Goal: Information Seeking & Learning: Compare options

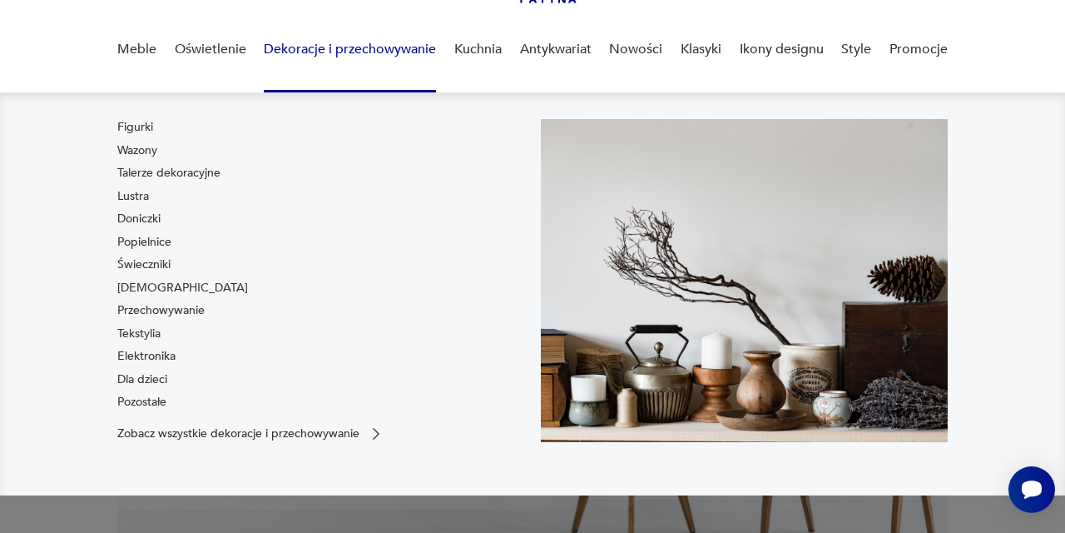
scroll to position [128, 0]
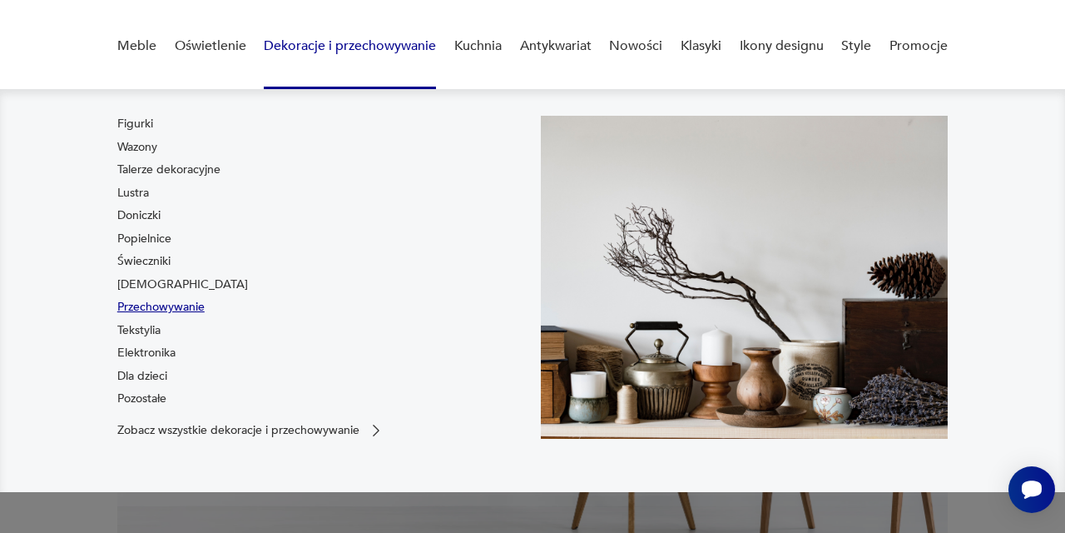
click at [188, 310] on link "Przechowywanie" at bounding box center [160, 307] width 87 height 17
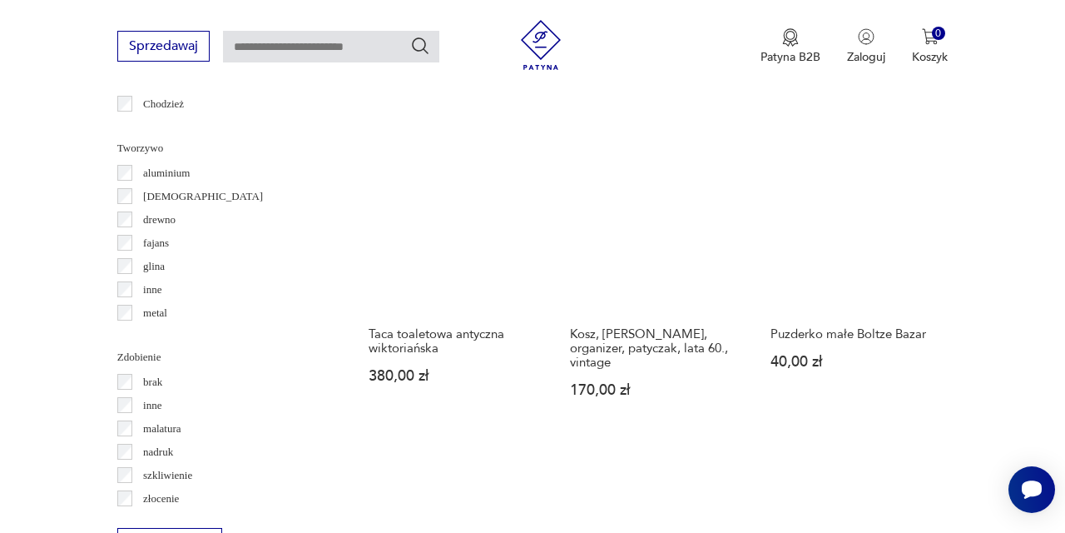
scroll to position [1935, 0]
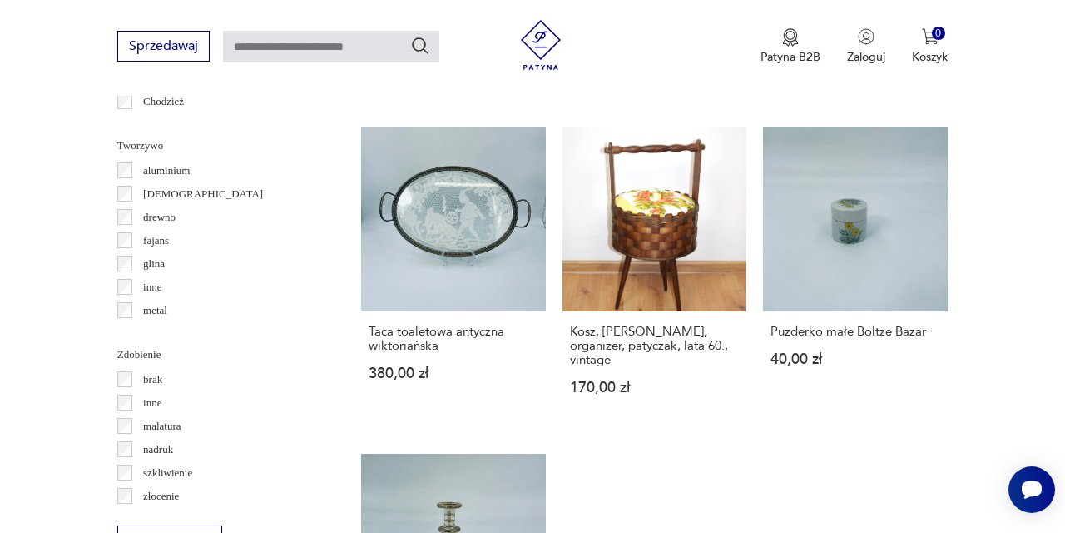
click at [134, 216] on label "drewno" at bounding box center [154, 217] width 43 height 23
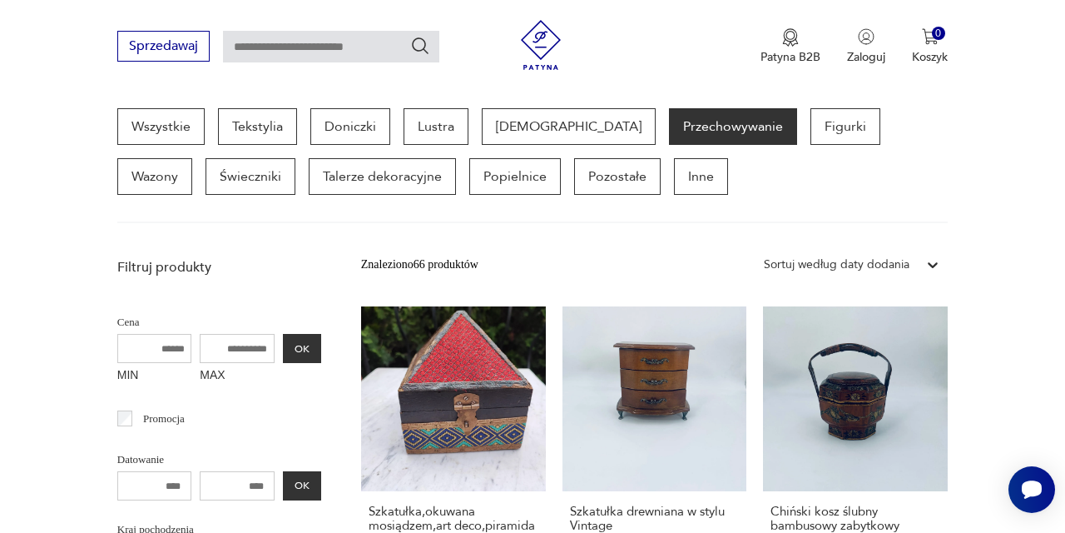
scroll to position [253, 0]
click at [39, 211] on section "Wszystkie Tekstylia Doniczki Lustra Bibeloty Przechowywanie Figurki Wazony Świe…" at bounding box center [532, 165] width 1065 height 115
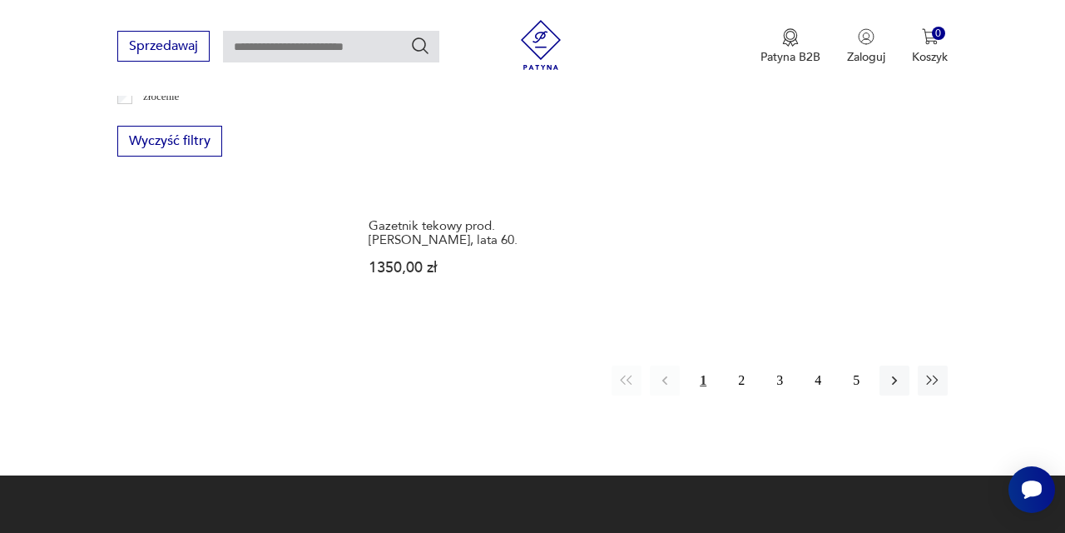
scroll to position [2337, 0]
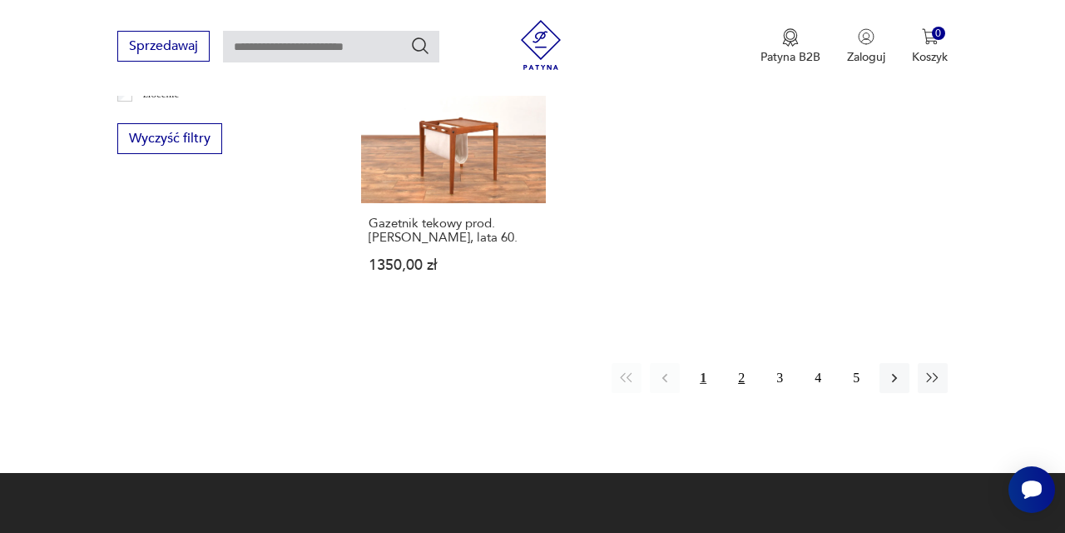
click at [746, 393] on button "2" at bounding box center [741, 378] width 30 height 30
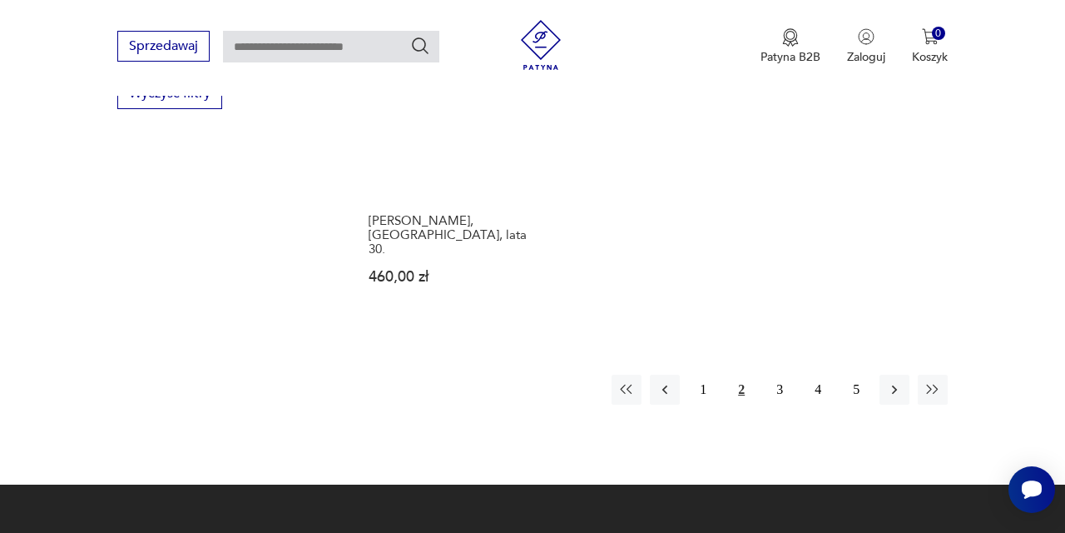
scroll to position [2449, 0]
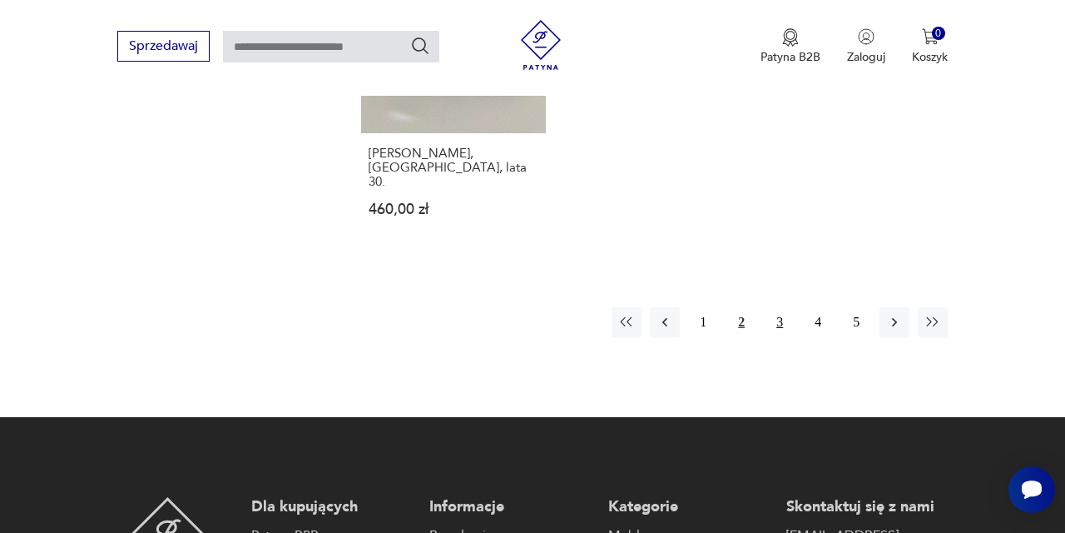
click at [781, 315] on button "3" at bounding box center [780, 322] width 30 height 30
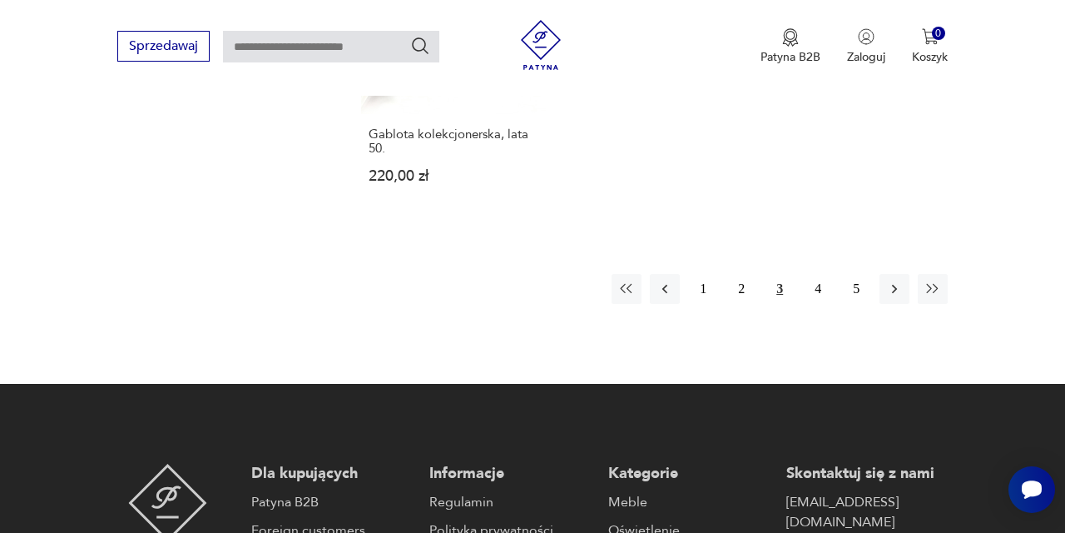
scroll to position [2418, 0]
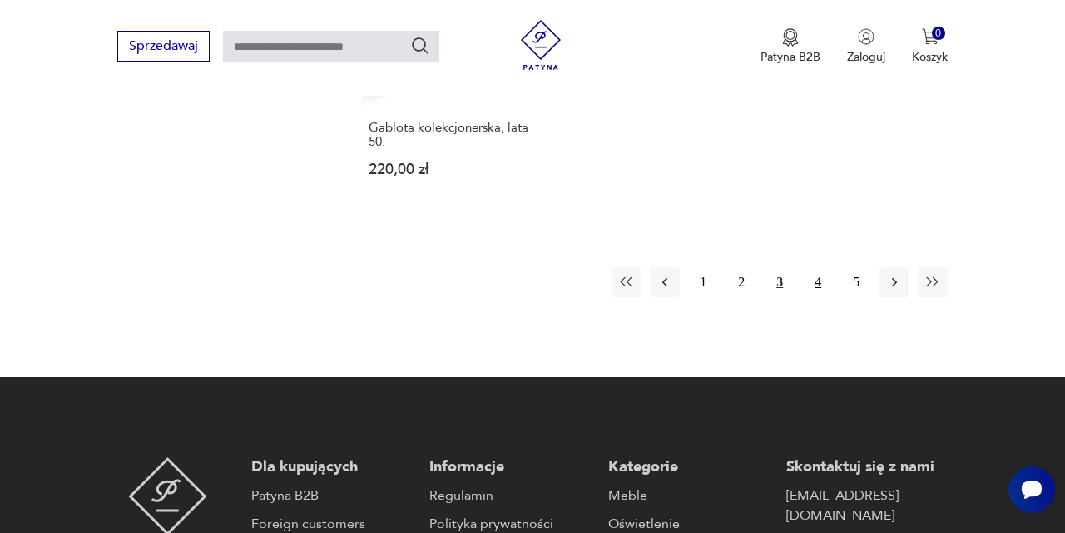
click at [819, 297] on button "4" at bounding box center [818, 282] width 30 height 30
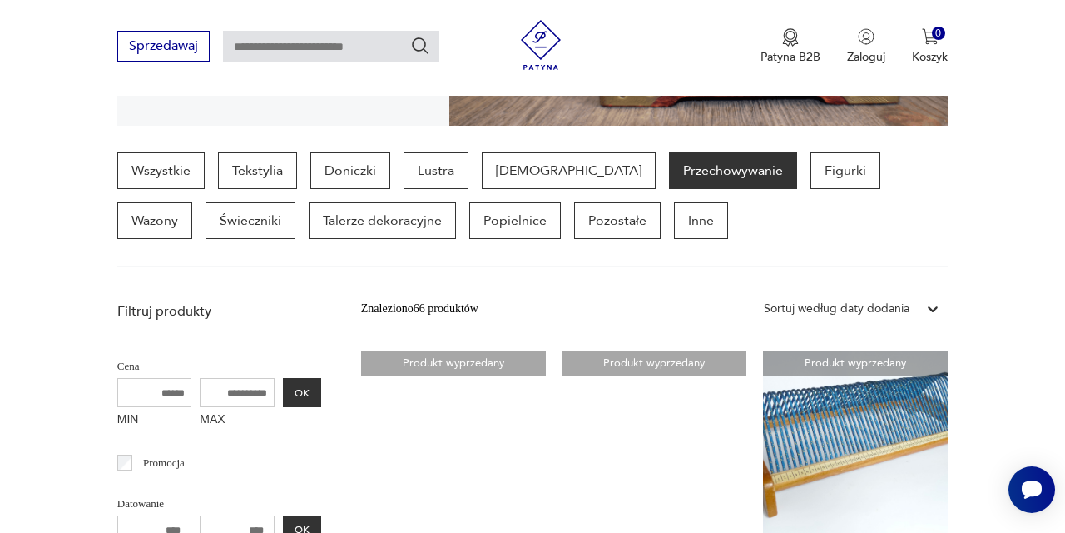
scroll to position [397, 0]
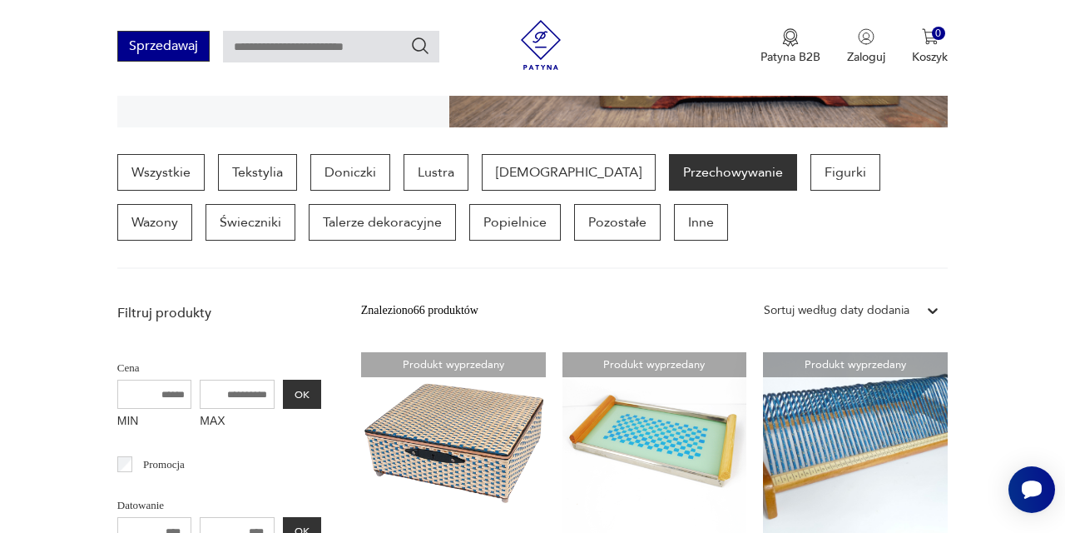
click at [148, 51] on button "Sprzedawaj" at bounding box center [163, 46] width 92 height 31
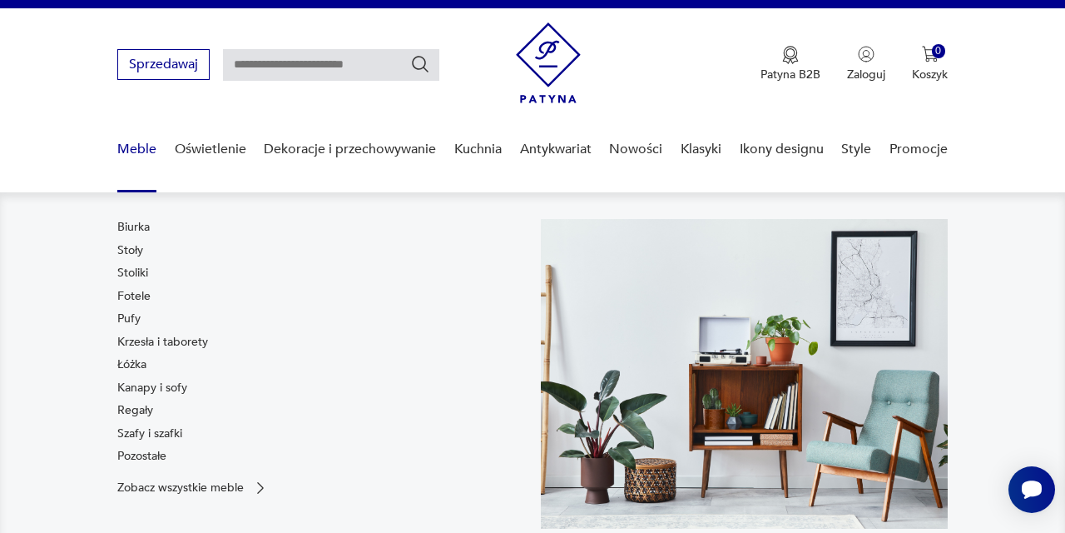
click at [151, 149] on link "Meble" at bounding box center [136, 149] width 39 height 64
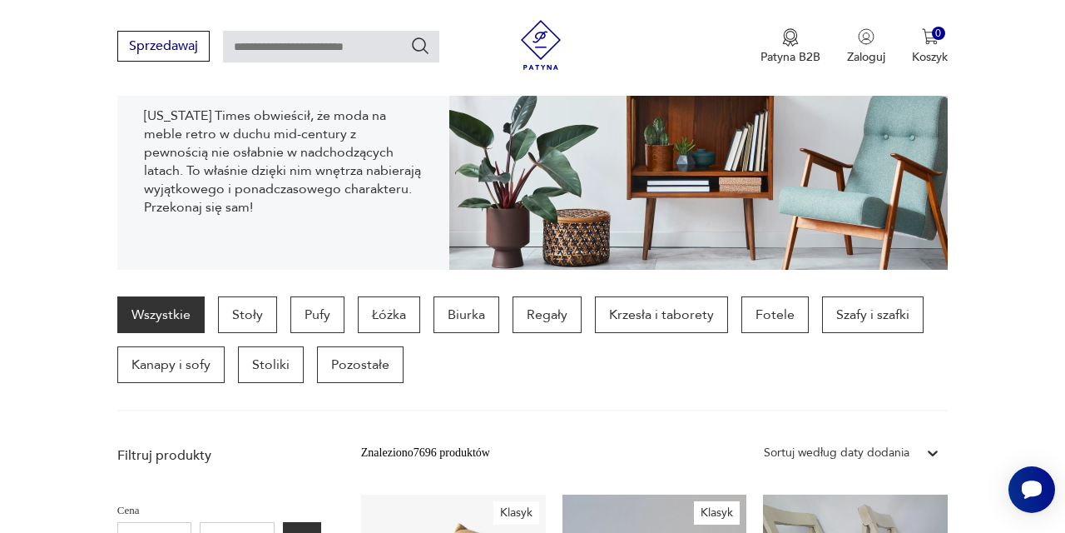
scroll to position [280, 0]
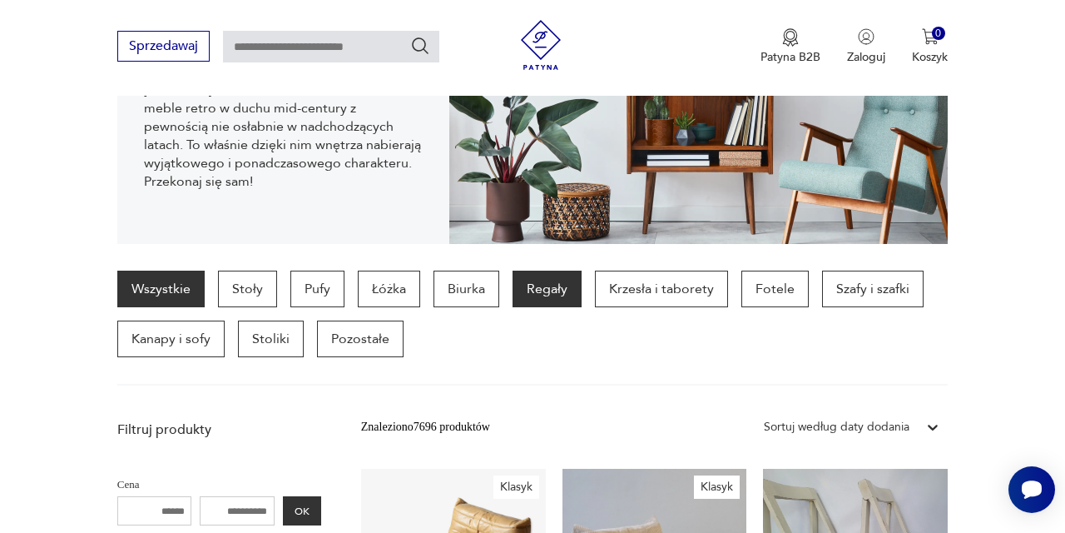
click at [534, 290] on p "Regały" at bounding box center [547, 288] width 69 height 37
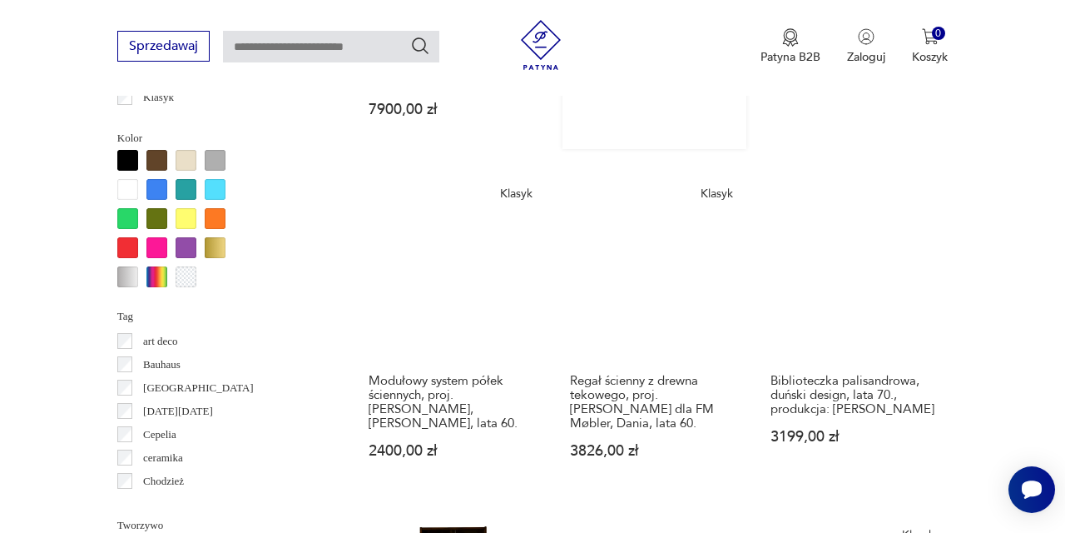
scroll to position [1586, 0]
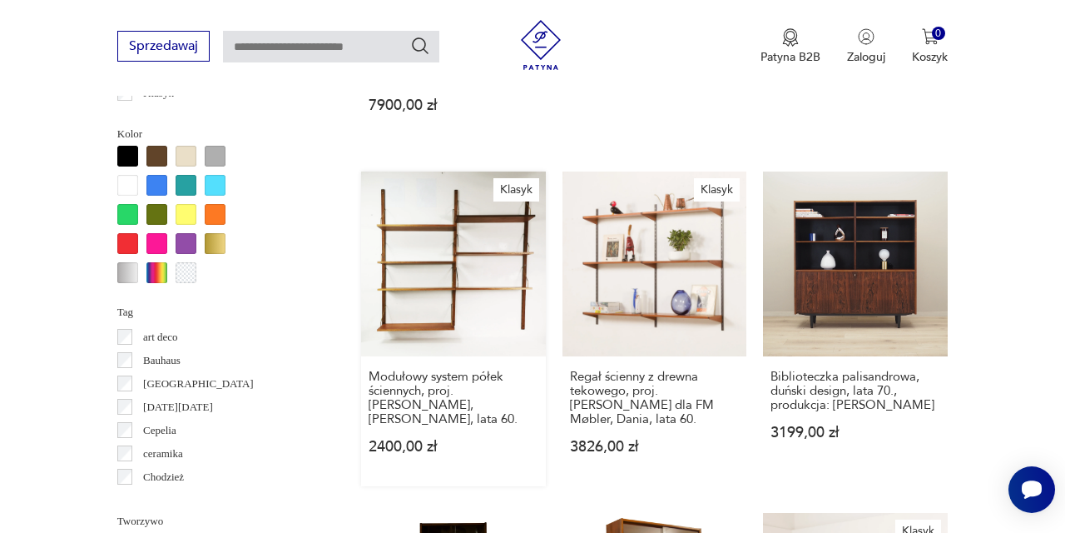
click at [466, 342] on link "Klasyk Modułowy system półek ściennych, proj. [PERSON_NAME], [PERSON_NAME], lat…" at bounding box center [453, 328] width 185 height 315
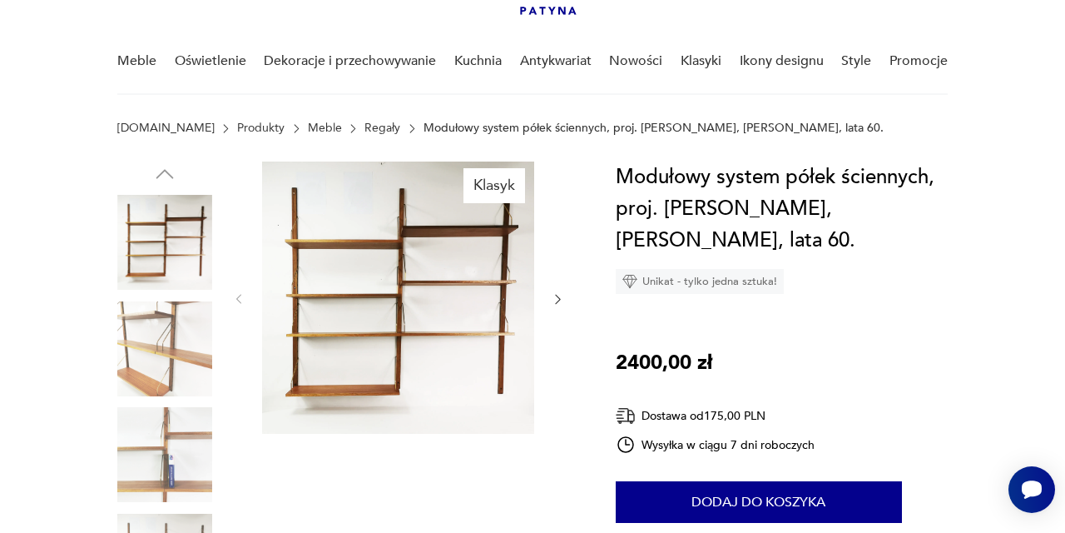
scroll to position [114, 0]
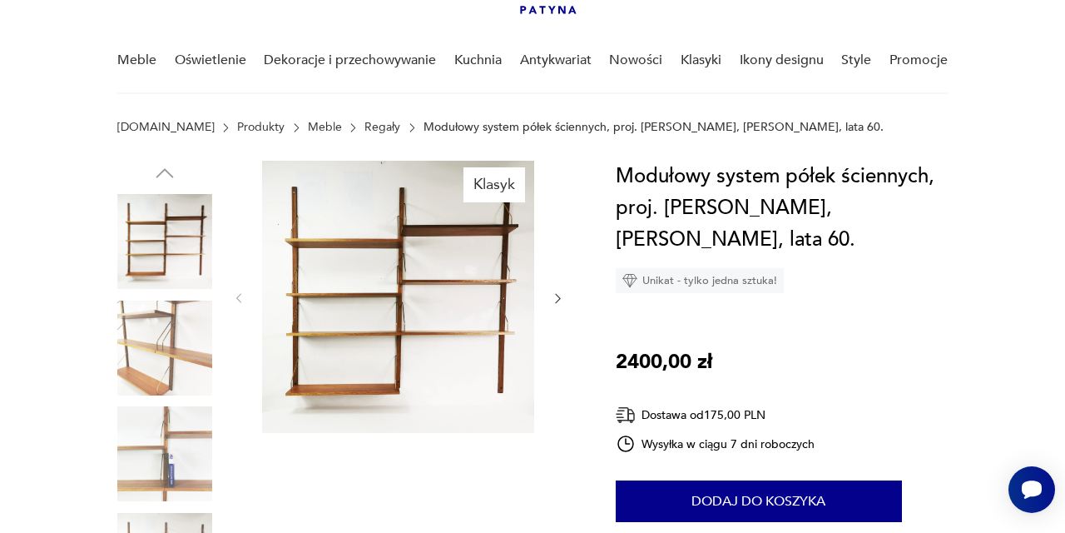
click at [558, 299] on icon "button" at bounding box center [557, 297] width 13 height 13
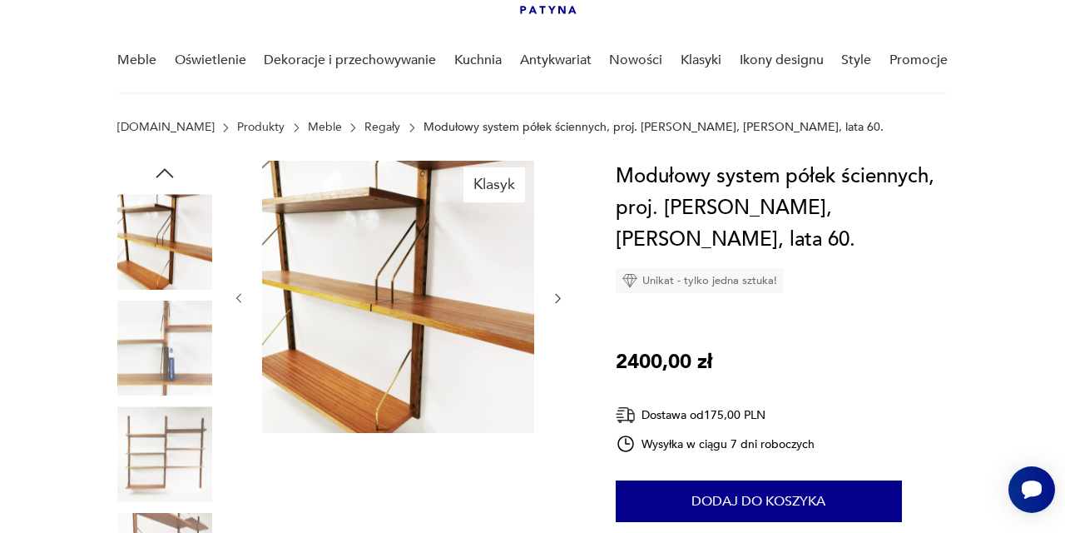
click at [558, 299] on icon "button" at bounding box center [557, 297] width 13 height 13
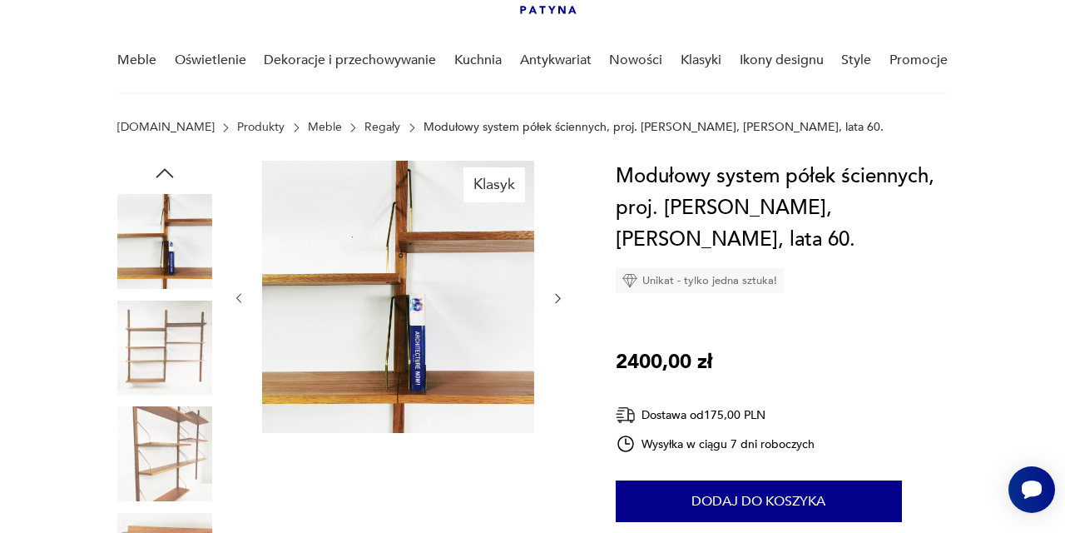
click at [558, 299] on icon "button" at bounding box center [557, 297] width 13 height 13
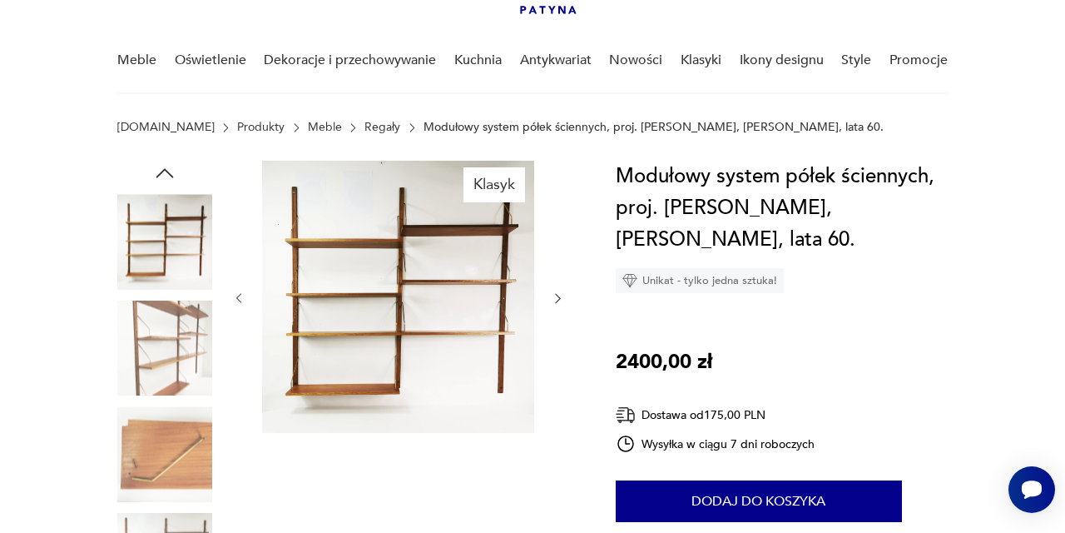
click at [558, 299] on icon "button" at bounding box center [557, 297] width 13 height 13
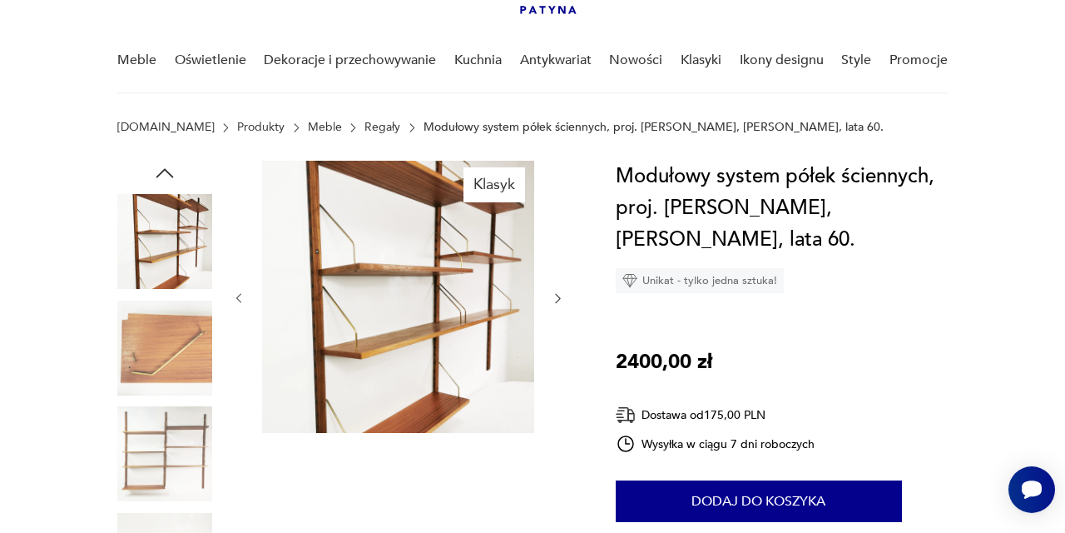
click at [558, 299] on icon "button" at bounding box center [557, 297] width 13 height 13
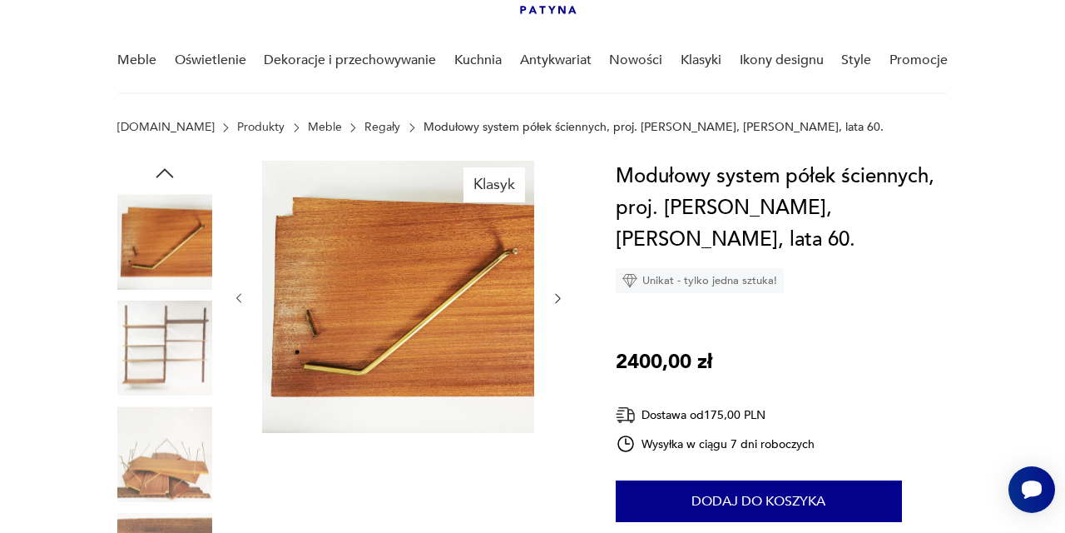
click at [558, 300] on icon "button" at bounding box center [558, 298] width 5 height 9
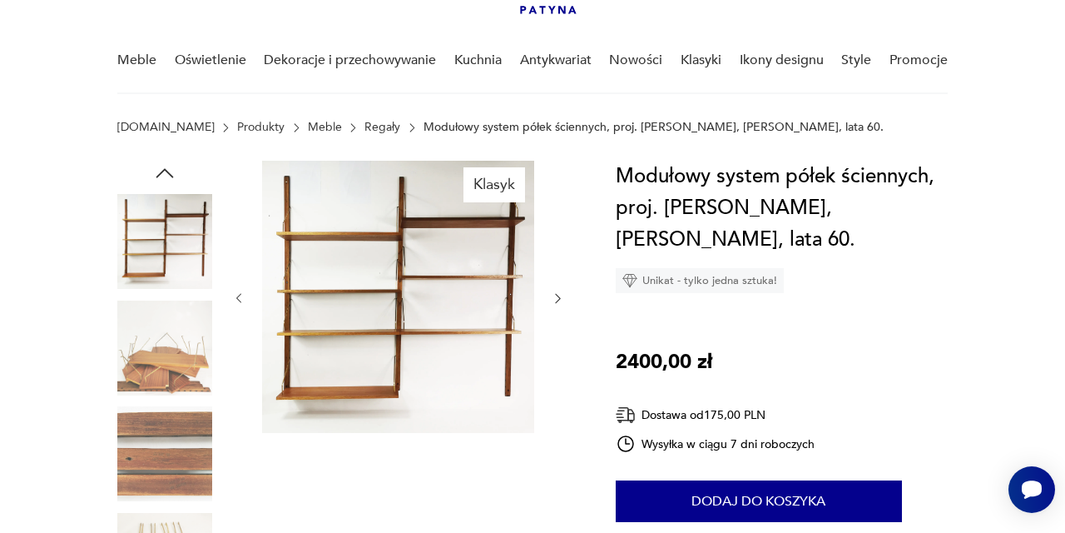
click at [558, 300] on icon "button" at bounding box center [558, 298] width 5 height 9
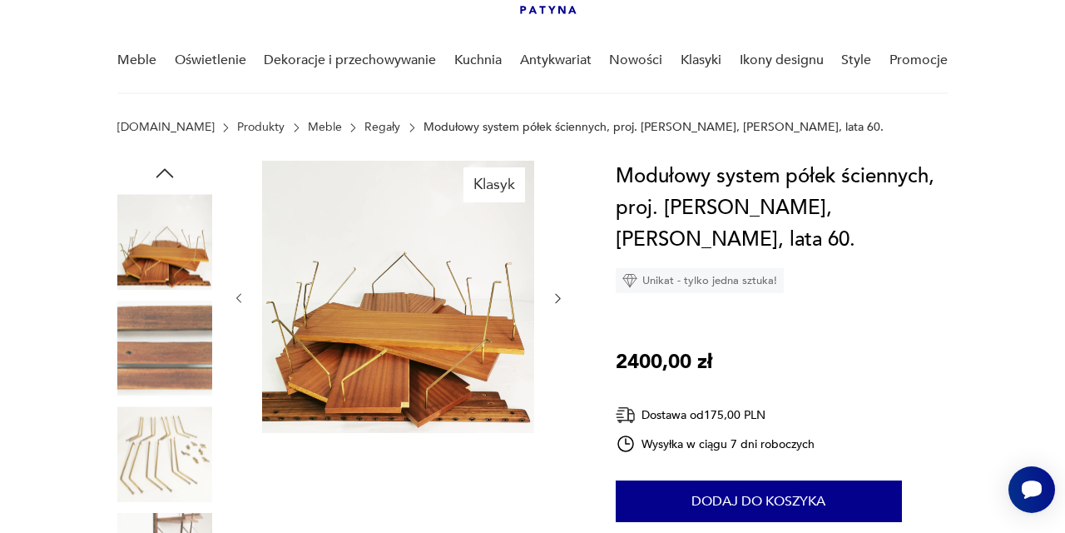
click at [558, 300] on icon "button" at bounding box center [558, 298] width 5 height 9
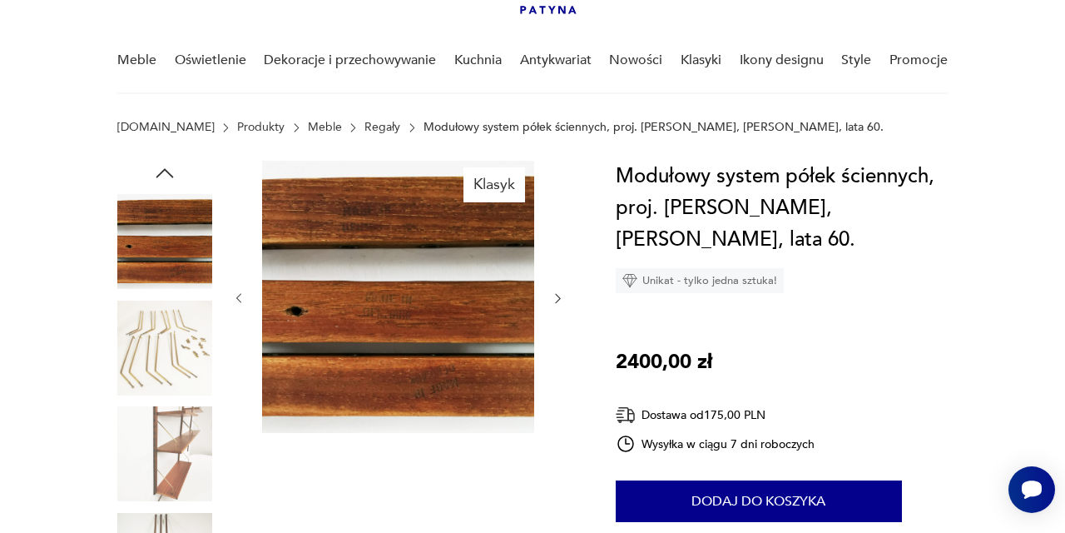
click at [558, 300] on icon "button" at bounding box center [558, 298] width 5 height 9
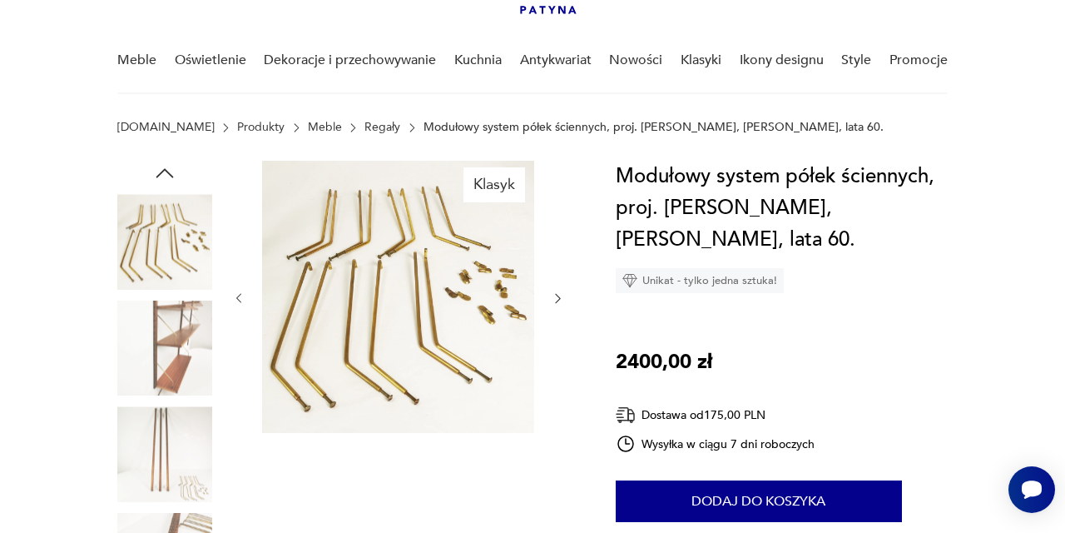
click at [558, 300] on icon "button" at bounding box center [558, 298] width 5 height 9
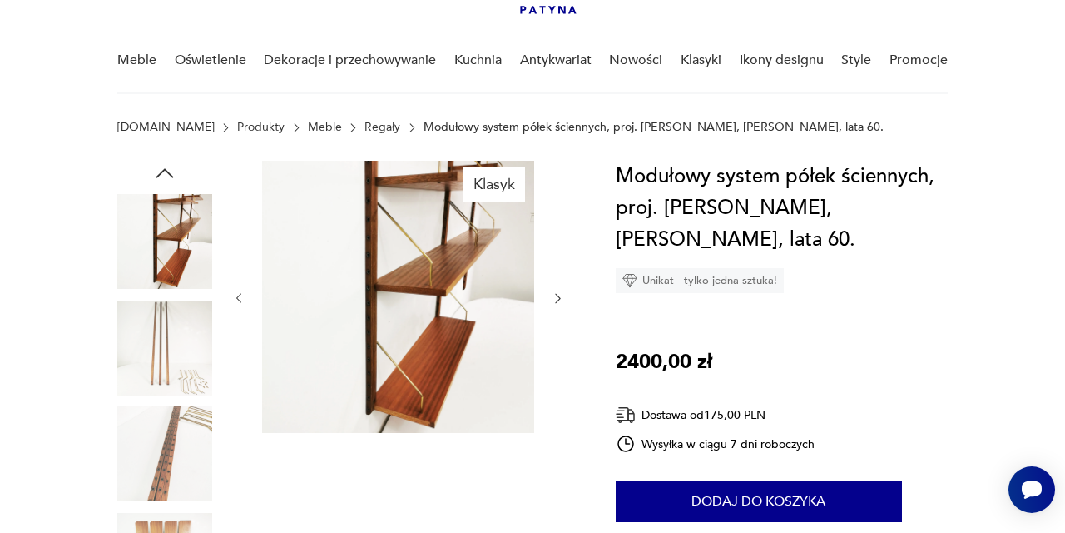
click at [558, 300] on icon "button" at bounding box center [558, 298] width 5 height 9
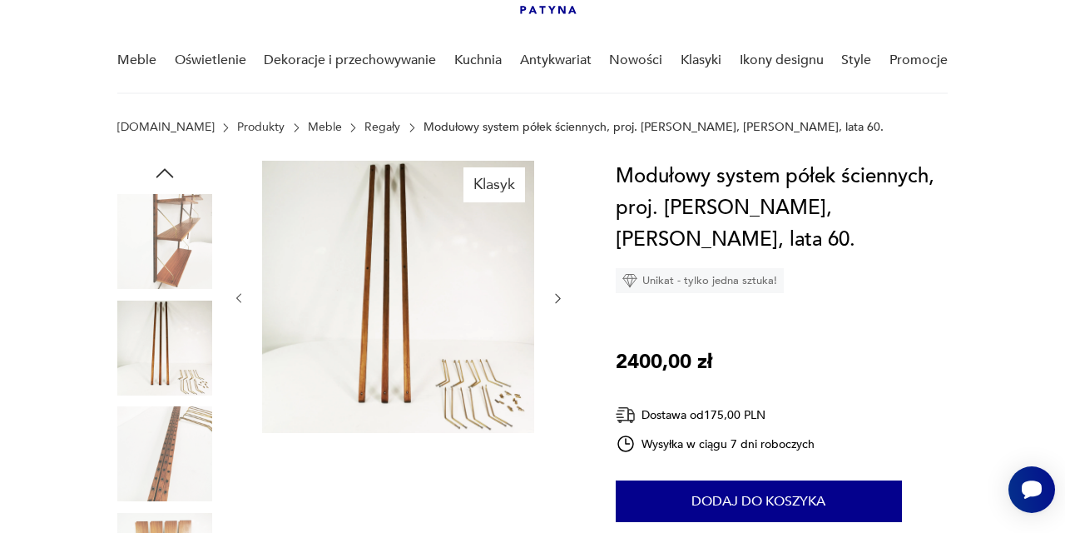
click at [558, 300] on icon "button" at bounding box center [558, 298] width 5 height 9
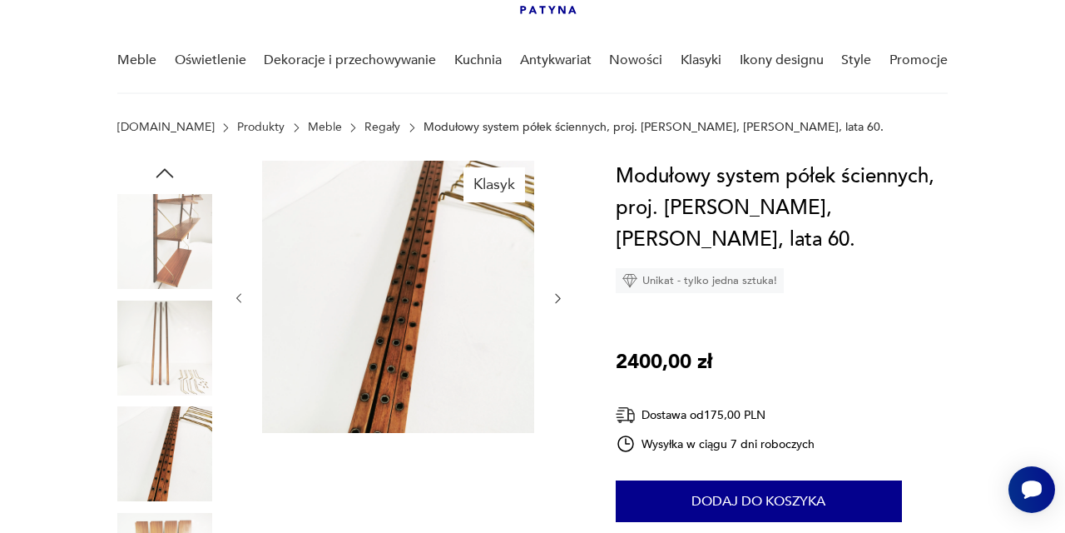
click at [558, 300] on icon "button" at bounding box center [558, 298] width 5 height 9
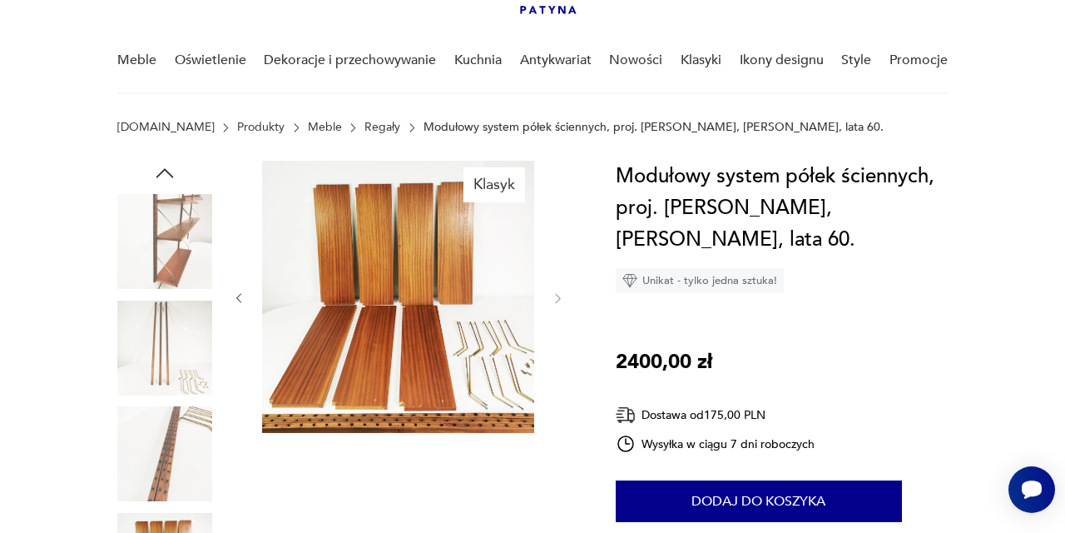
click at [246, 297] on div at bounding box center [398, 298] width 333 height 275
click at [239, 298] on icon "button" at bounding box center [238, 297] width 13 height 13
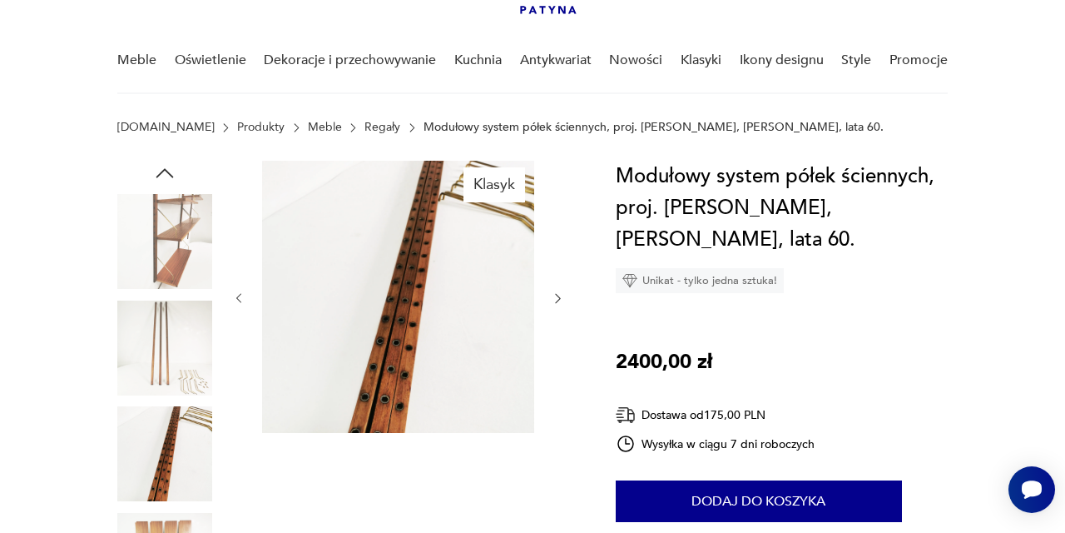
click at [239, 298] on icon "button" at bounding box center [238, 297] width 13 height 13
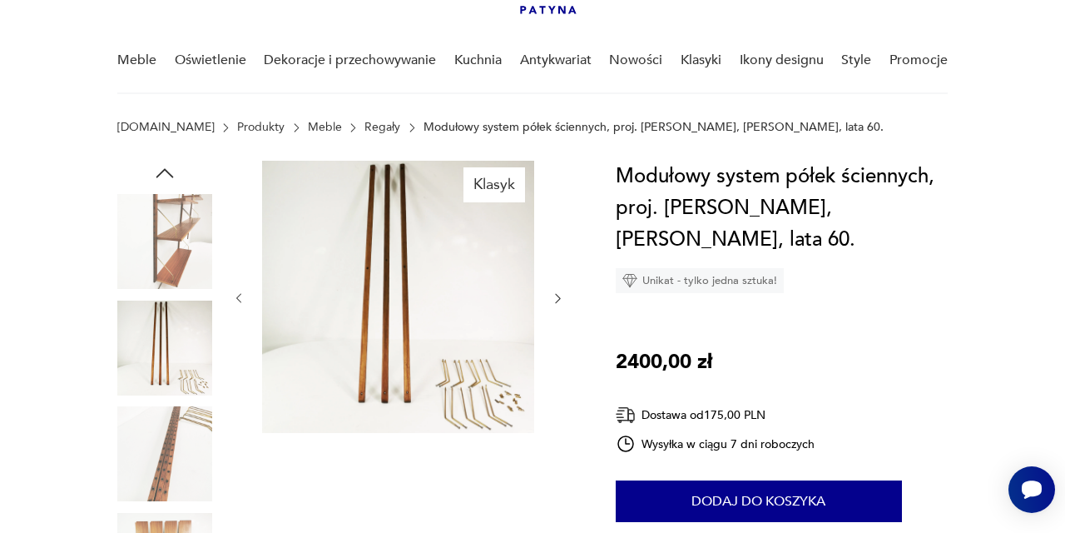
click at [239, 298] on icon "button" at bounding box center [238, 297] width 13 height 13
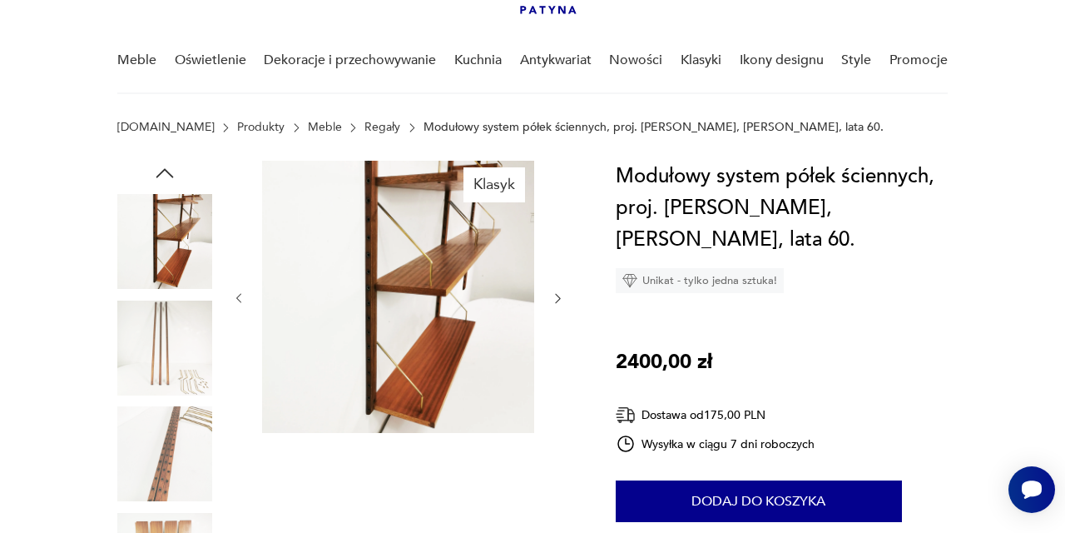
click at [239, 298] on icon "button" at bounding box center [238, 297] width 13 height 13
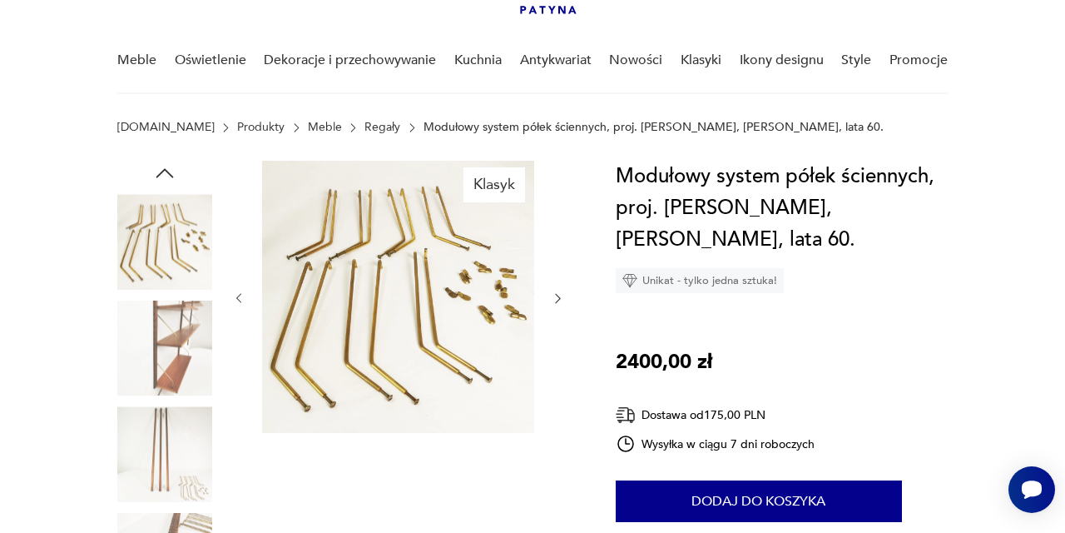
click at [239, 298] on icon "button" at bounding box center [238, 297] width 13 height 13
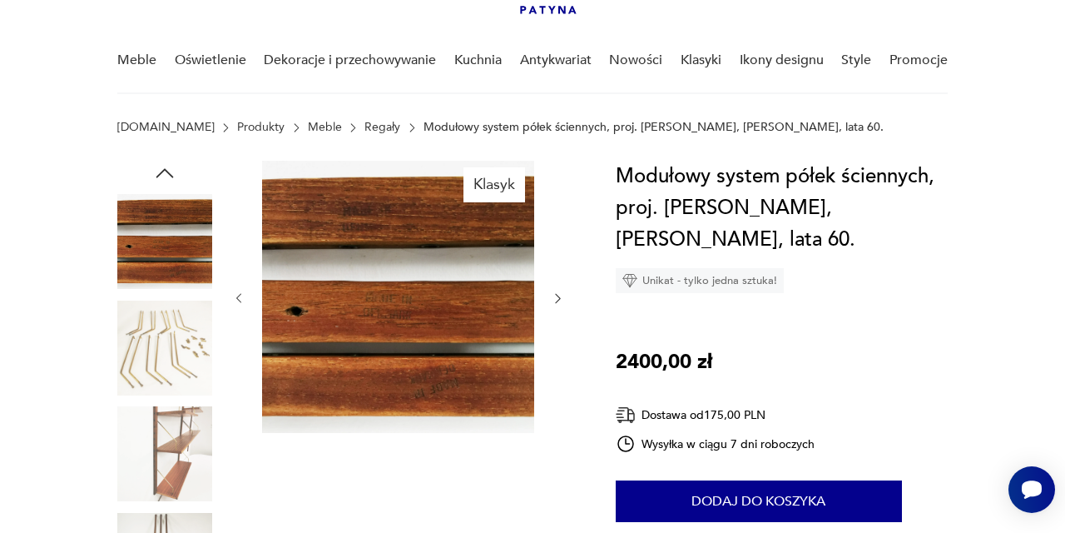
click at [239, 298] on icon "button" at bounding box center [238, 297] width 13 height 13
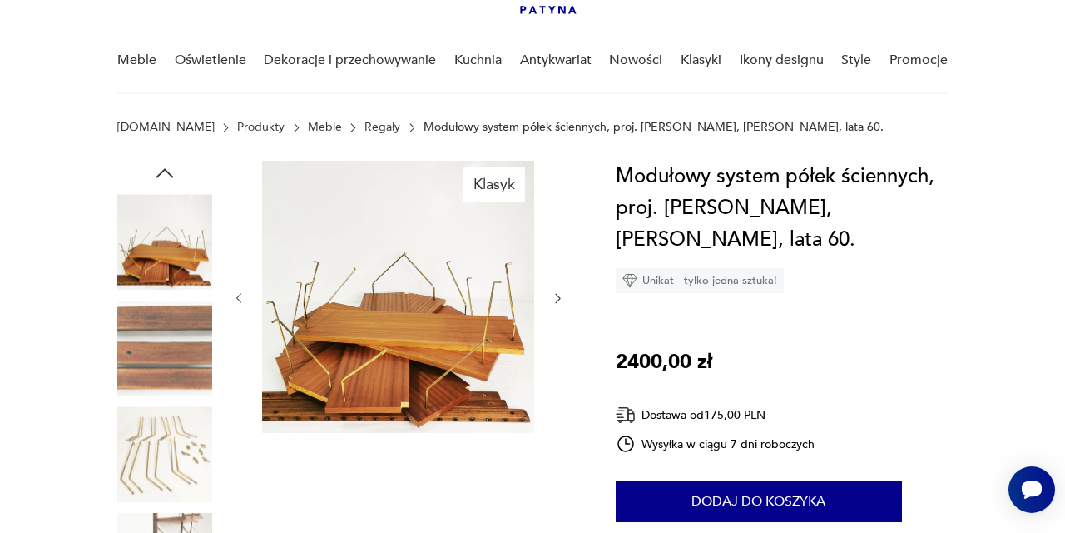
click at [239, 298] on icon "button" at bounding box center [238, 297] width 13 height 13
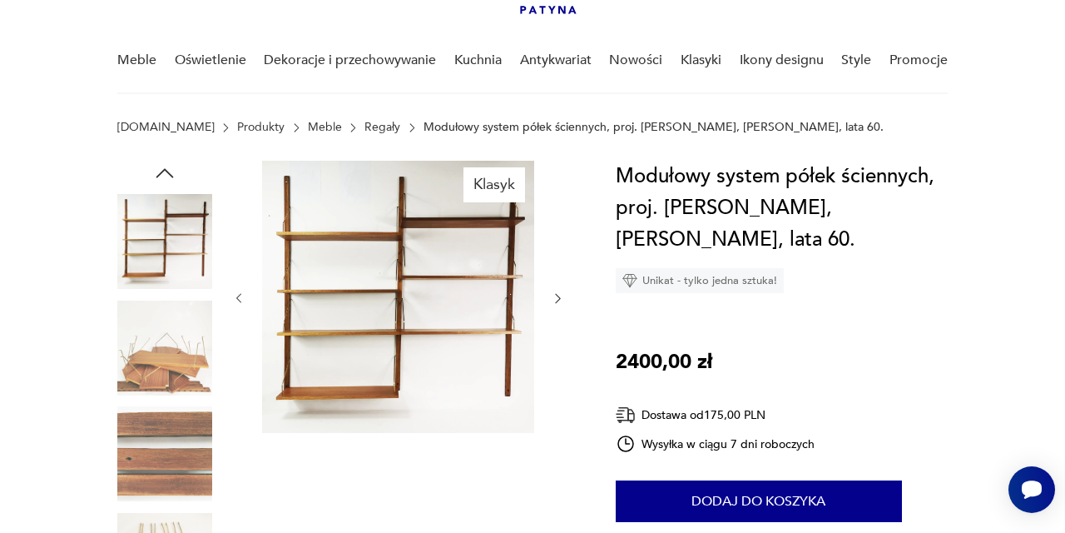
click at [239, 298] on icon "button" at bounding box center [238, 297] width 13 height 13
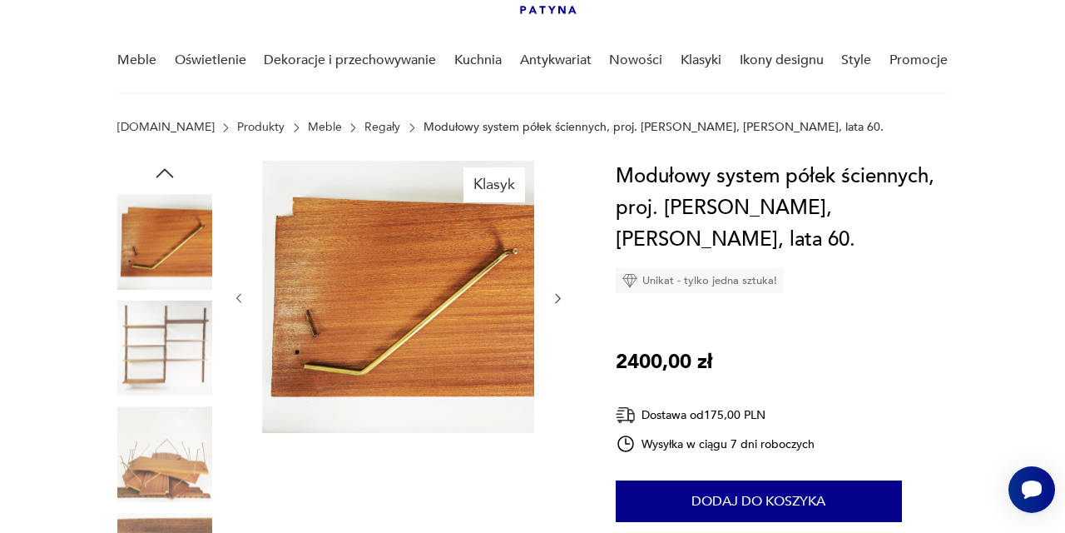
click at [239, 298] on icon "button" at bounding box center [238, 297] width 13 height 13
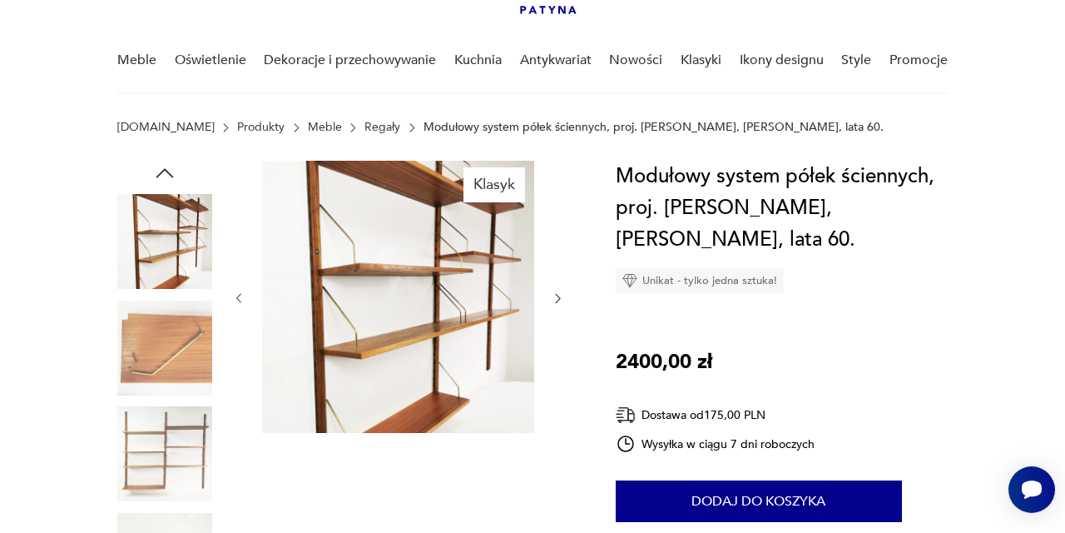
click at [239, 298] on icon "button" at bounding box center [238, 297] width 13 height 13
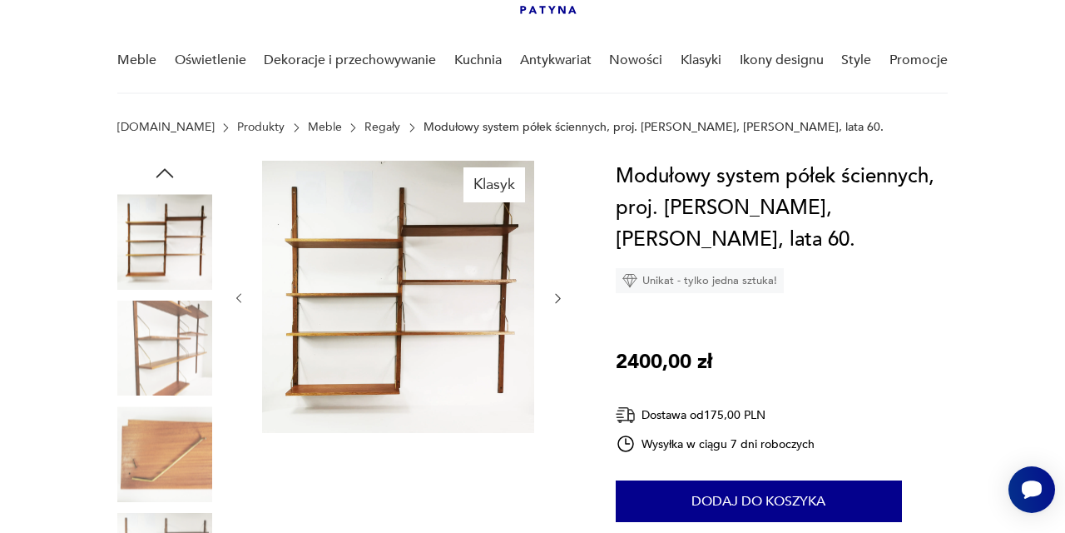
click at [414, 284] on img at bounding box center [398, 297] width 272 height 272
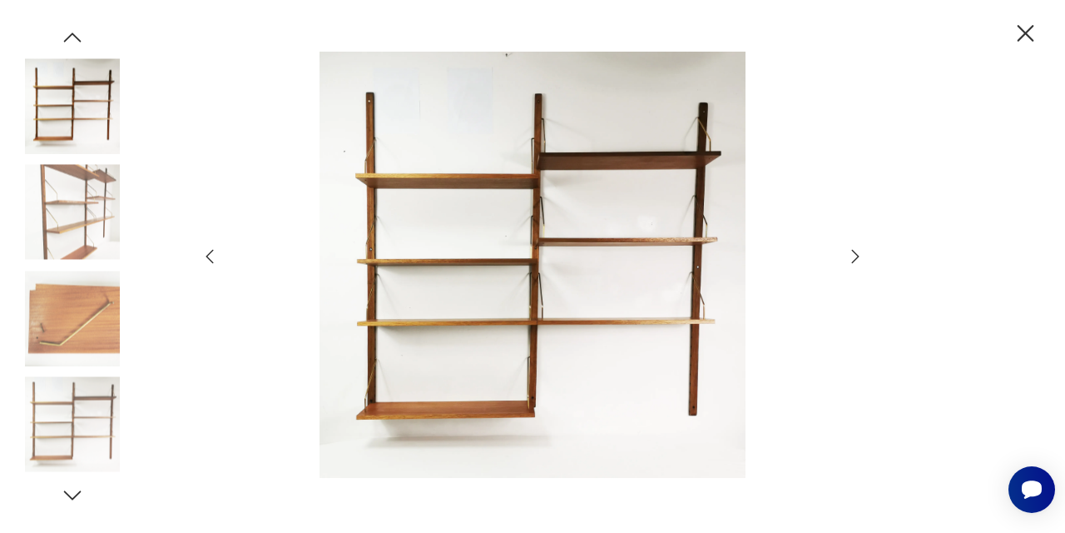
click at [538, 270] on img at bounding box center [532, 265] width 592 height 426
click at [563, 223] on img at bounding box center [532, 265] width 592 height 426
click at [851, 263] on icon "button" at bounding box center [855, 256] width 20 height 20
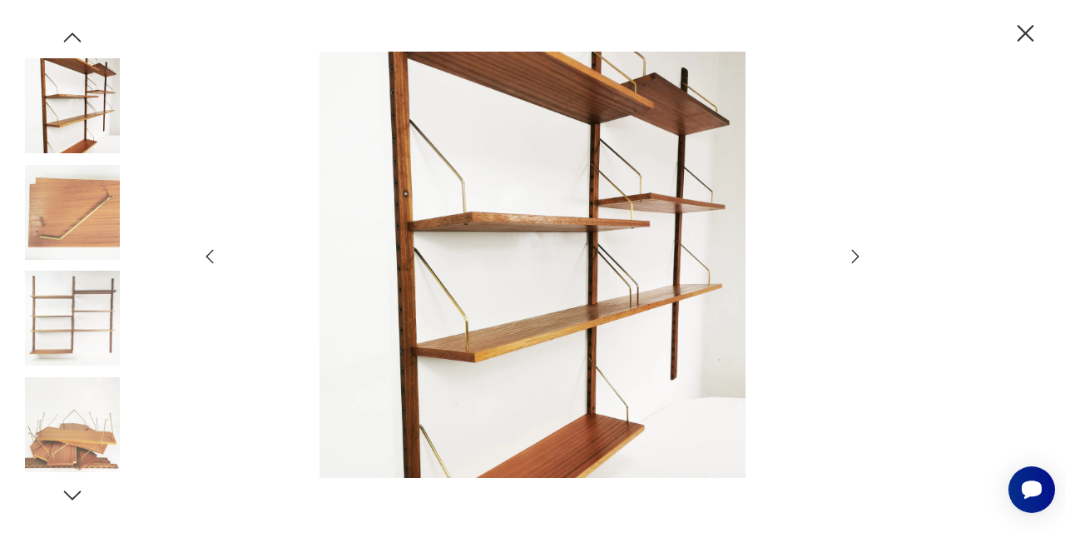
click at [851, 263] on icon "button" at bounding box center [855, 256] width 20 height 20
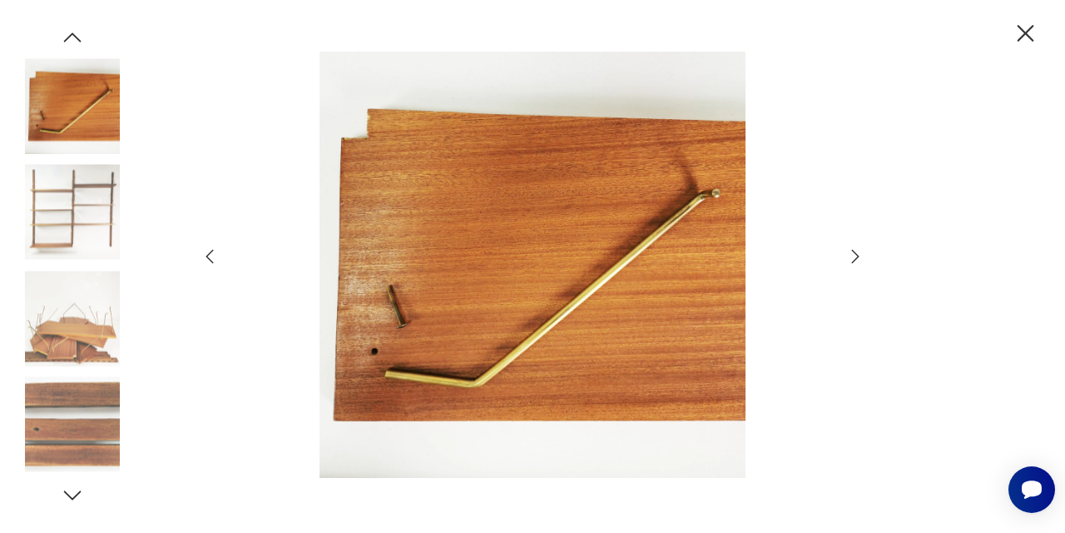
click at [851, 263] on icon "button" at bounding box center [855, 256] width 20 height 20
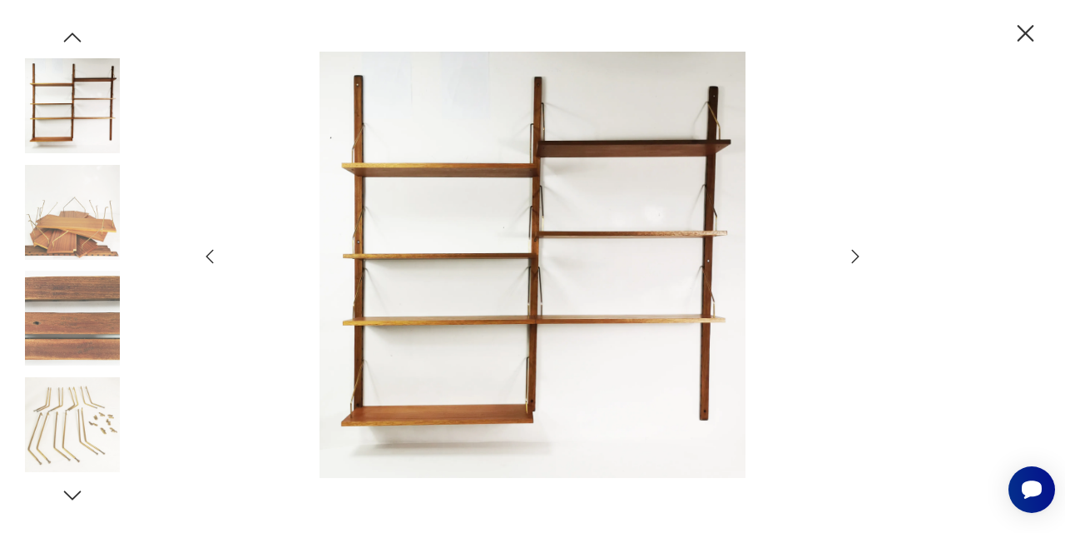
click at [851, 263] on icon "button" at bounding box center [855, 256] width 20 height 20
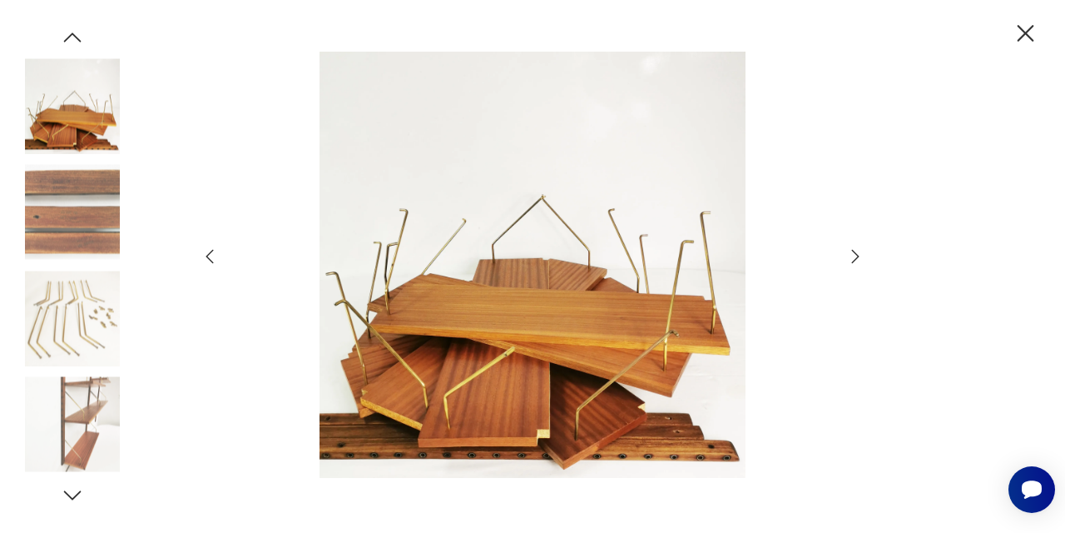
click at [851, 263] on icon "button" at bounding box center [855, 256] width 20 height 20
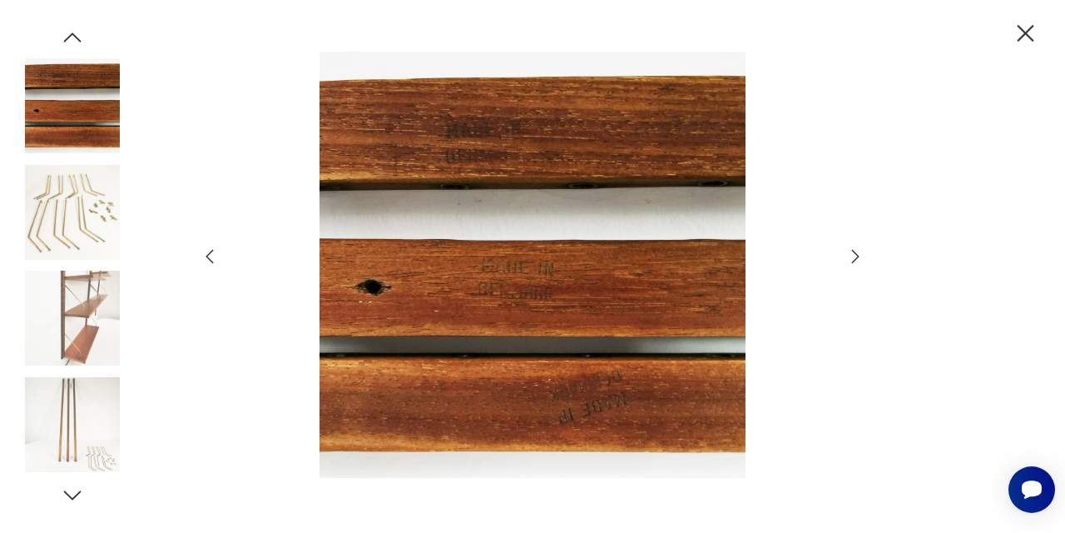
click at [851, 263] on icon "button" at bounding box center [855, 256] width 20 height 20
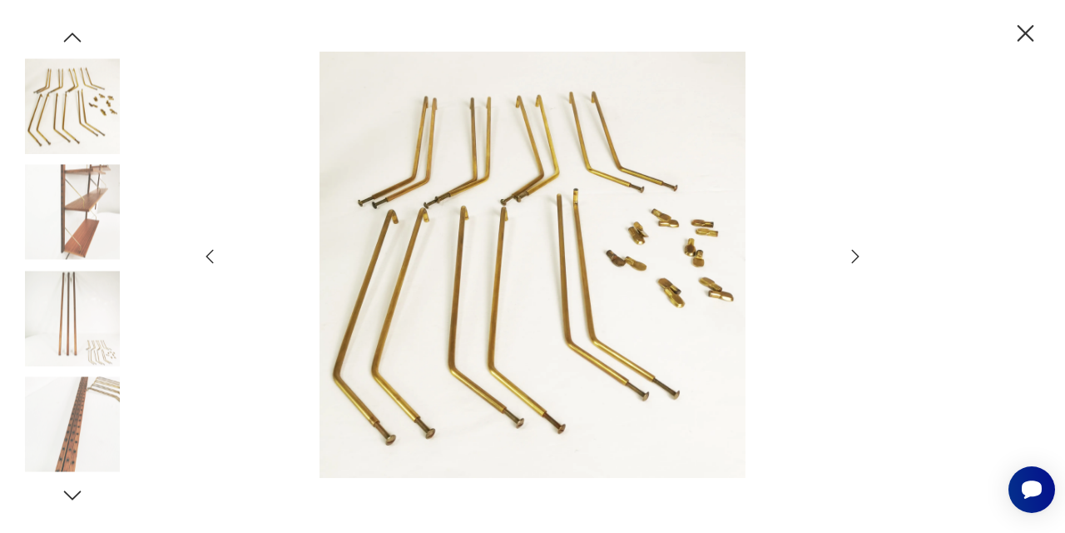
click at [1024, 46] on icon "button" at bounding box center [1025, 33] width 29 height 29
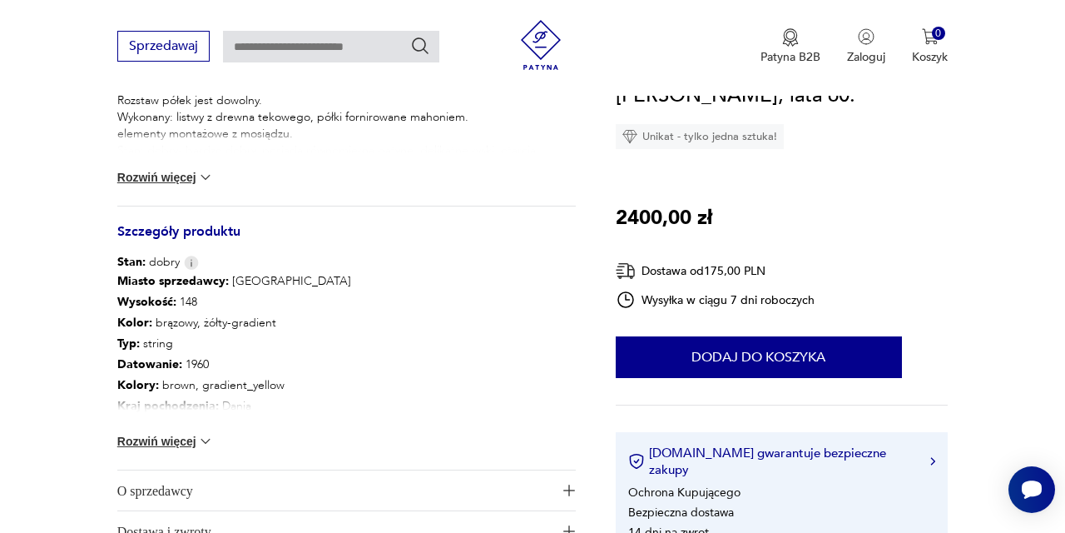
scroll to position [843, 0]
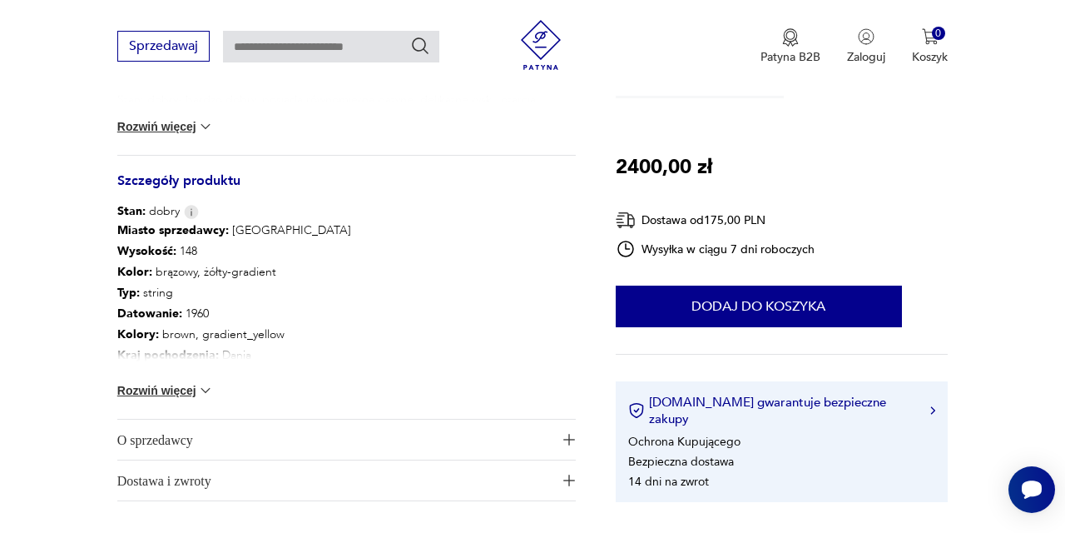
click at [162, 394] on button "Rozwiń więcej" at bounding box center [165, 390] width 97 height 17
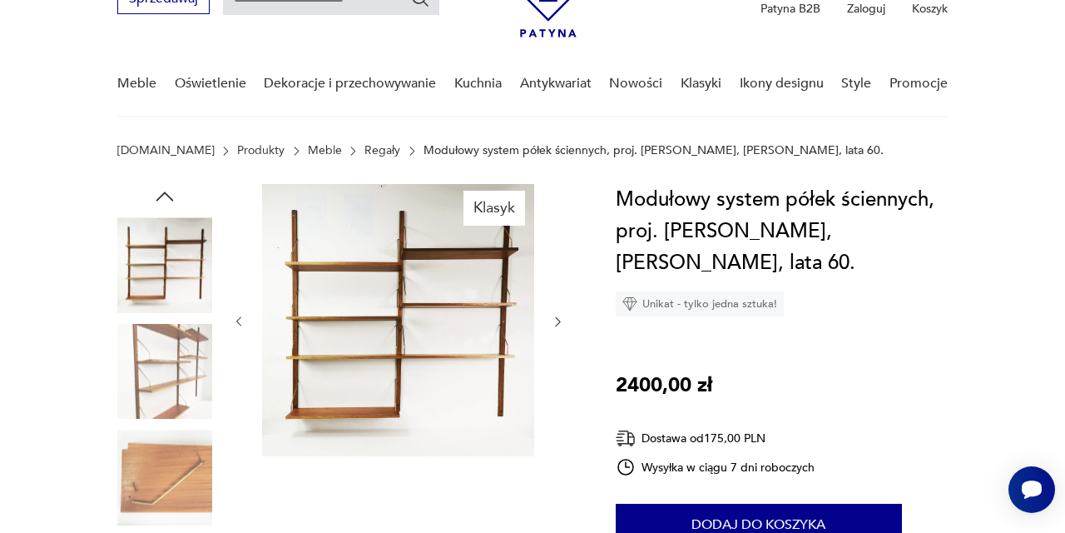
scroll to position [110, 0]
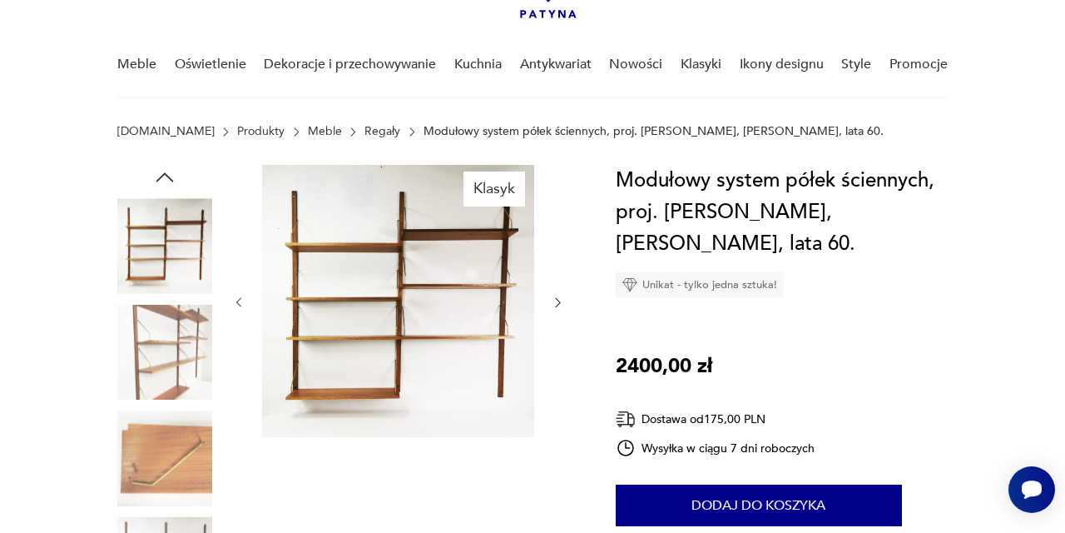
click at [162, 231] on img at bounding box center [164, 245] width 95 height 95
click at [448, 315] on img at bounding box center [398, 301] width 272 height 272
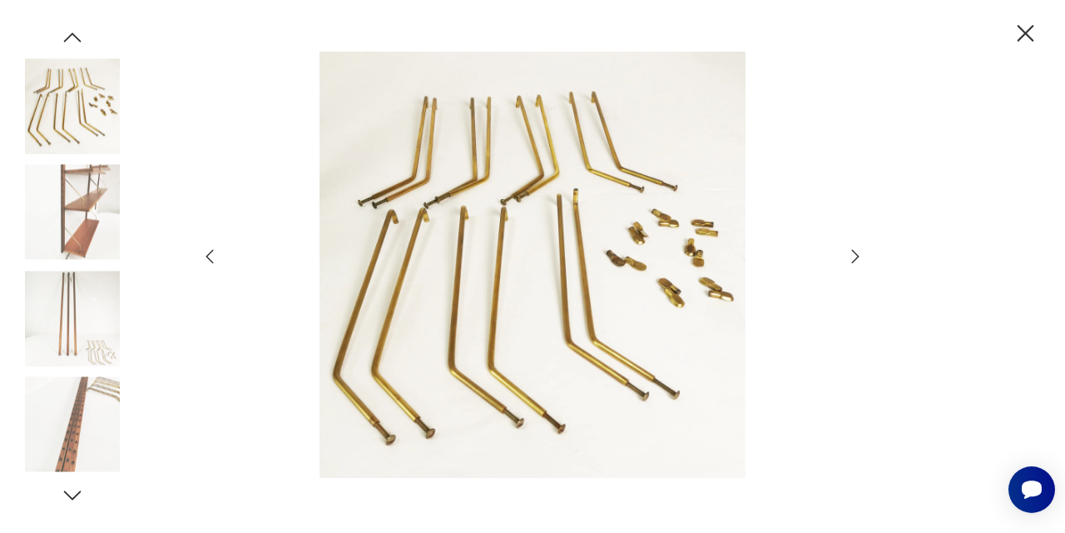
click at [859, 251] on icon "button" at bounding box center [855, 256] width 20 height 20
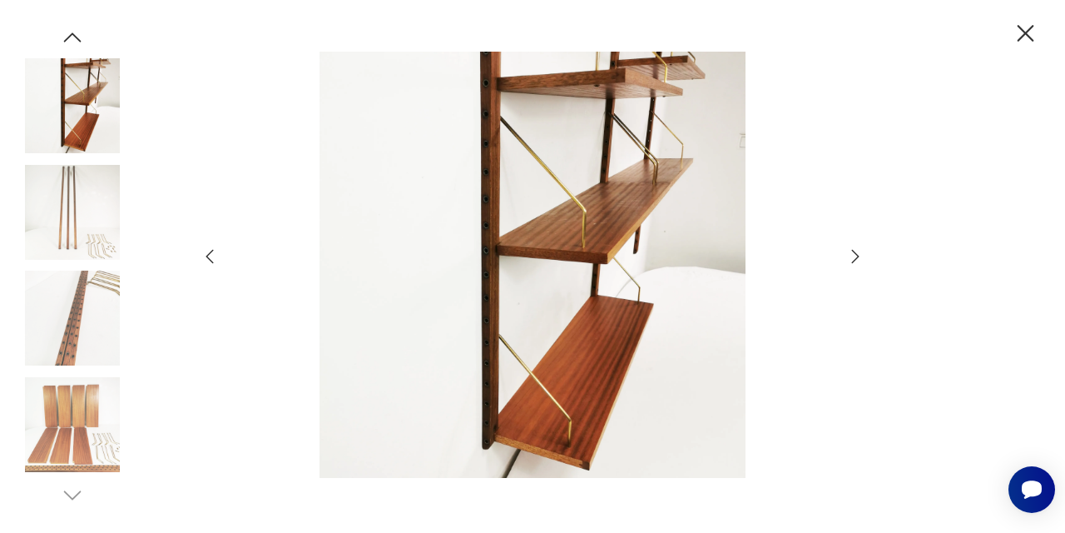
click at [859, 251] on icon "button" at bounding box center [855, 256] width 20 height 20
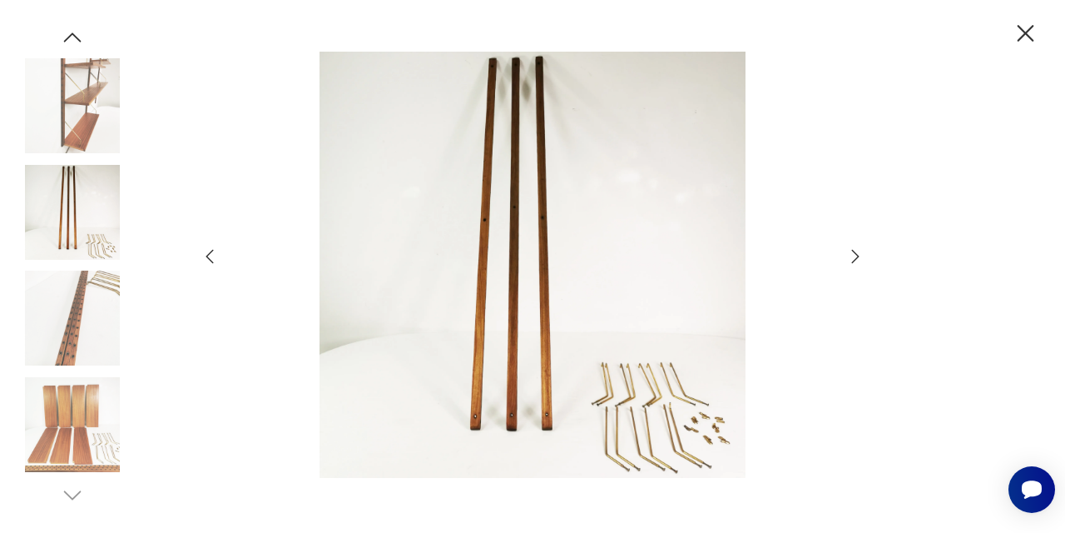
click at [211, 255] on icon "button" at bounding box center [210, 256] width 20 height 20
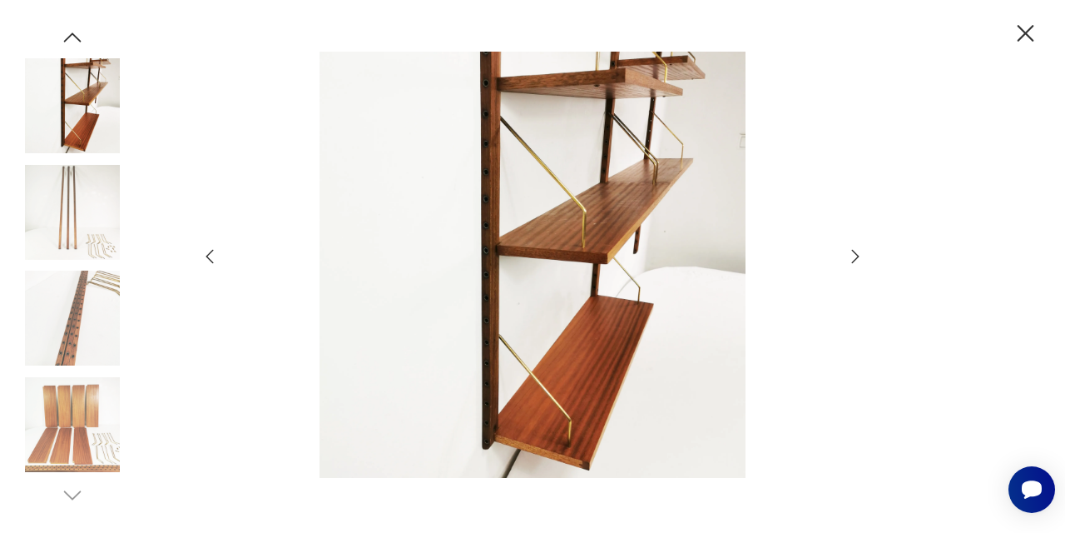
click at [857, 256] on icon "button" at bounding box center [855, 256] width 20 height 20
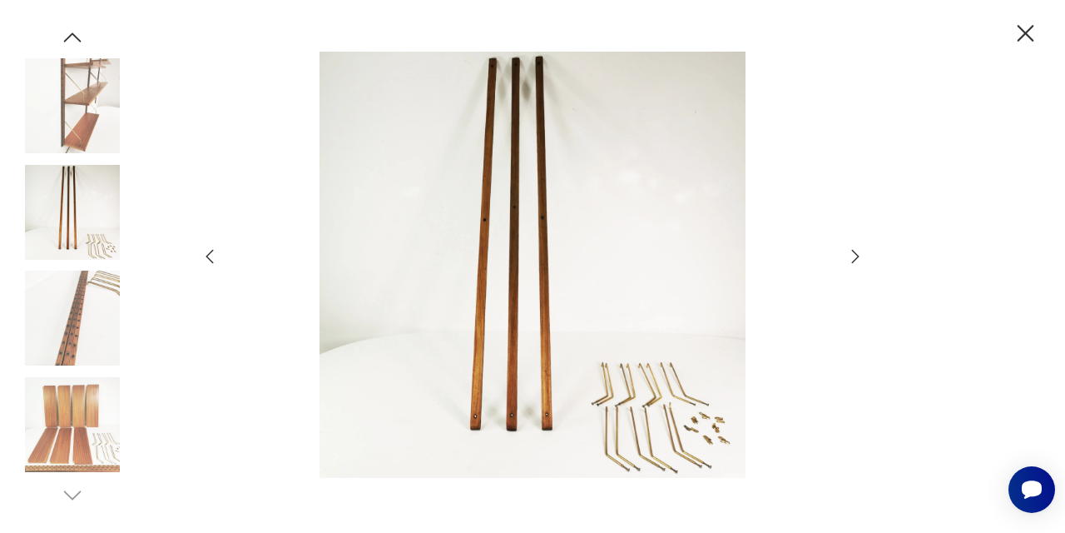
click at [857, 257] on icon "button" at bounding box center [855, 256] width 7 height 13
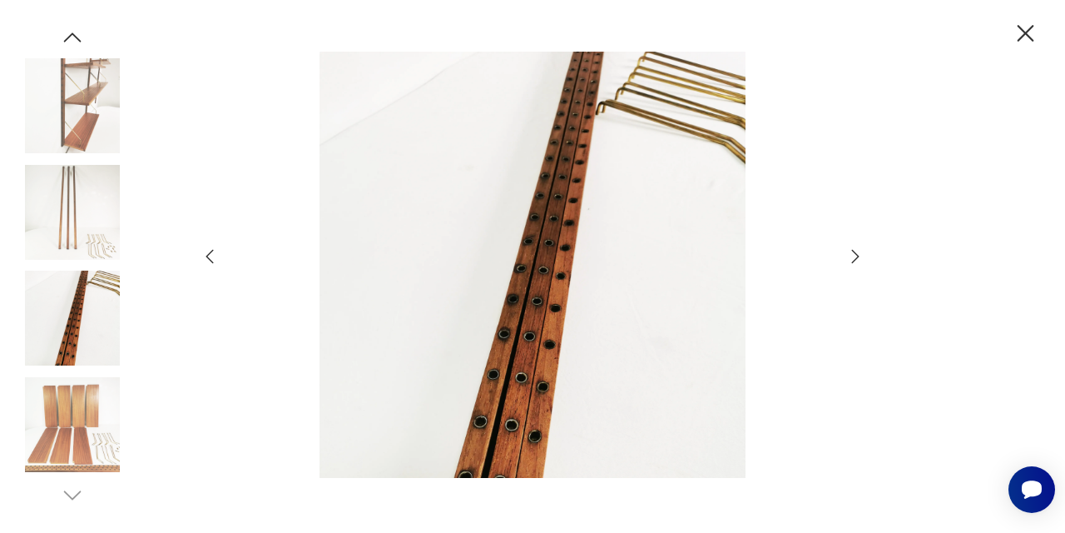
click at [857, 257] on icon "button" at bounding box center [855, 256] width 7 height 13
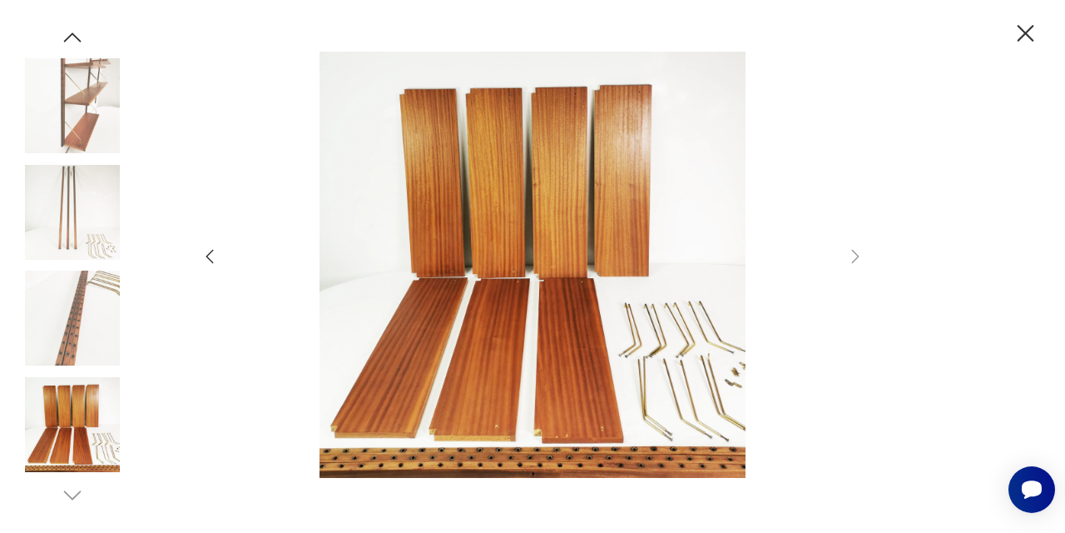
click at [1030, 38] on icon "button" at bounding box center [1026, 33] width 17 height 17
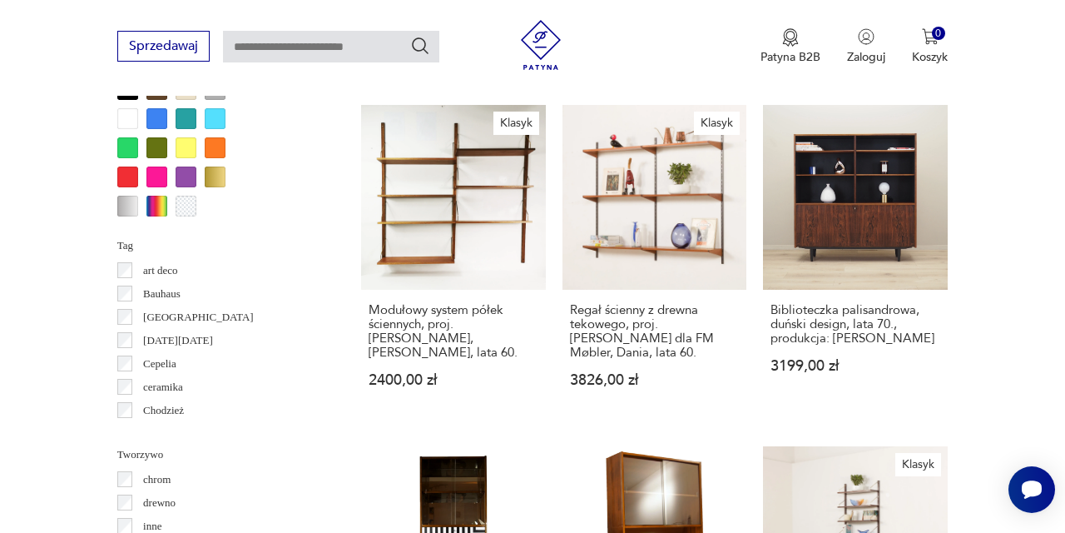
scroll to position [1657, 0]
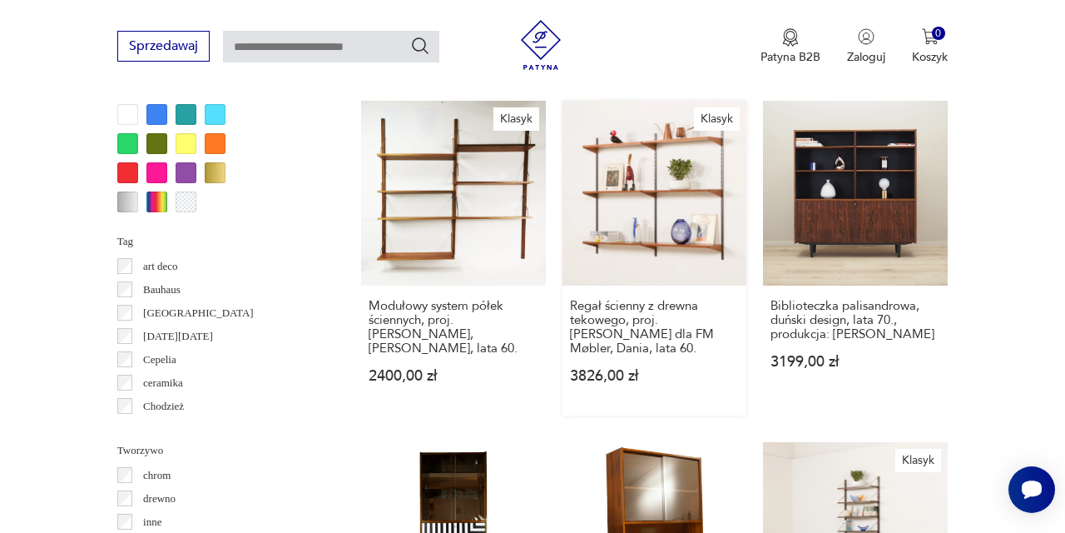
click at [587, 322] on div "Regał ścienny z drewna tekowego, proj. [PERSON_NAME] dla FM Møbler, Dania, lata…" at bounding box center [655, 350] width 185 height 130
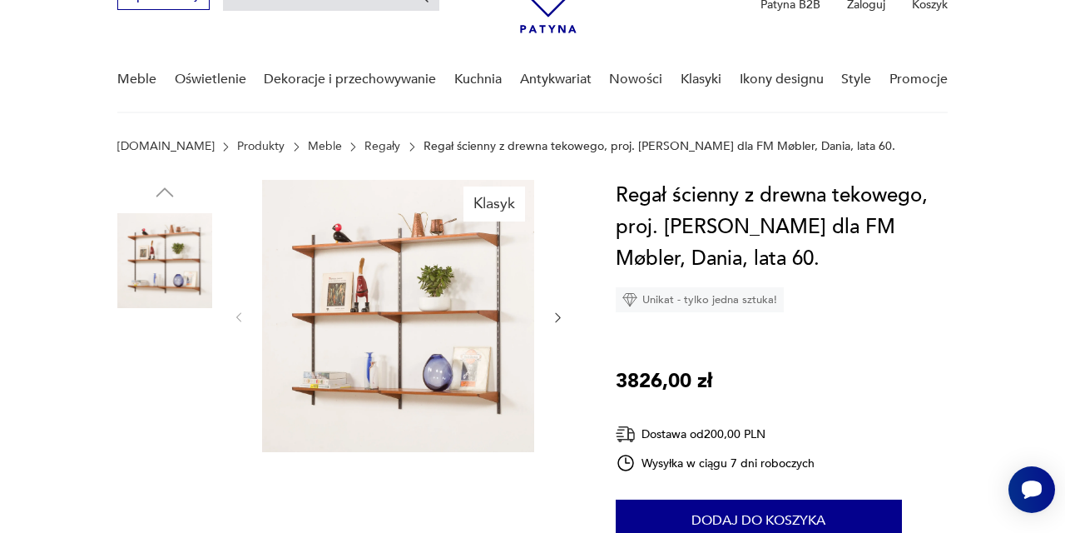
scroll to position [115, 0]
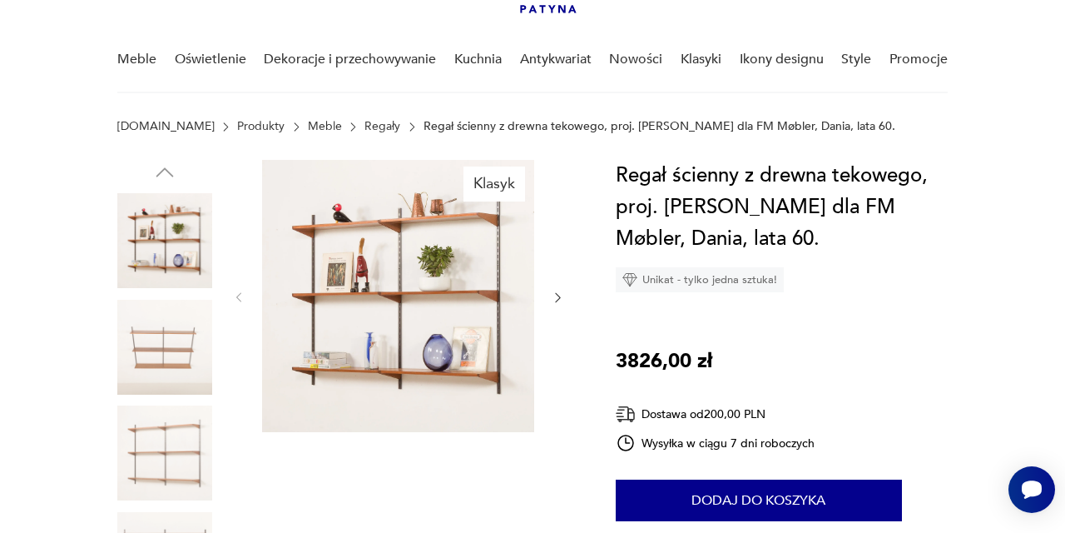
click at [504, 308] on img at bounding box center [398, 296] width 272 height 272
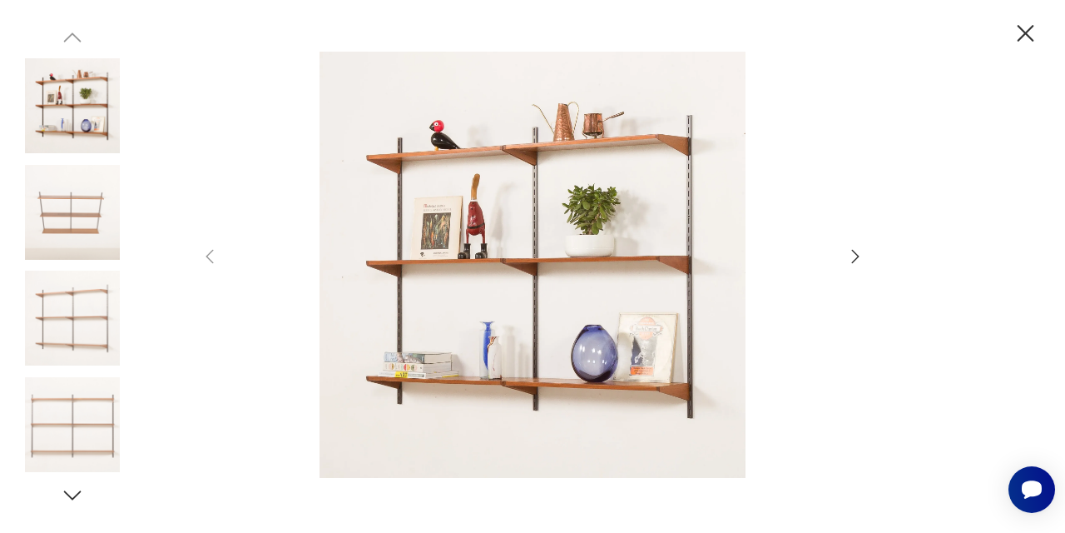
click at [845, 258] on div at bounding box center [533, 266] width 666 height 429
click at [855, 257] on icon "button" at bounding box center [855, 256] width 20 height 20
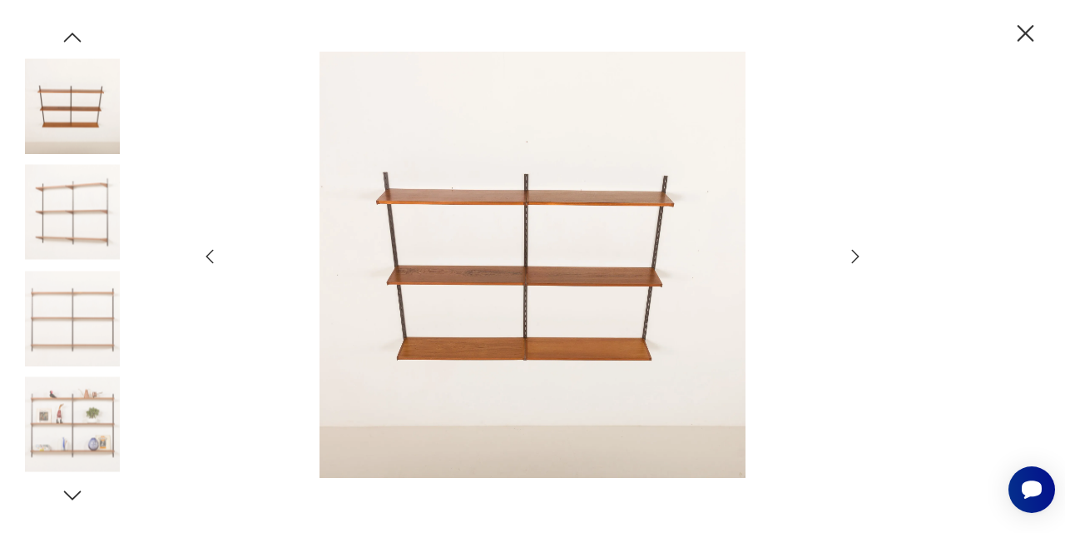
click at [855, 257] on icon "button" at bounding box center [855, 256] width 20 height 20
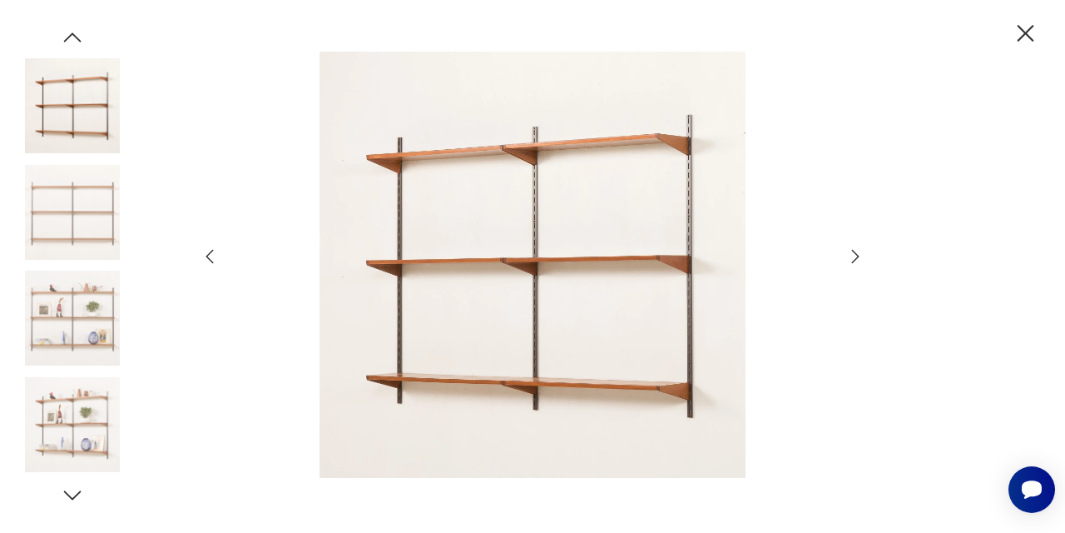
click at [855, 257] on icon "button" at bounding box center [855, 256] width 20 height 20
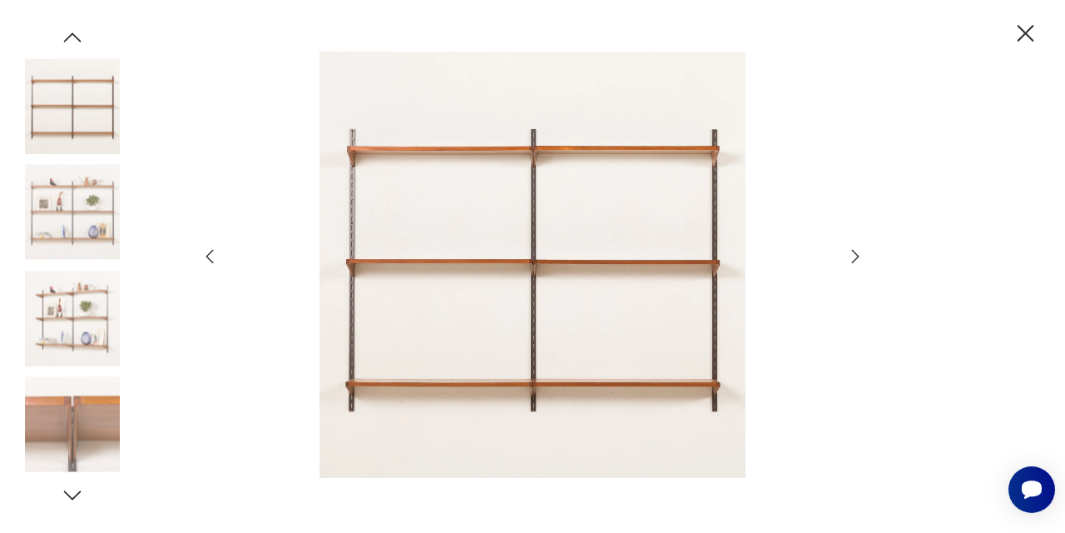
click at [855, 257] on icon "button" at bounding box center [855, 256] width 20 height 20
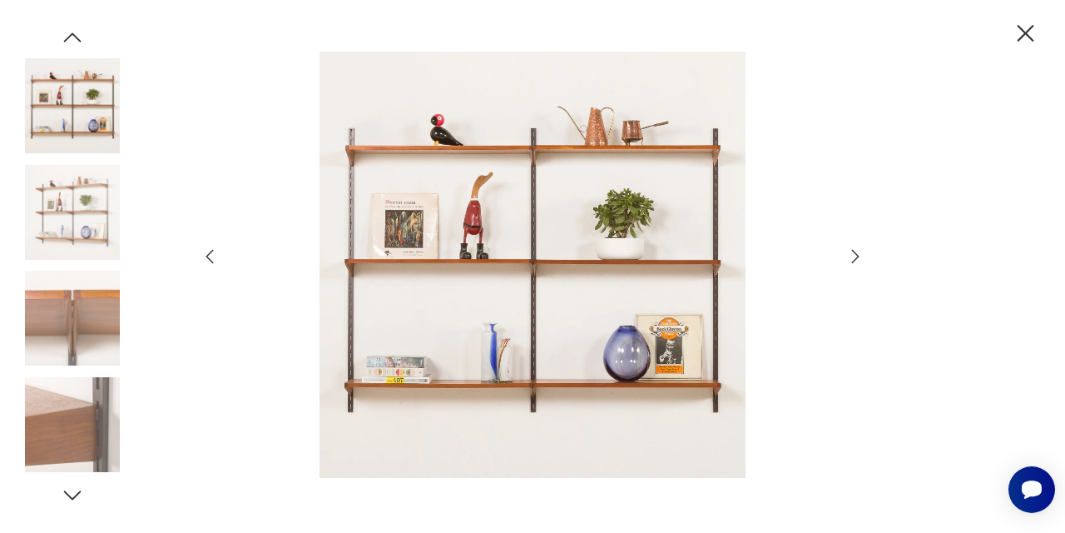
click at [855, 257] on icon "button" at bounding box center [855, 256] width 20 height 20
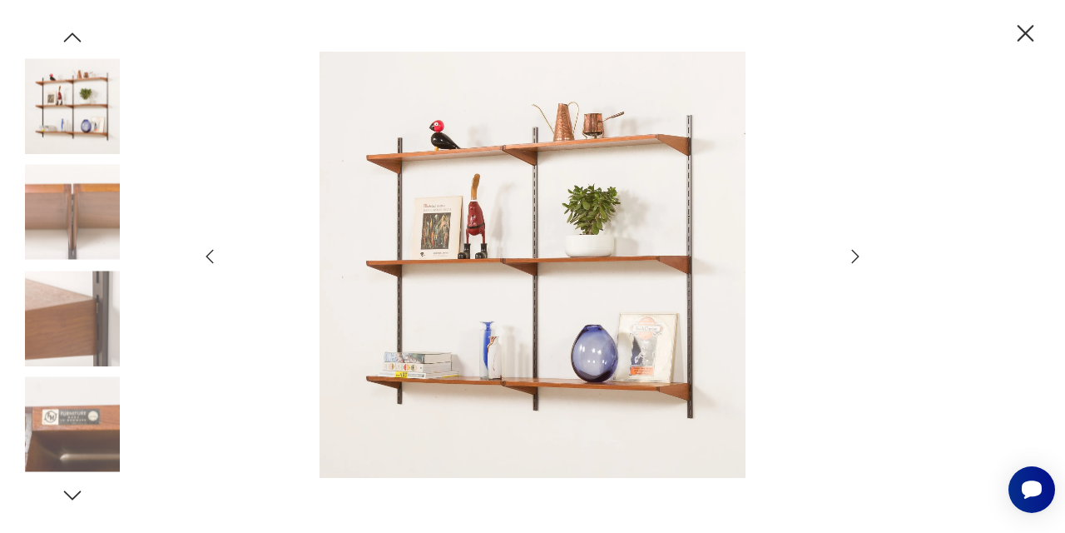
click at [855, 257] on icon "button" at bounding box center [855, 256] width 20 height 20
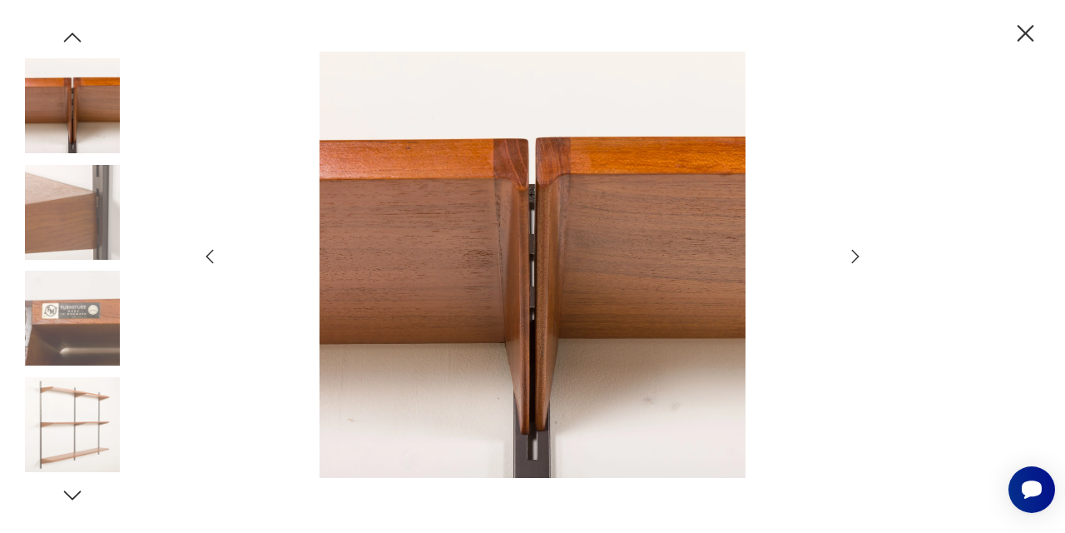
click at [855, 257] on icon "button" at bounding box center [855, 256] width 20 height 20
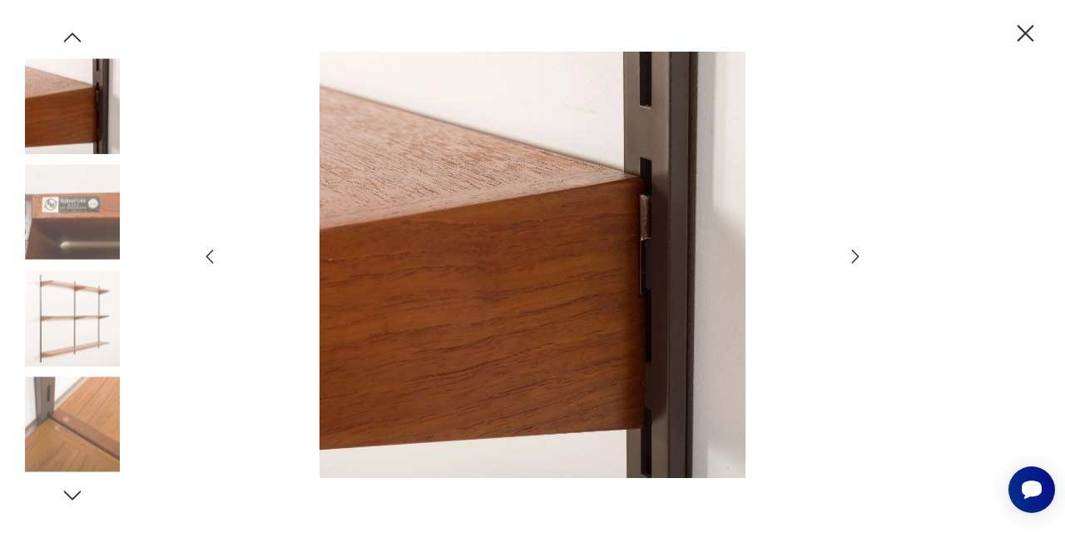
click at [855, 257] on icon "button" at bounding box center [855, 256] width 20 height 20
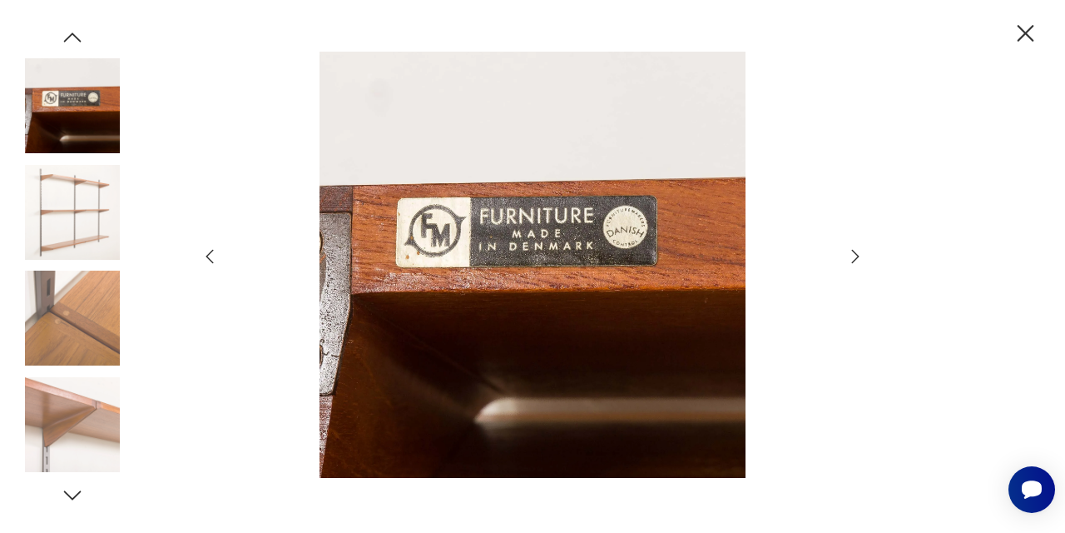
click at [855, 257] on icon "button" at bounding box center [855, 256] width 20 height 20
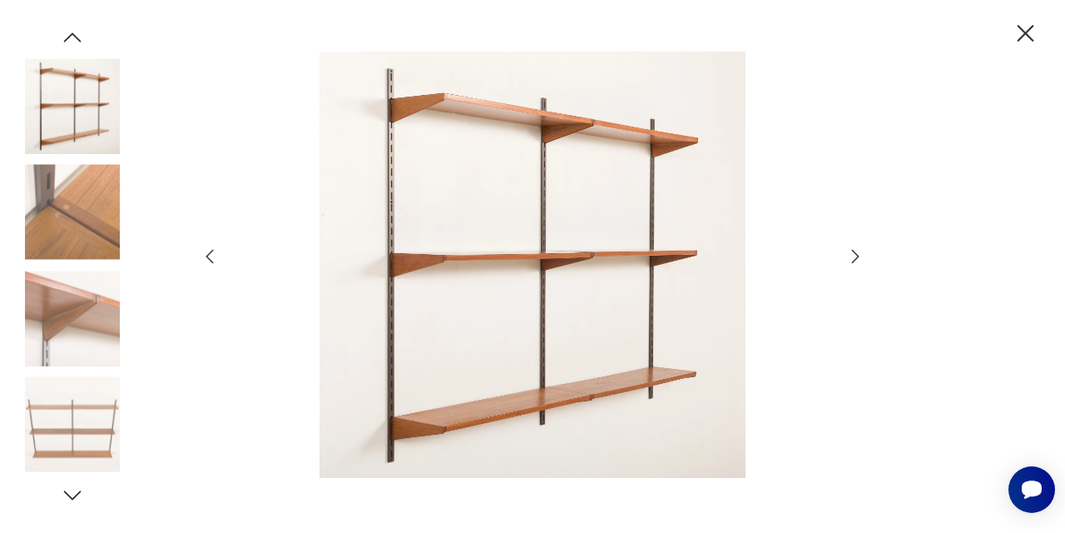
click at [855, 257] on icon "button" at bounding box center [855, 256] width 20 height 20
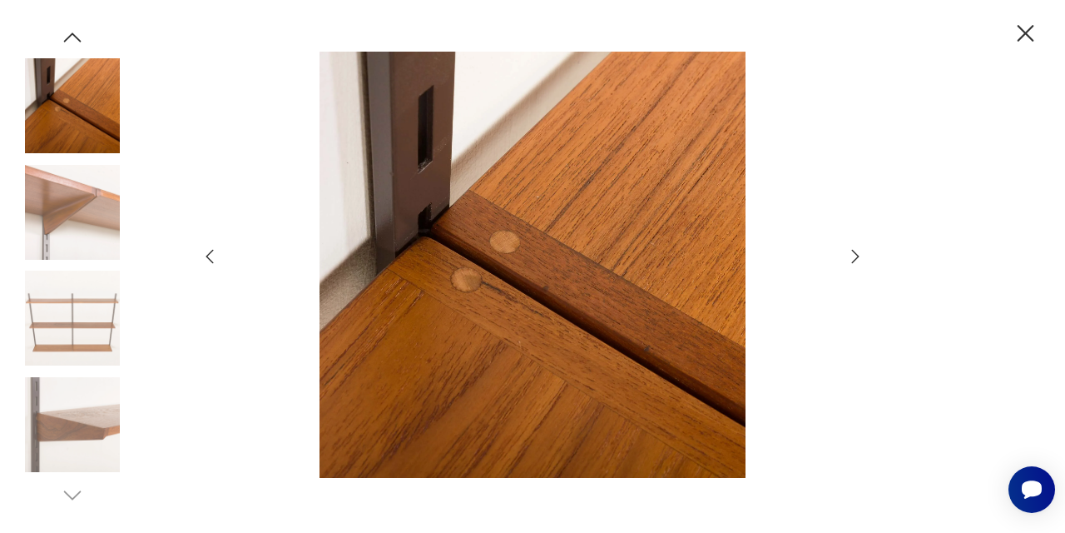
click at [855, 257] on icon "button" at bounding box center [855, 256] width 20 height 20
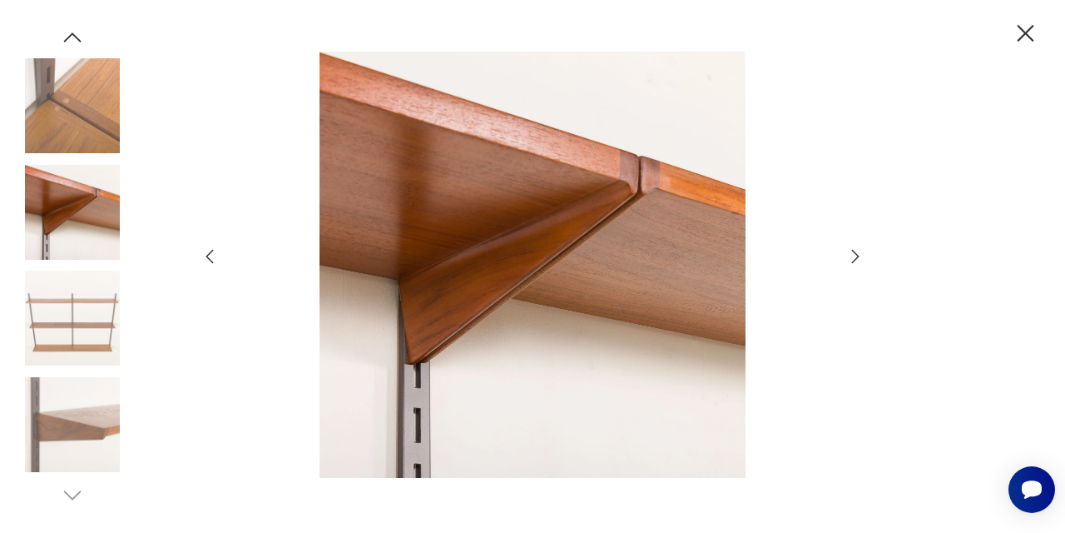
click at [1022, 37] on icon "button" at bounding box center [1026, 33] width 17 height 17
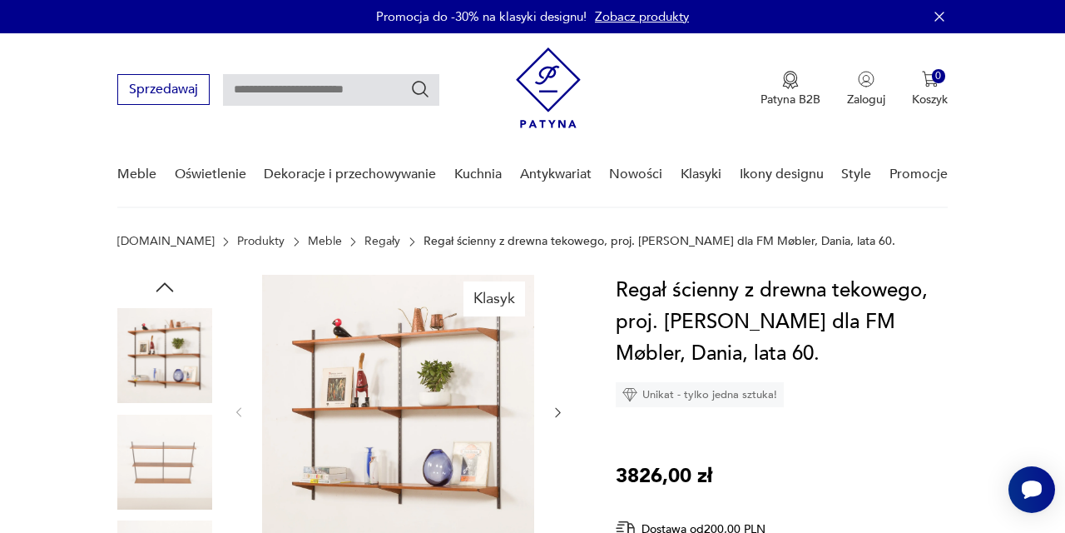
scroll to position [0, 0]
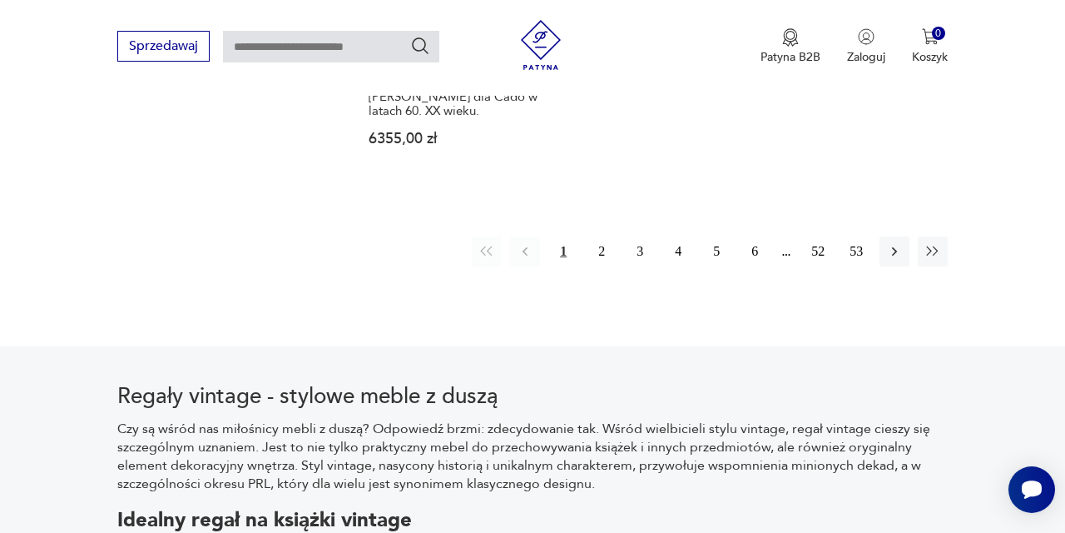
scroll to position [2661, 0]
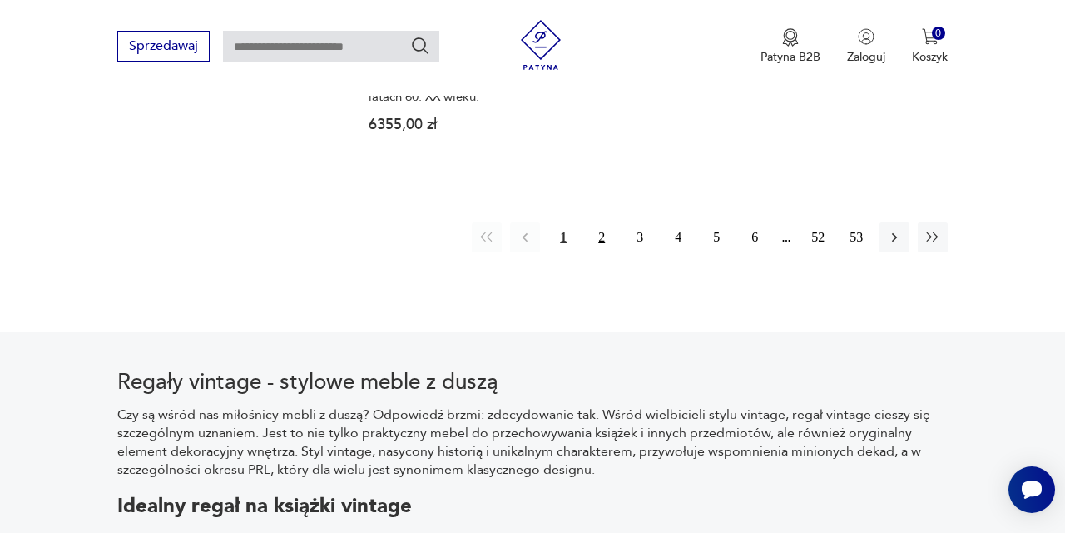
click at [602, 252] on button "2" at bounding box center [602, 237] width 30 height 30
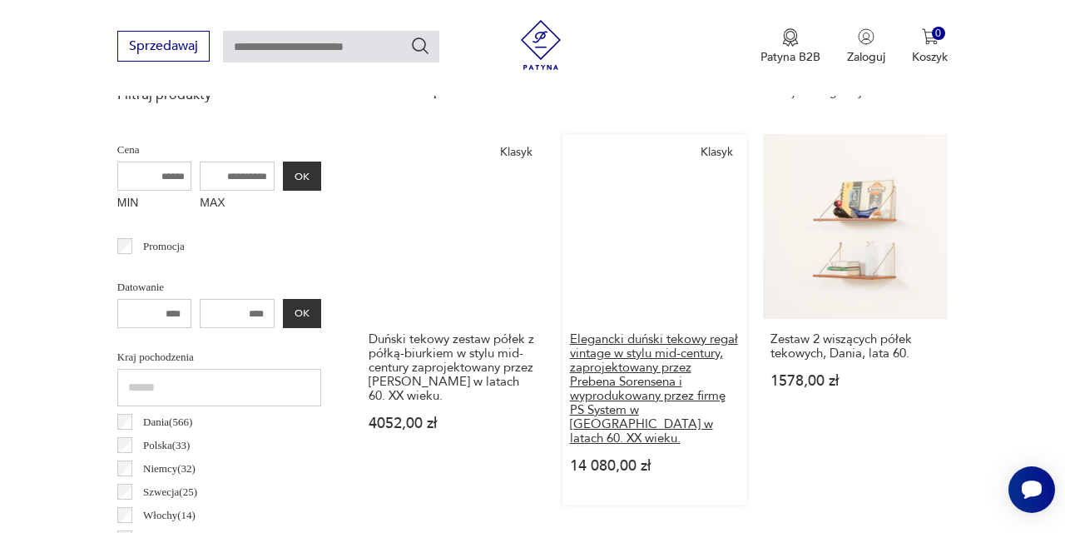
scroll to position [601, 0]
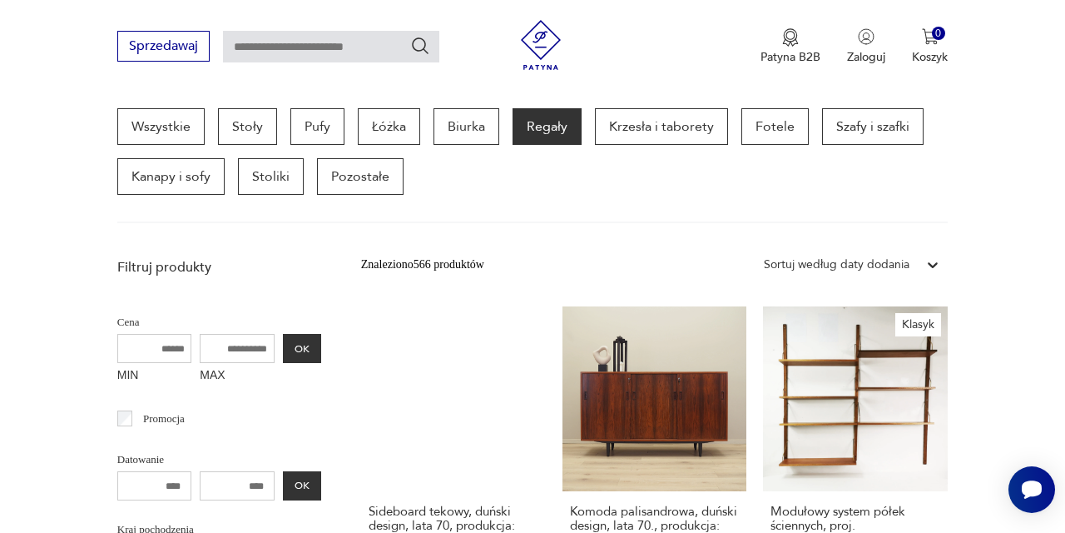
scroll to position [160, 0]
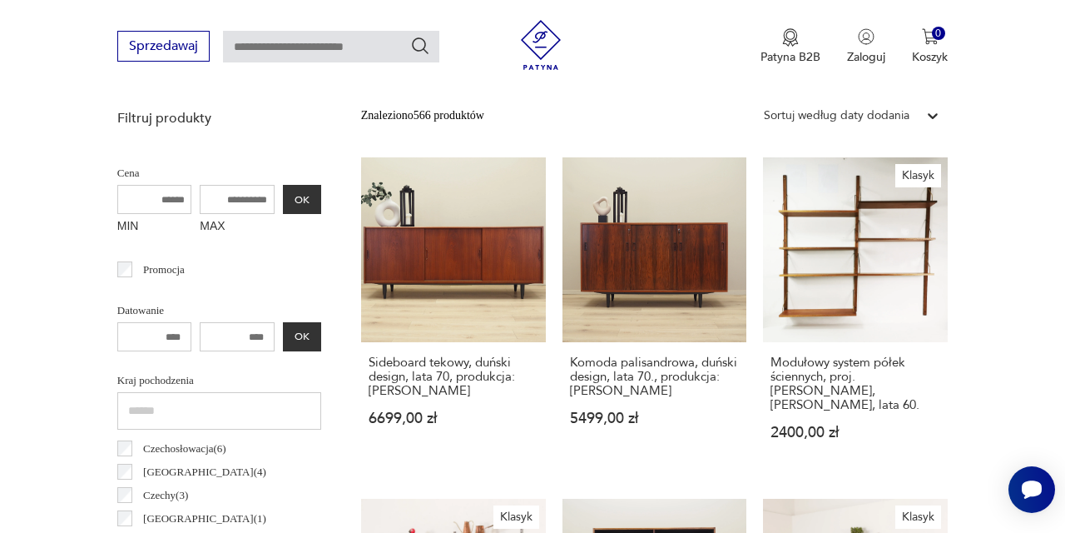
scroll to position [611, 0]
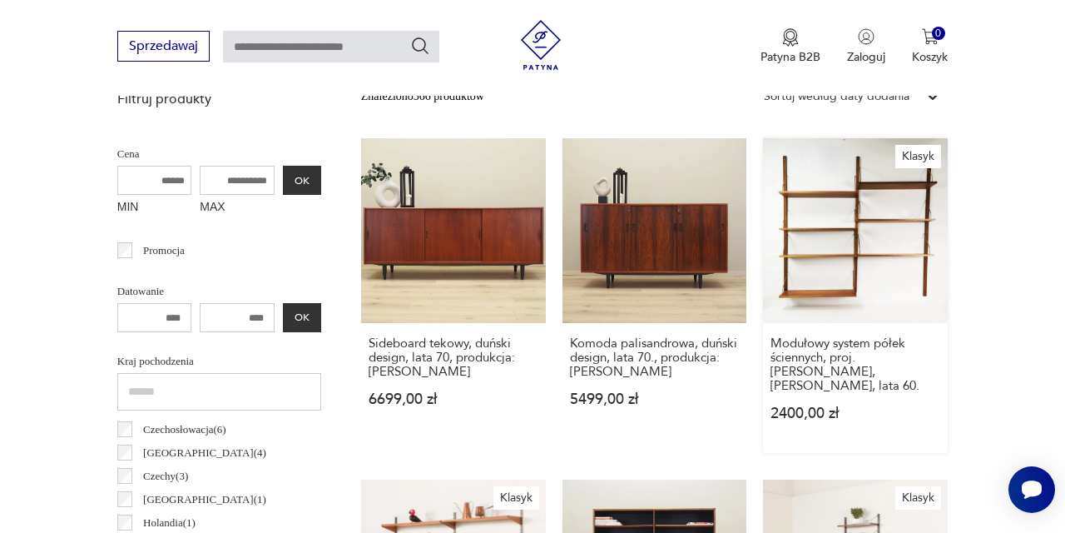
click at [807, 303] on link "Klasyk Modułowy system półek ściennych, proj. [PERSON_NAME], [PERSON_NAME], lat…" at bounding box center [855, 295] width 185 height 315
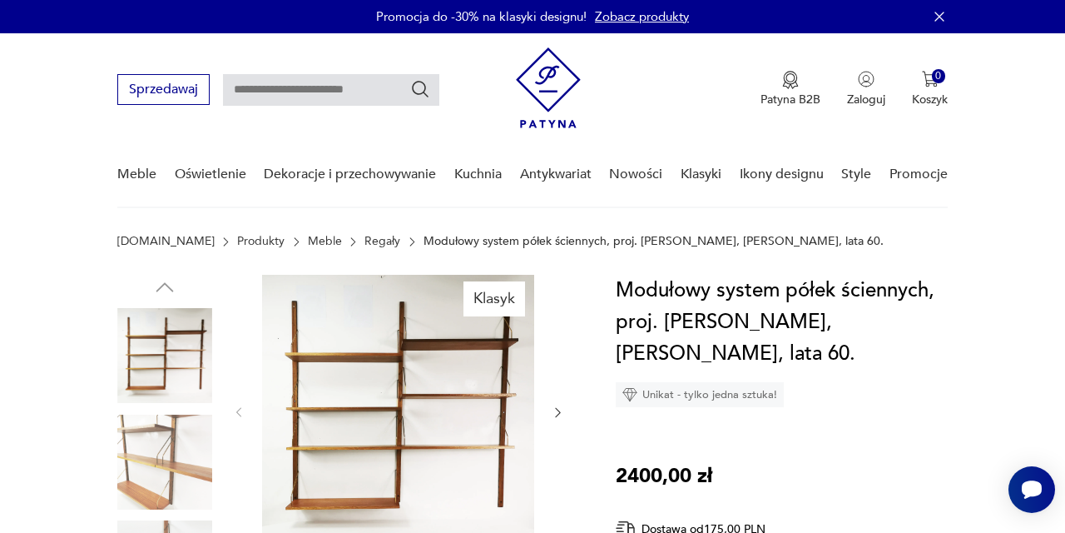
click at [453, 408] on img at bounding box center [398, 411] width 272 height 272
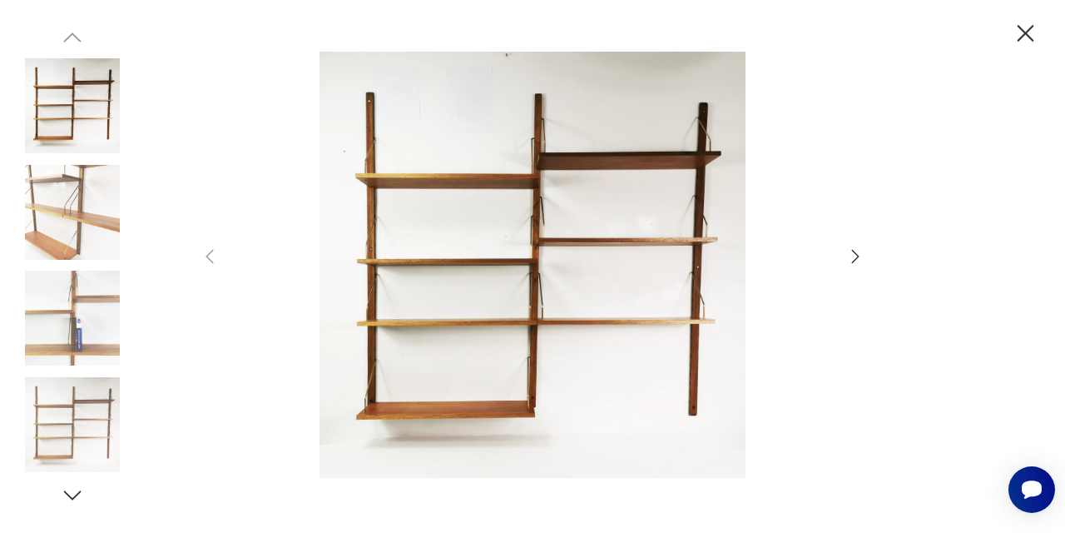
click at [860, 261] on icon "button" at bounding box center [855, 256] width 20 height 20
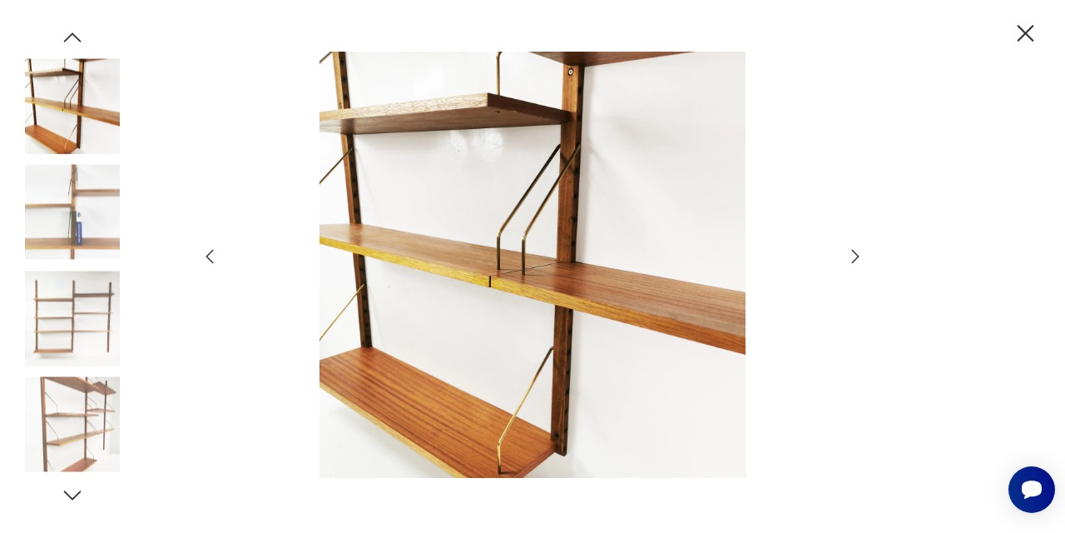
click at [852, 252] on icon "button" at bounding box center [855, 256] width 20 height 20
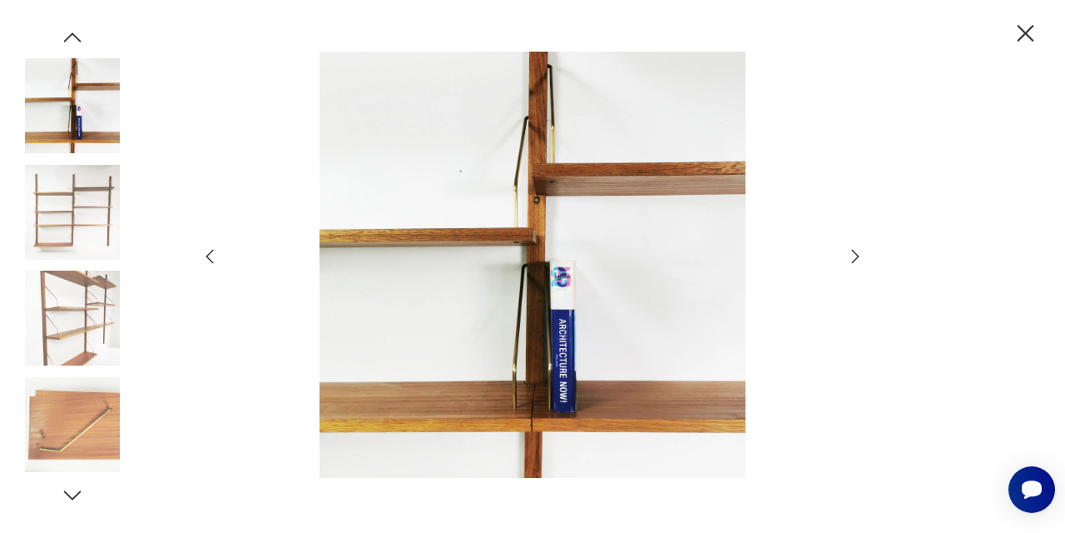
click at [852, 252] on icon "button" at bounding box center [855, 256] width 20 height 20
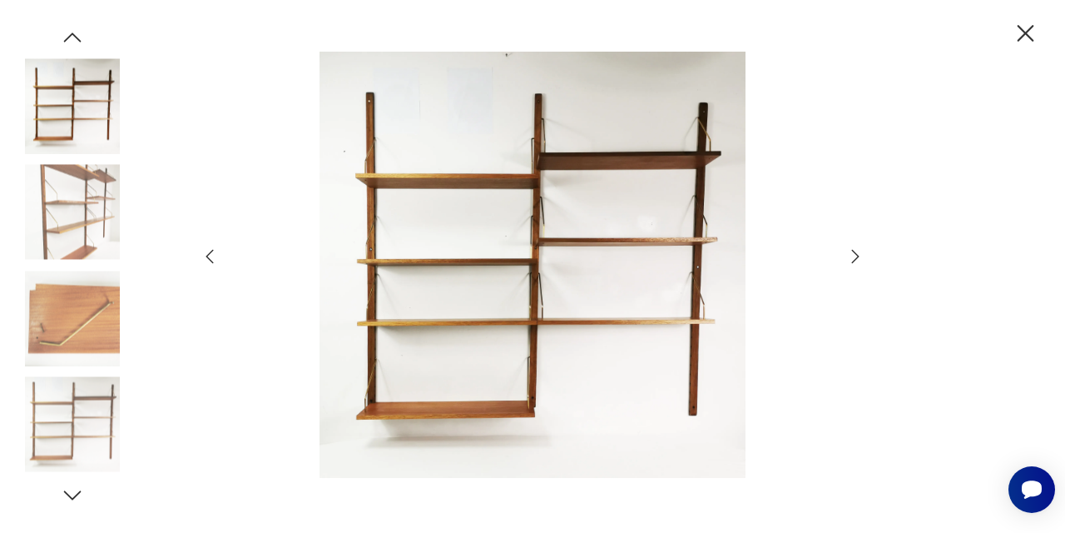
click at [852, 252] on icon "button" at bounding box center [855, 256] width 20 height 20
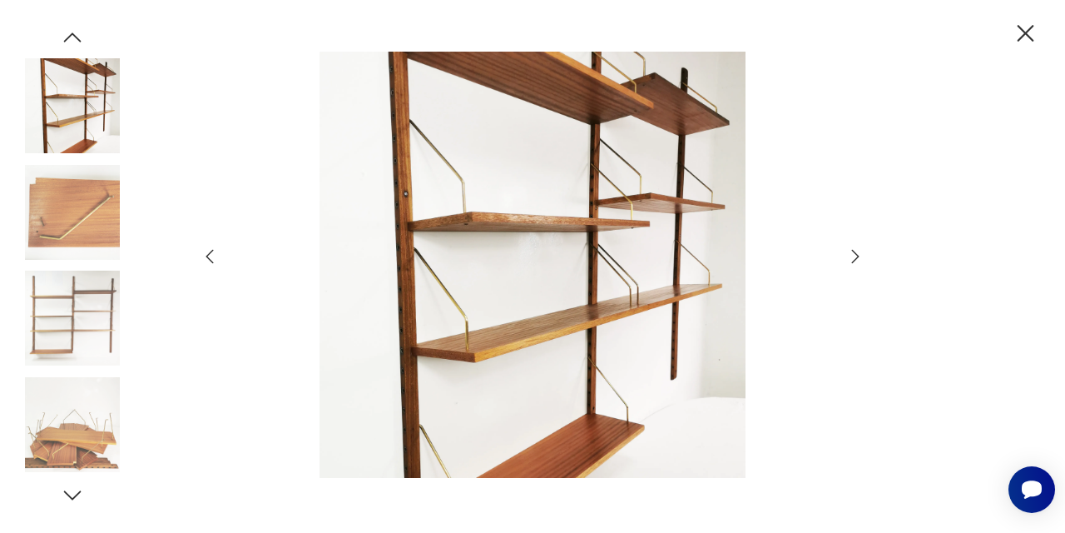
click at [852, 252] on icon "button" at bounding box center [855, 256] width 20 height 20
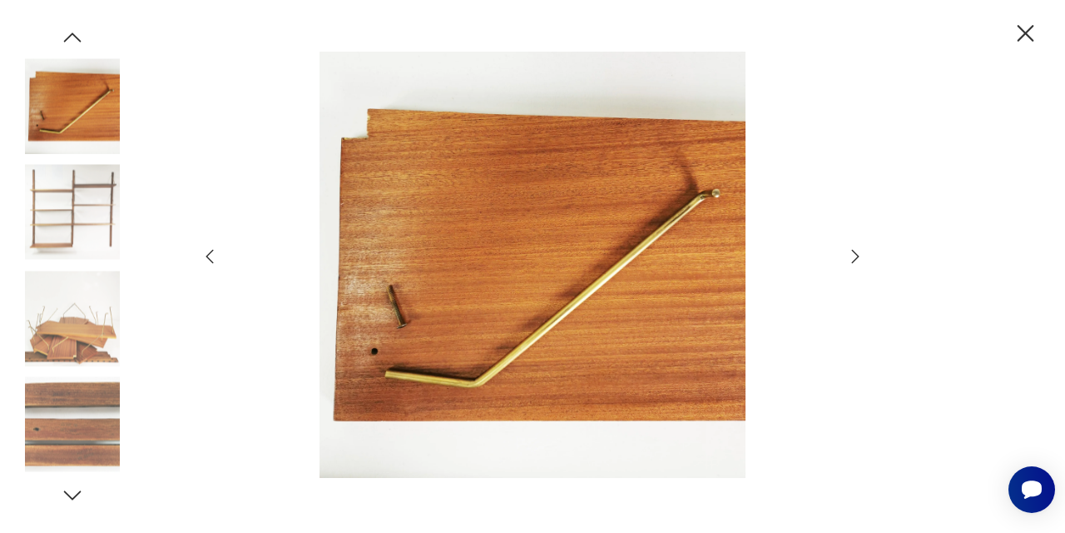
click at [852, 252] on icon "button" at bounding box center [855, 256] width 20 height 20
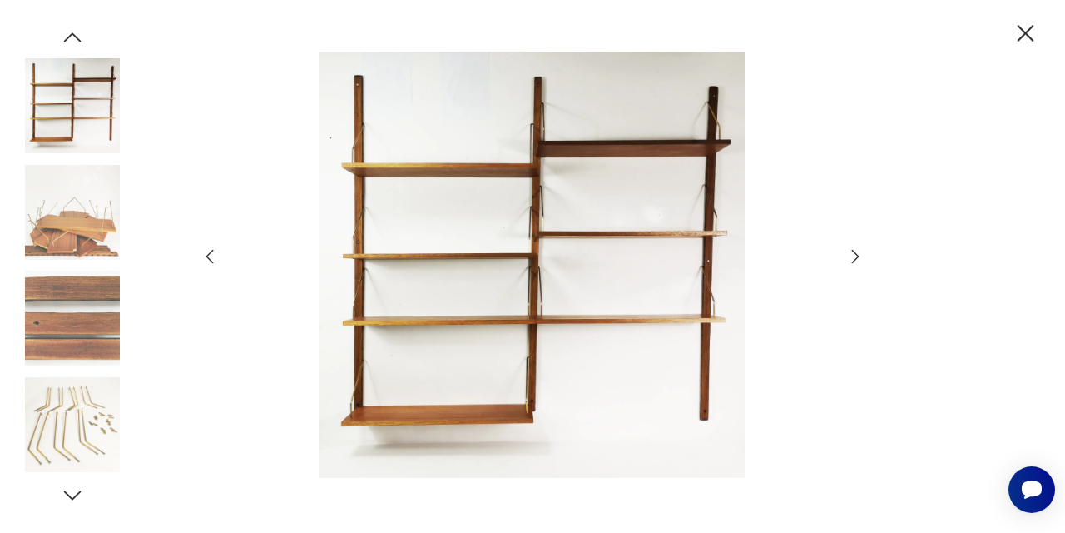
click at [852, 252] on icon "button" at bounding box center [855, 256] width 20 height 20
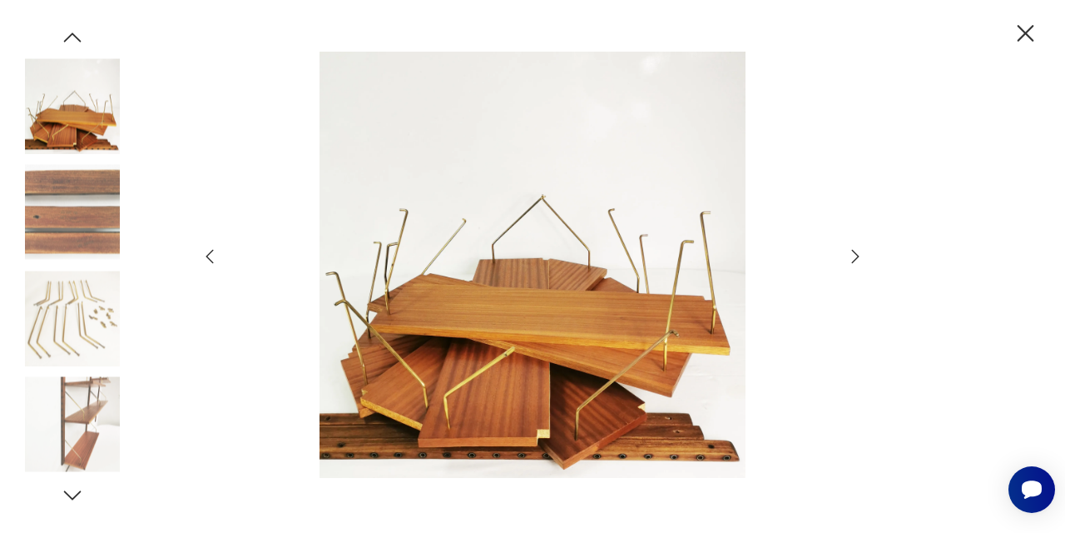
click at [852, 252] on icon "button" at bounding box center [855, 256] width 20 height 20
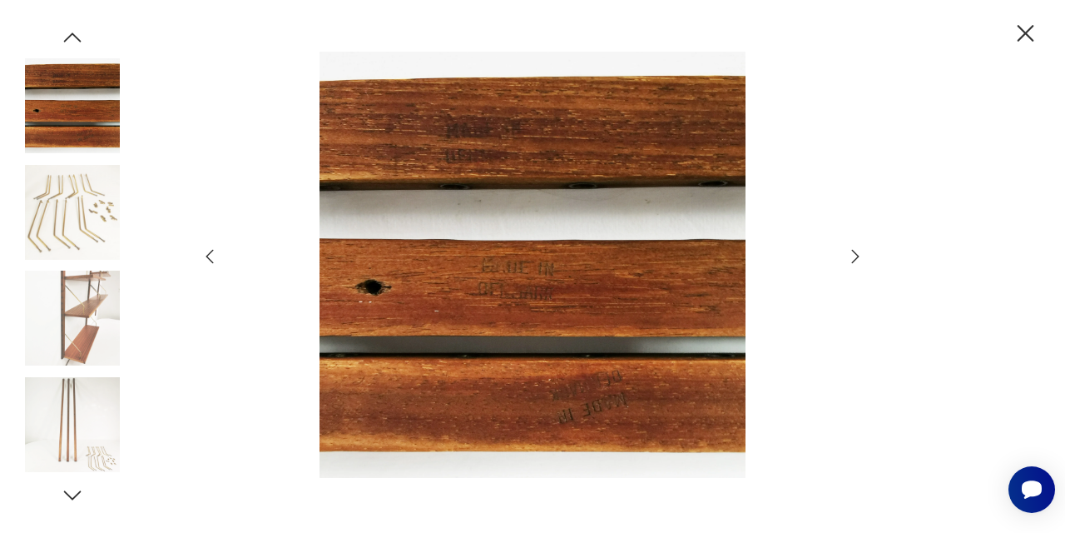
click at [852, 252] on icon "button" at bounding box center [855, 256] width 20 height 20
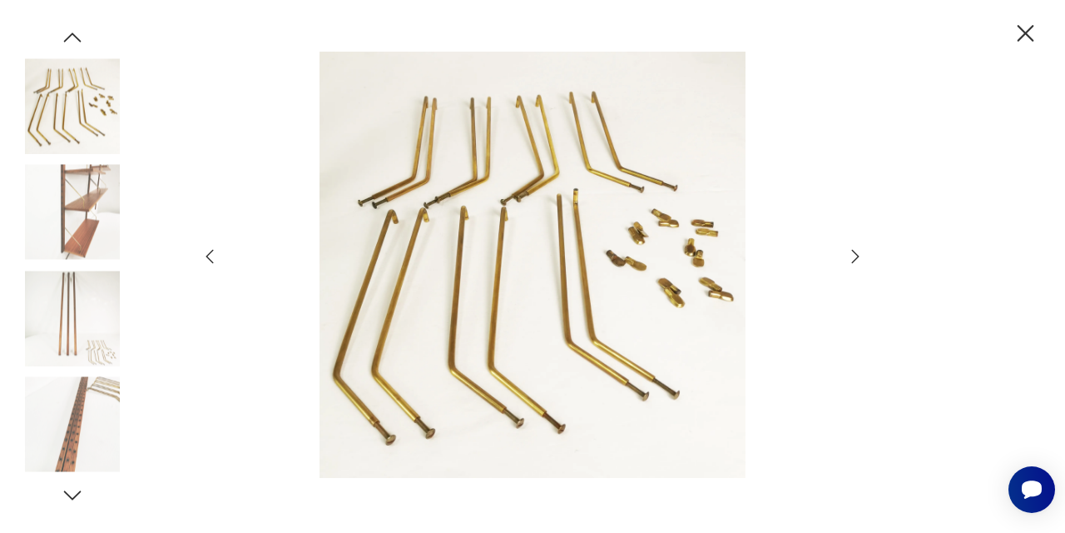
click at [1023, 27] on icon "button" at bounding box center [1025, 33] width 29 height 29
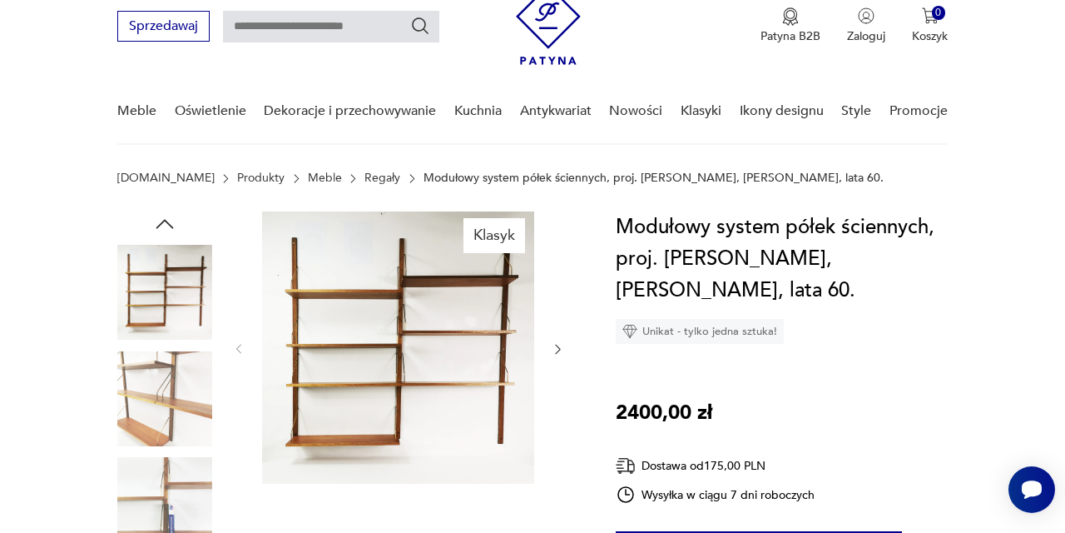
scroll to position [32, 0]
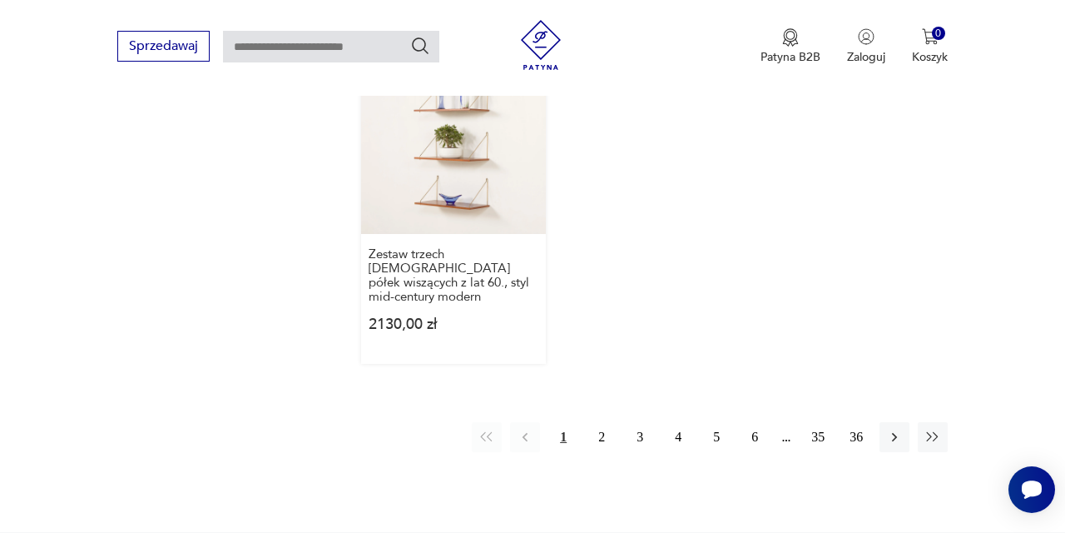
scroll to position [2481, 0]
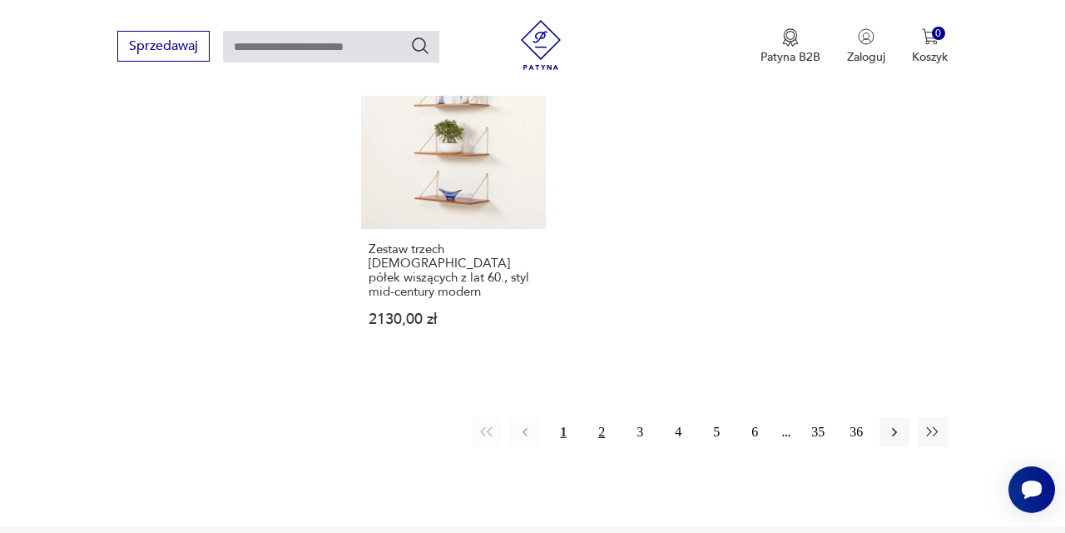
click at [604, 442] on button "2" at bounding box center [602, 432] width 30 height 30
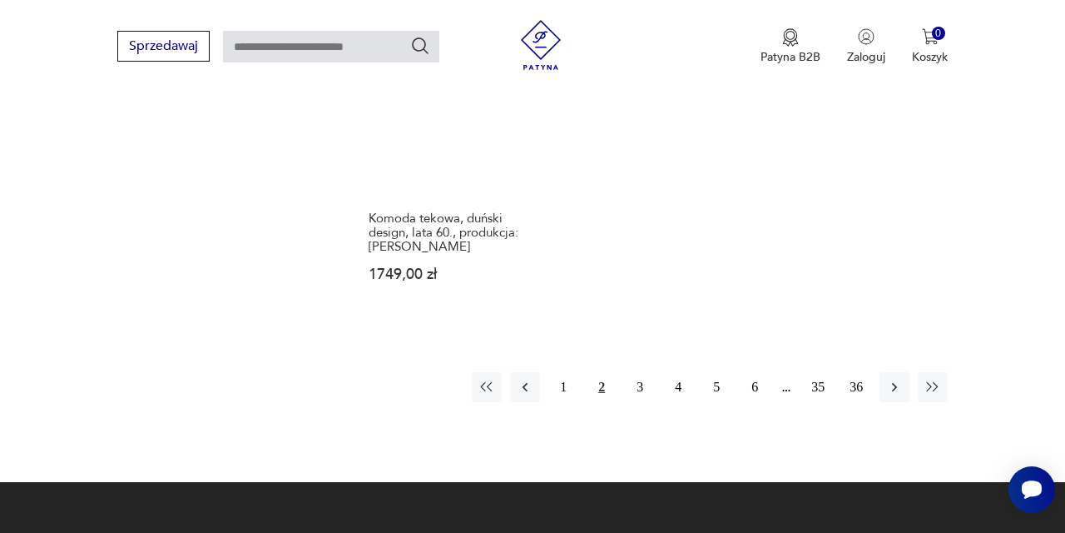
scroll to position [2526, 0]
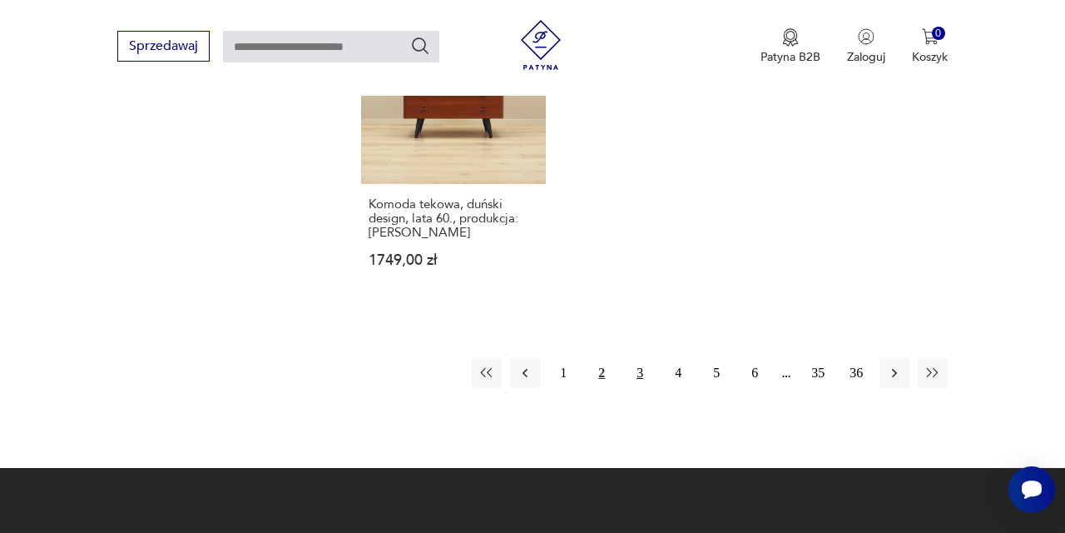
click at [642, 388] on button "3" at bounding box center [640, 373] width 30 height 30
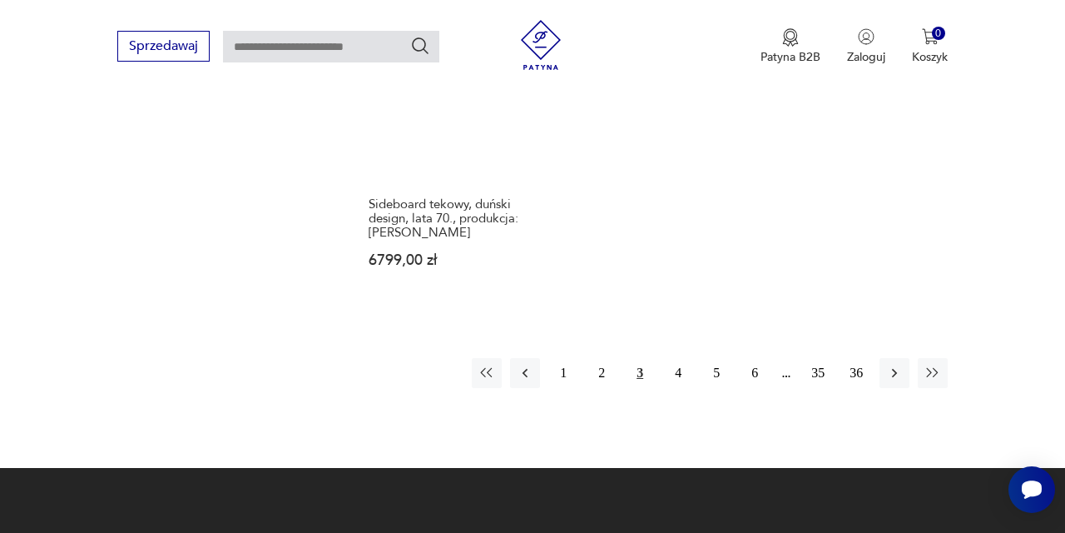
scroll to position [2515, 0]
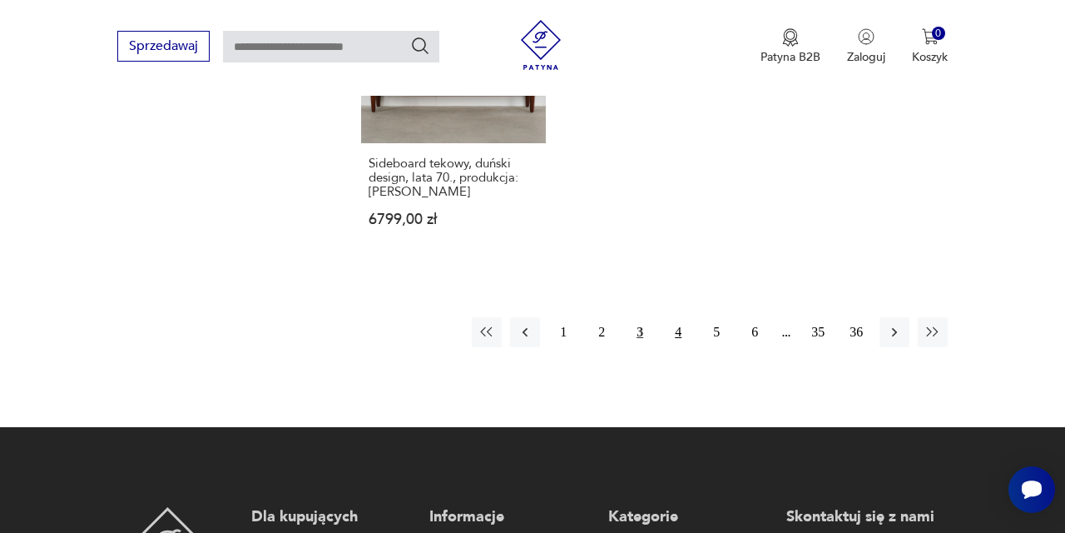
click at [682, 347] on button "4" at bounding box center [678, 332] width 30 height 30
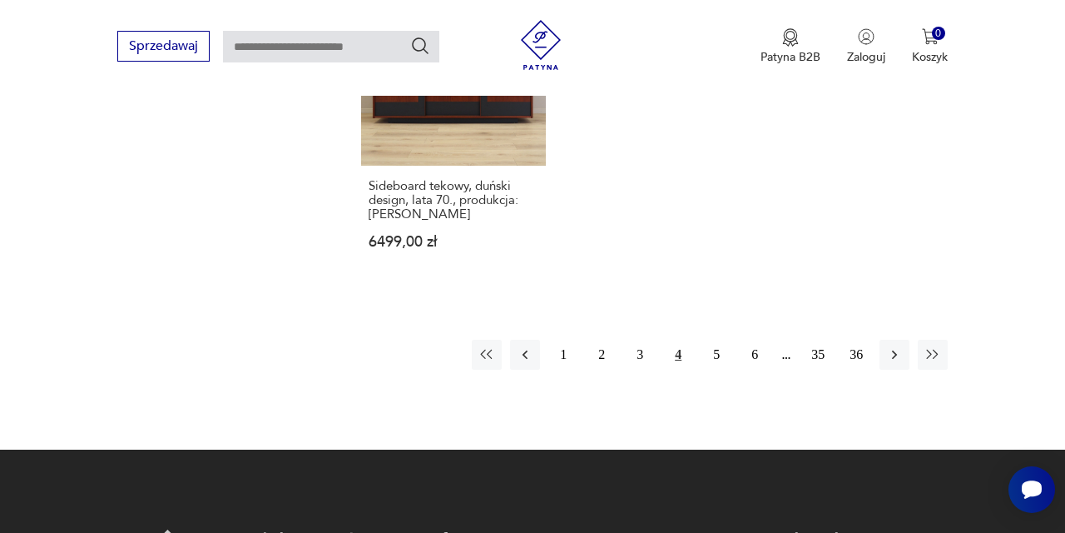
scroll to position [2457, 0]
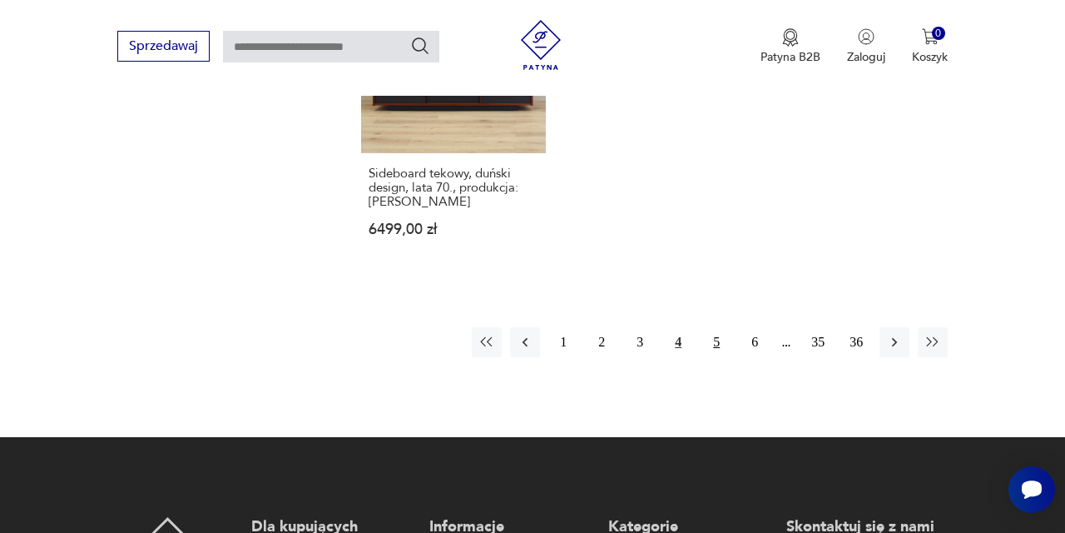
click at [716, 357] on button "5" at bounding box center [717, 342] width 30 height 30
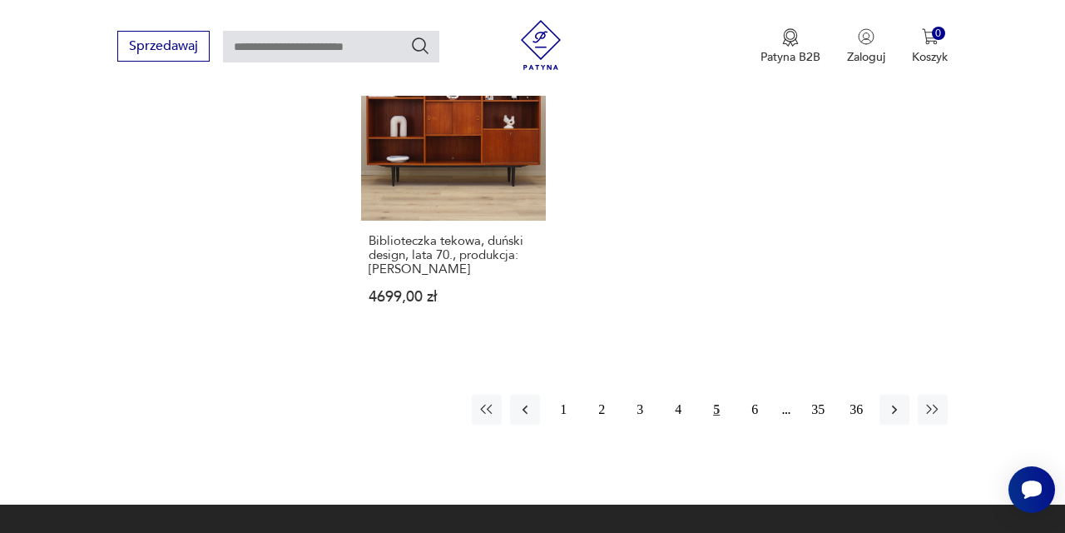
scroll to position [2393, 0]
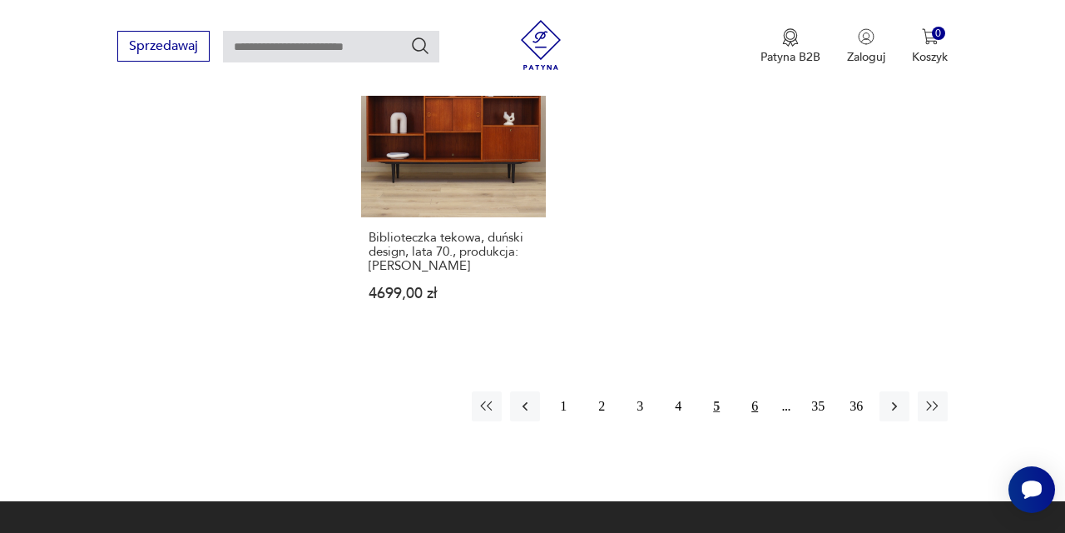
click at [756, 421] on button "6" at bounding box center [755, 406] width 30 height 30
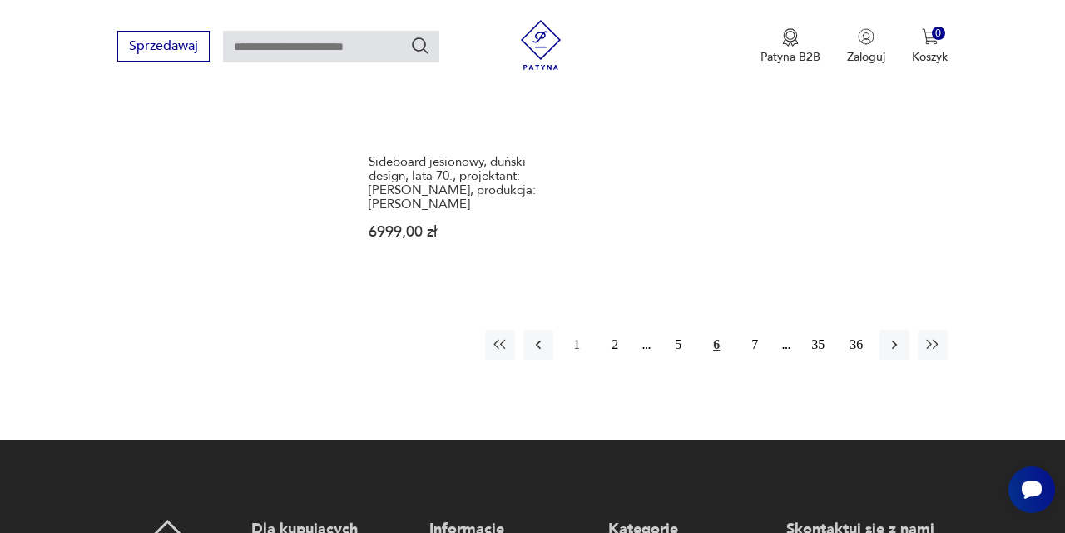
scroll to position [2506, 0]
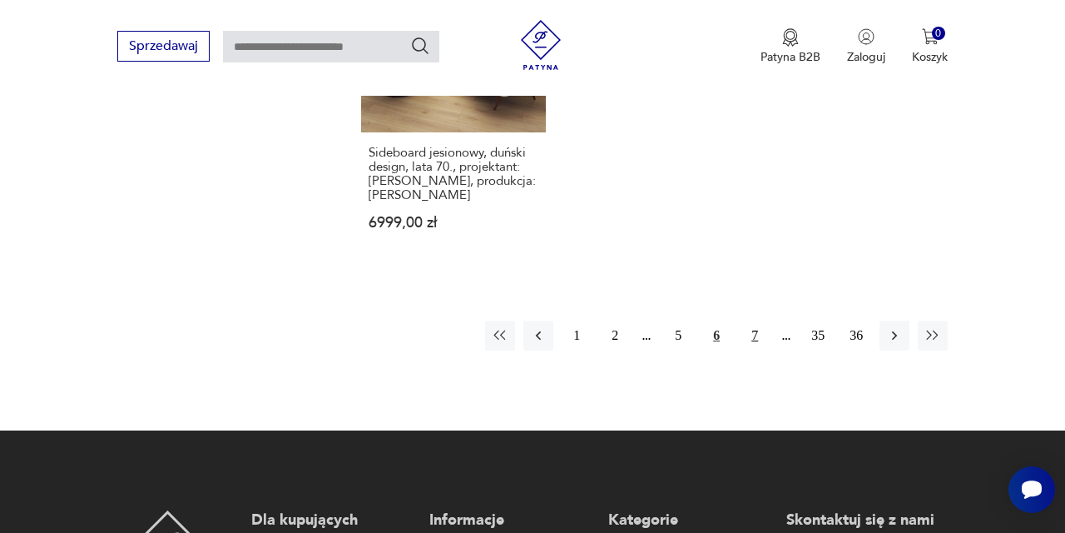
click at [751, 350] on button "7" at bounding box center [755, 335] width 30 height 30
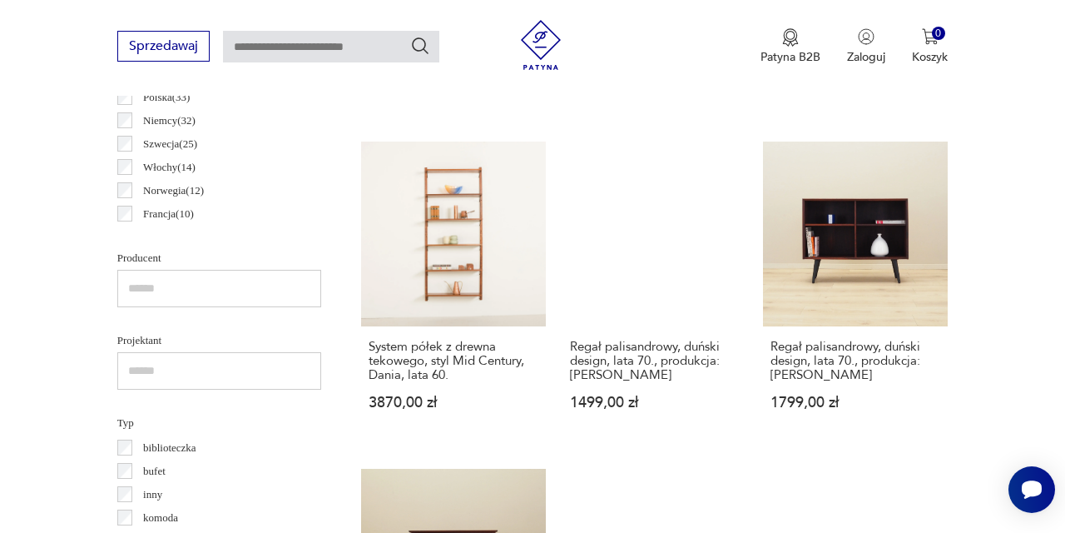
scroll to position [960, 0]
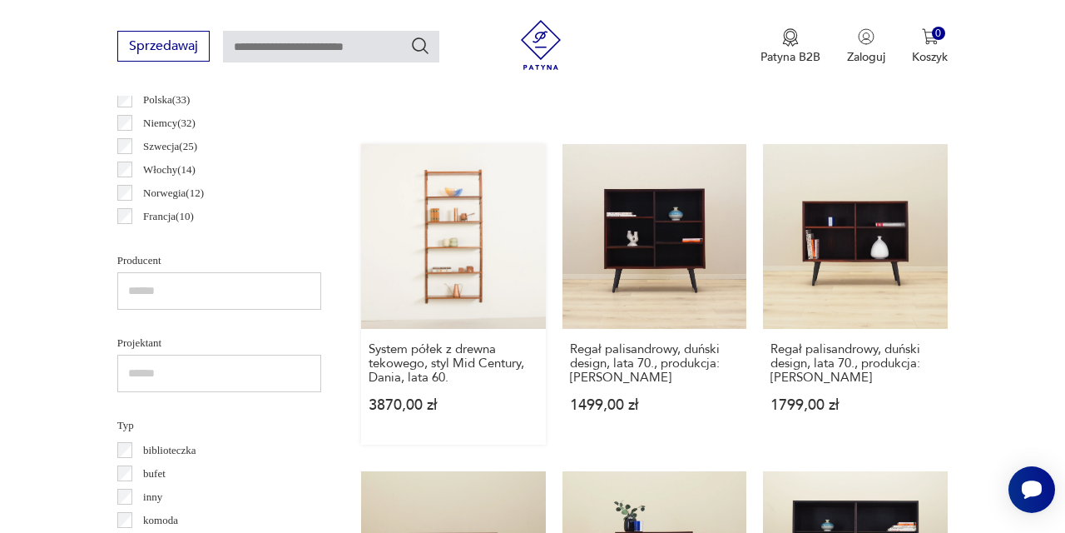
click at [444, 279] on link "System półek z drewna tekowego, styl Mid Century, Dania, lata 60. 3870,00 zł" at bounding box center [453, 294] width 185 height 300
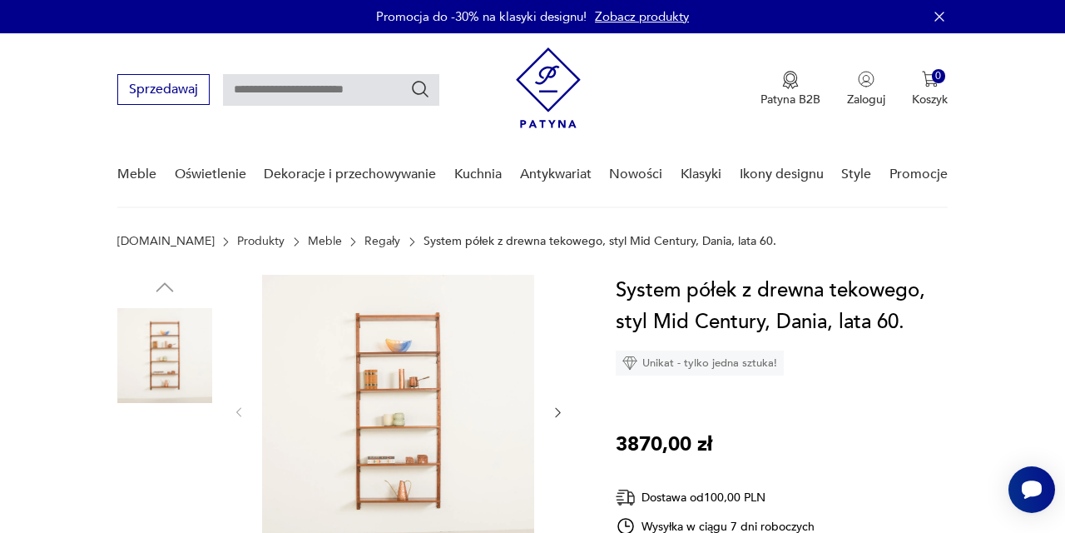
click at [413, 357] on img at bounding box center [398, 411] width 272 height 272
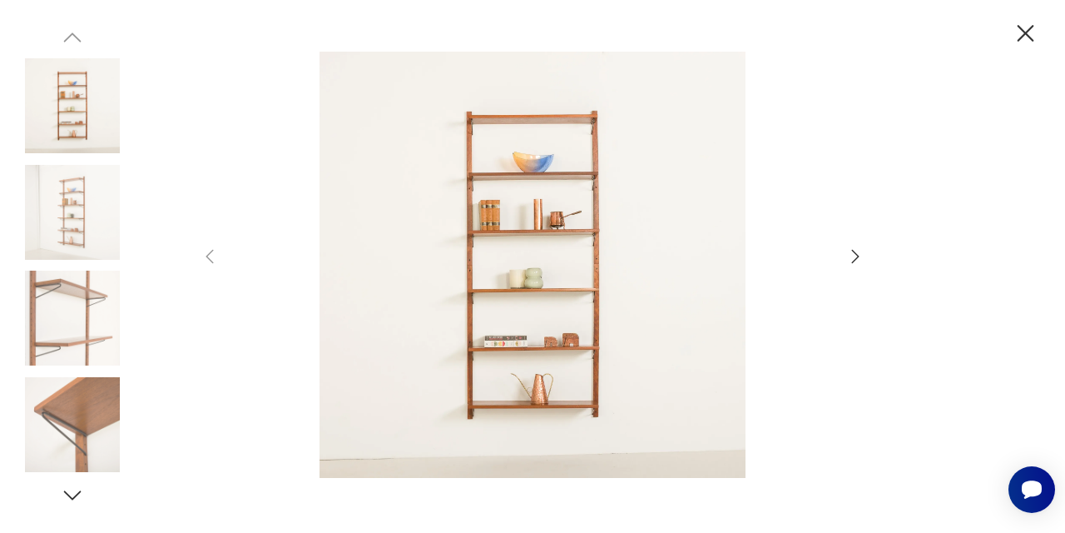
click at [520, 251] on img at bounding box center [532, 265] width 592 height 426
click at [520, 254] on img at bounding box center [532, 265] width 592 height 426
click at [475, 234] on img at bounding box center [532, 265] width 592 height 426
click at [846, 255] on icon "button" at bounding box center [855, 256] width 20 height 20
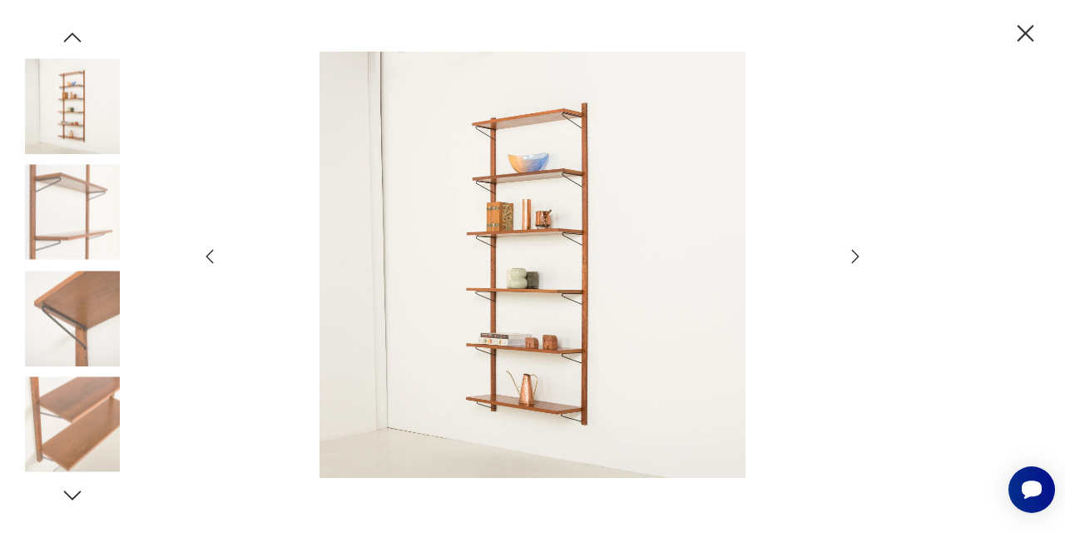
click at [846, 255] on icon "button" at bounding box center [855, 256] width 20 height 20
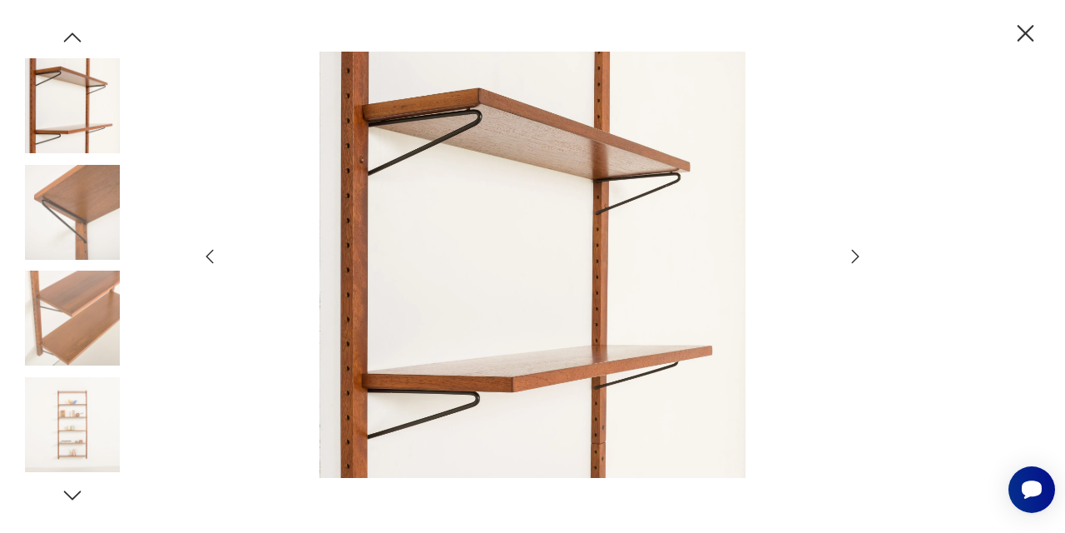
click at [848, 255] on icon "button" at bounding box center [855, 256] width 20 height 20
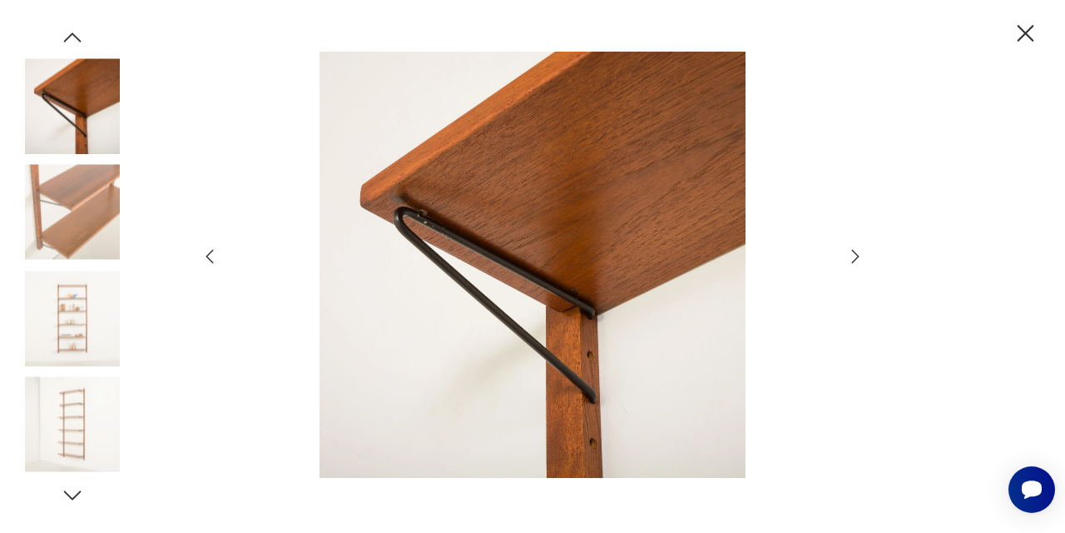
click at [848, 255] on icon "button" at bounding box center [855, 256] width 20 height 20
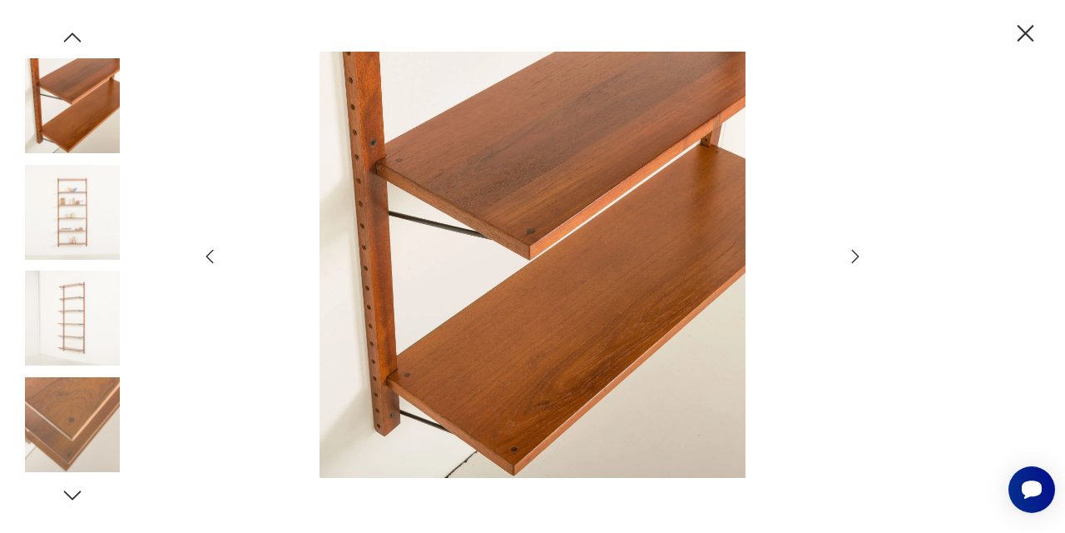
click at [860, 250] on icon "button" at bounding box center [855, 256] width 20 height 20
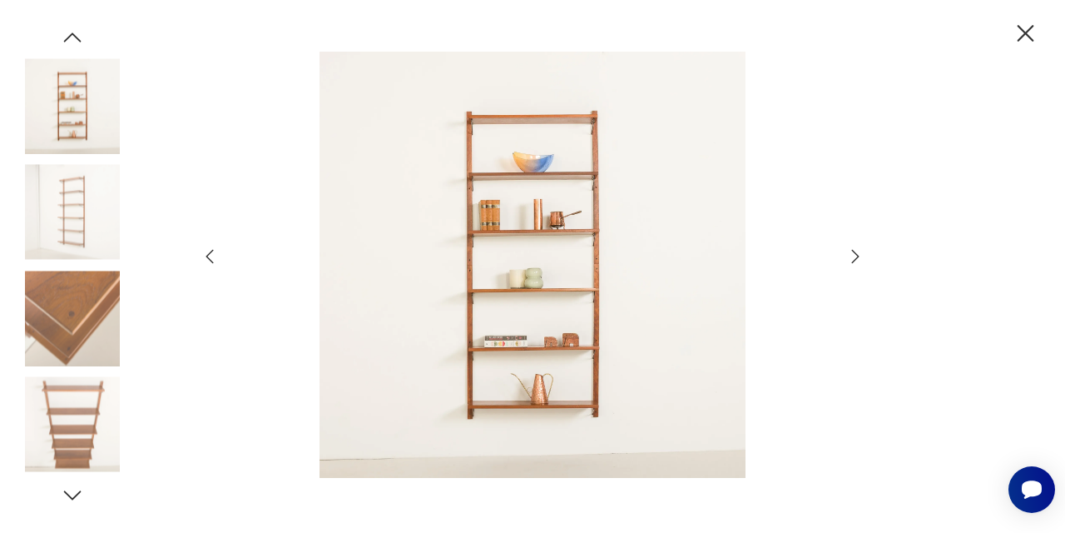
click at [1029, 29] on icon "button" at bounding box center [1026, 33] width 17 height 17
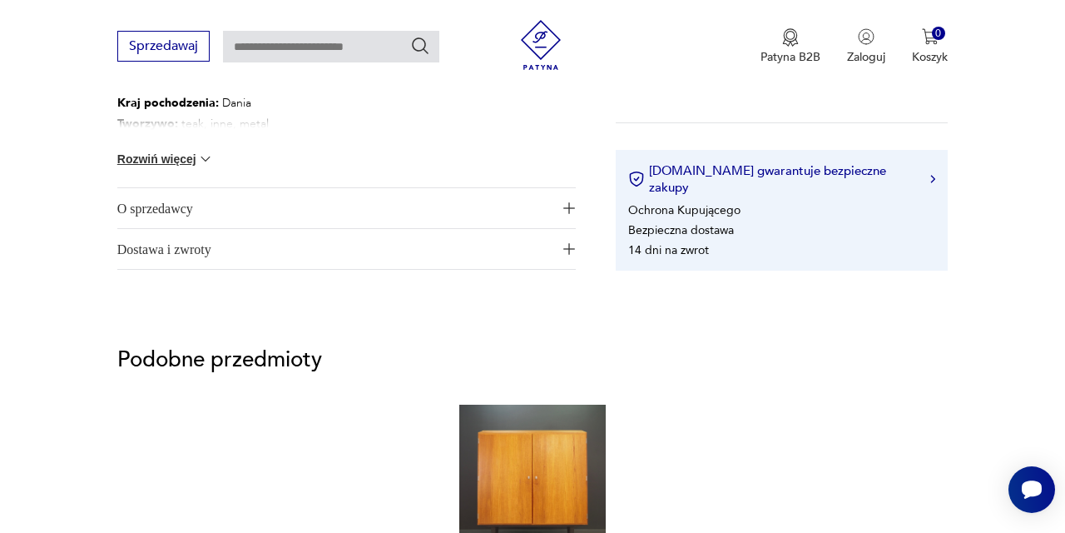
scroll to position [1076, 0]
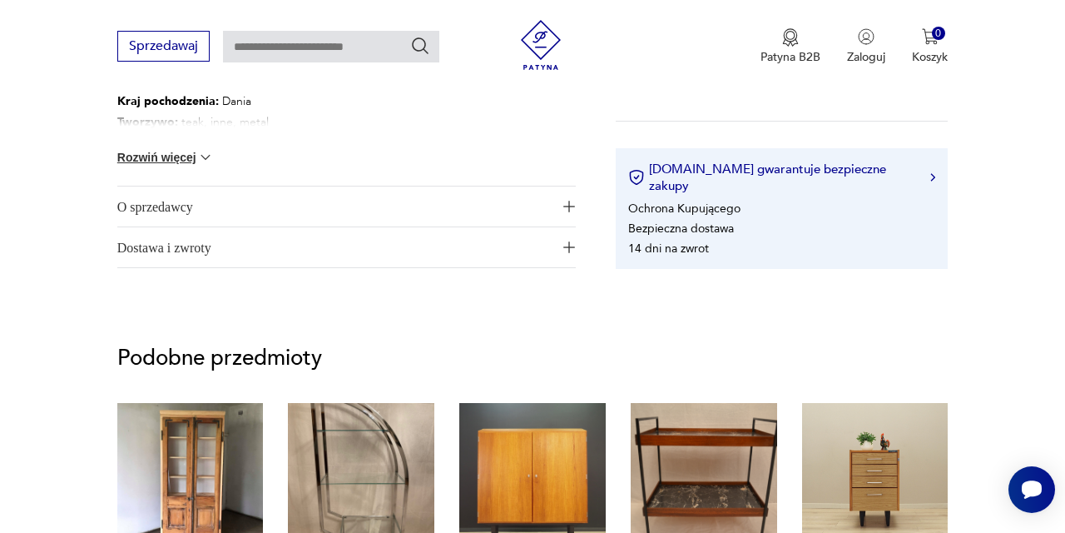
click at [185, 204] on span "O sprzedawcy" at bounding box center [335, 206] width 436 height 40
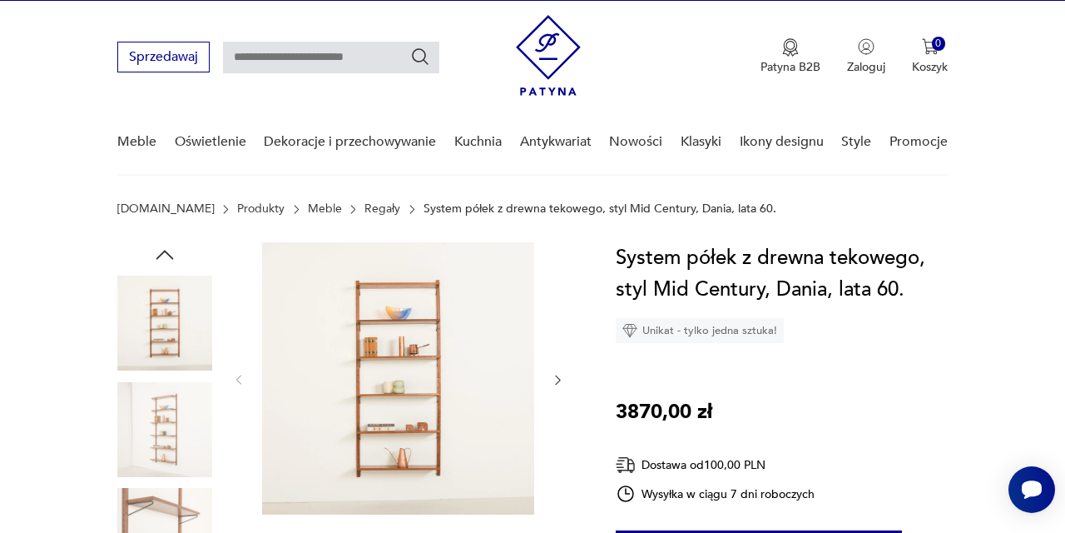
scroll to position [28, 0]
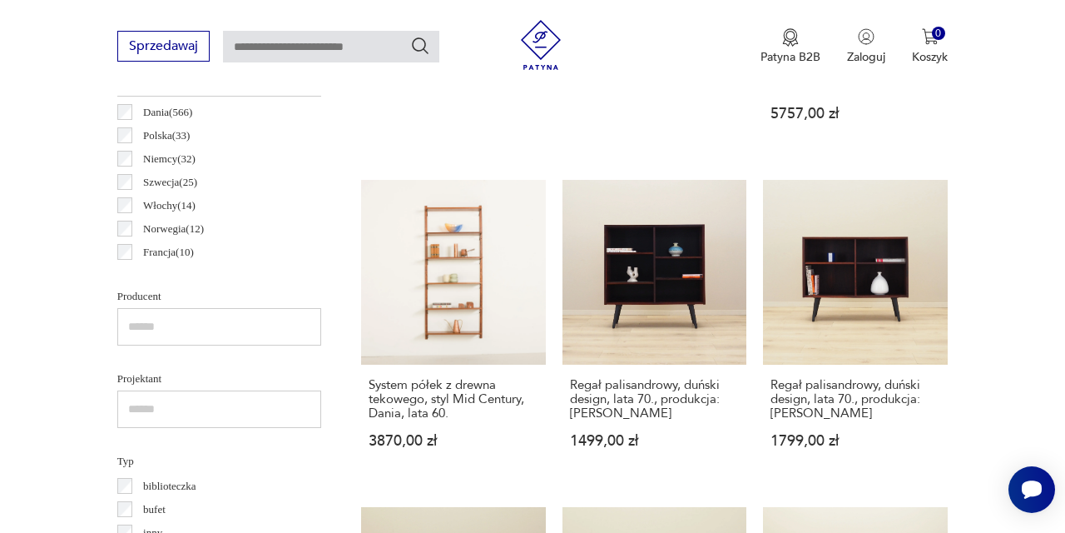
scroll to position [898, 0]
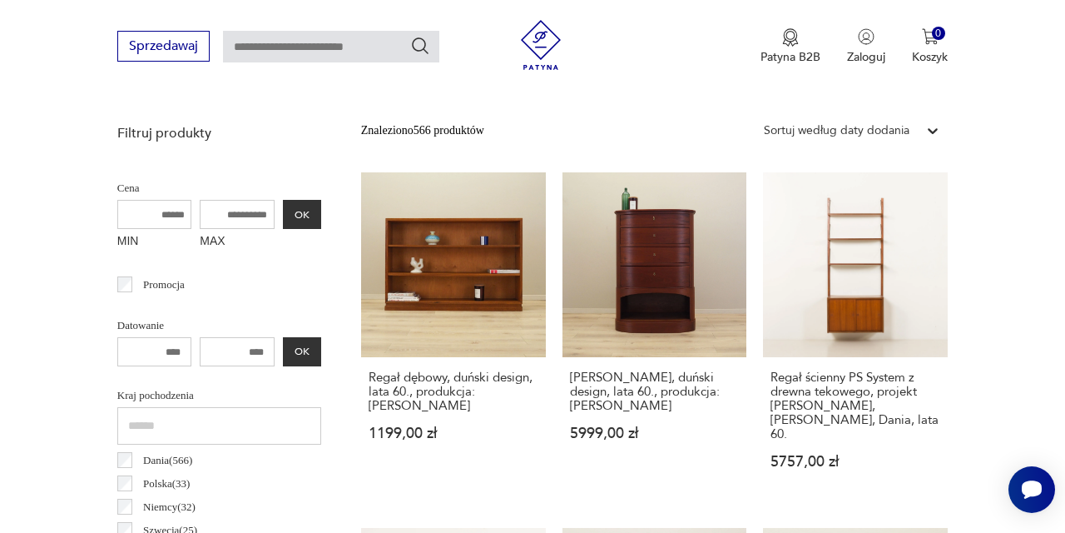
scroll to position [571, 0]
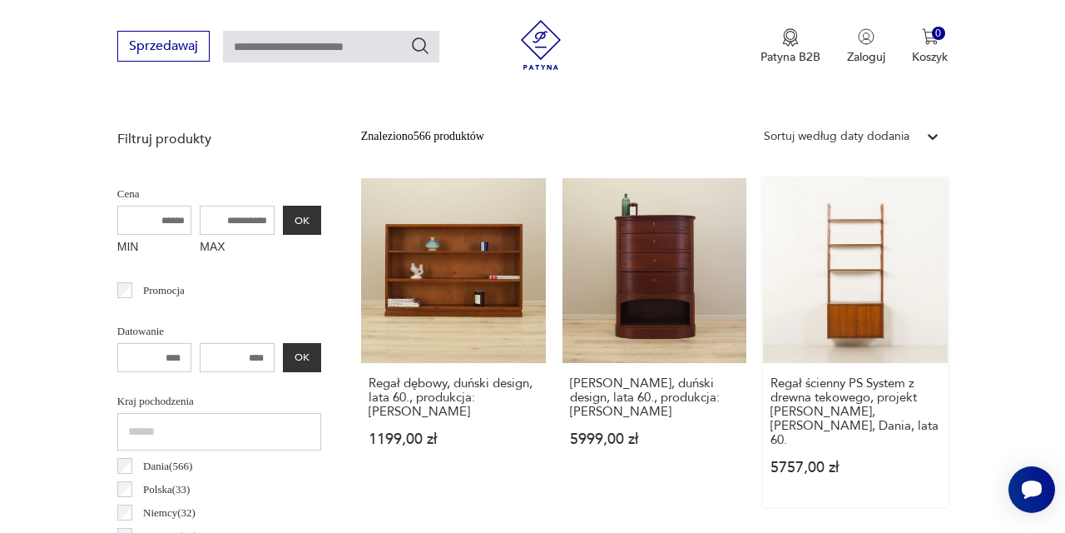
click at [848, 226] on link "Regał ścienny PS System z drewna tekowego, projekt [PERSON_NAME], [PERSON_NAME]…" at bounding box center [855, 342] width 185 height 329
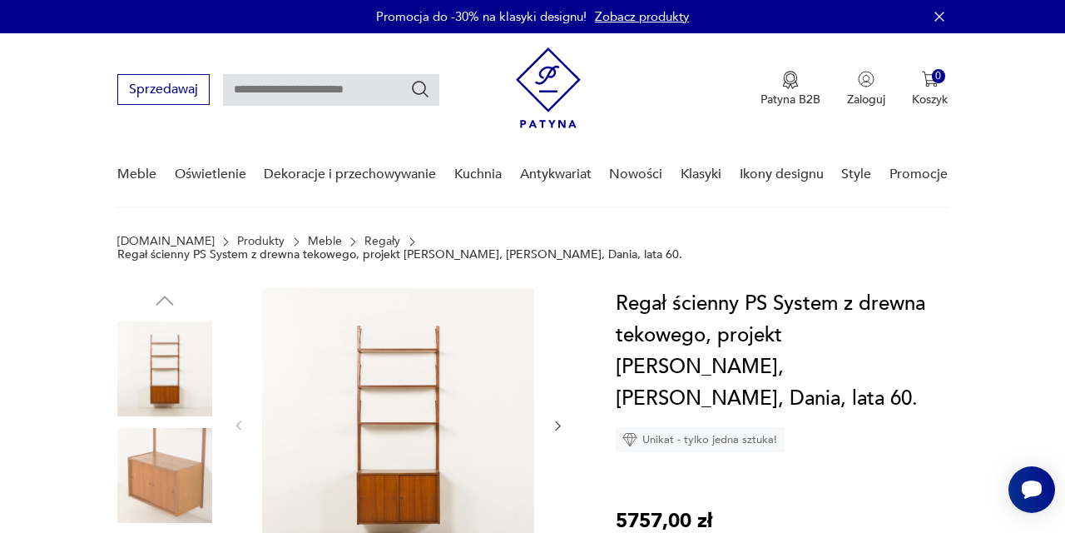
click at [430, 405] on img at bounding box center [398, 424] width 272 height 272
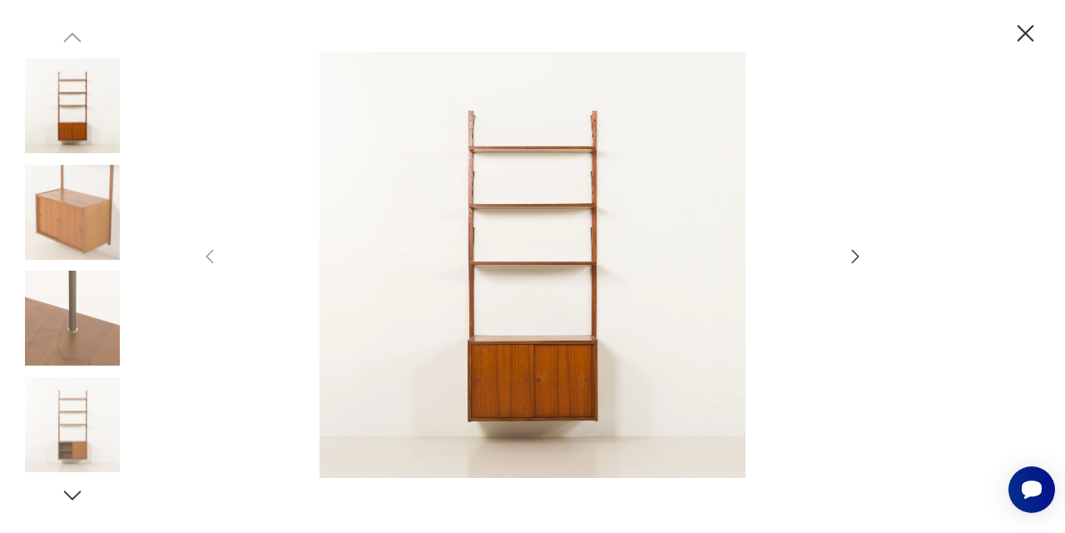
click at [852, 260] on icon "button" at bounding box center [855, 256] width 20 height 20
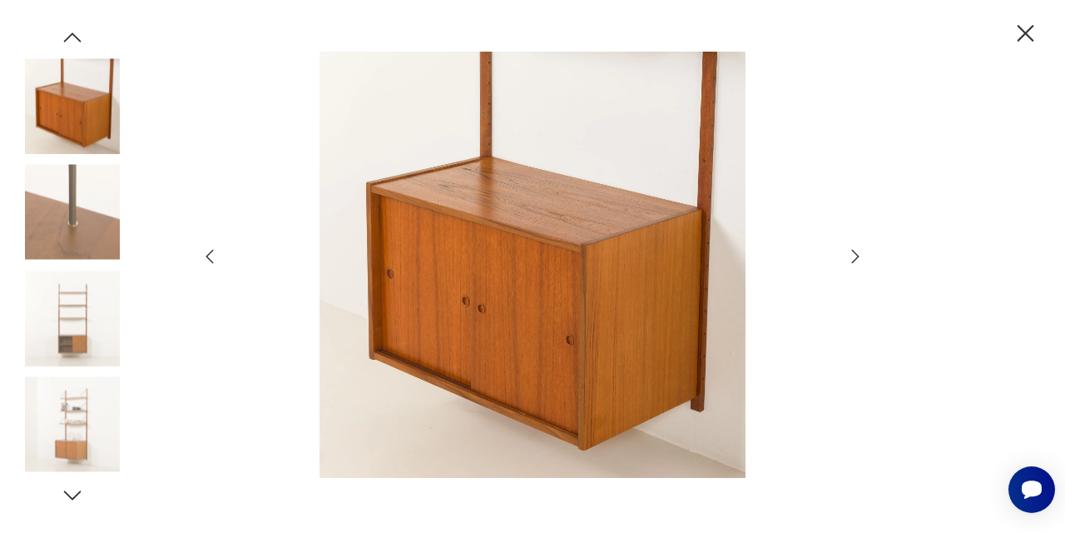
click at [852, 260] on icon "button" at bounding box center [855, 256] width 20 height 20
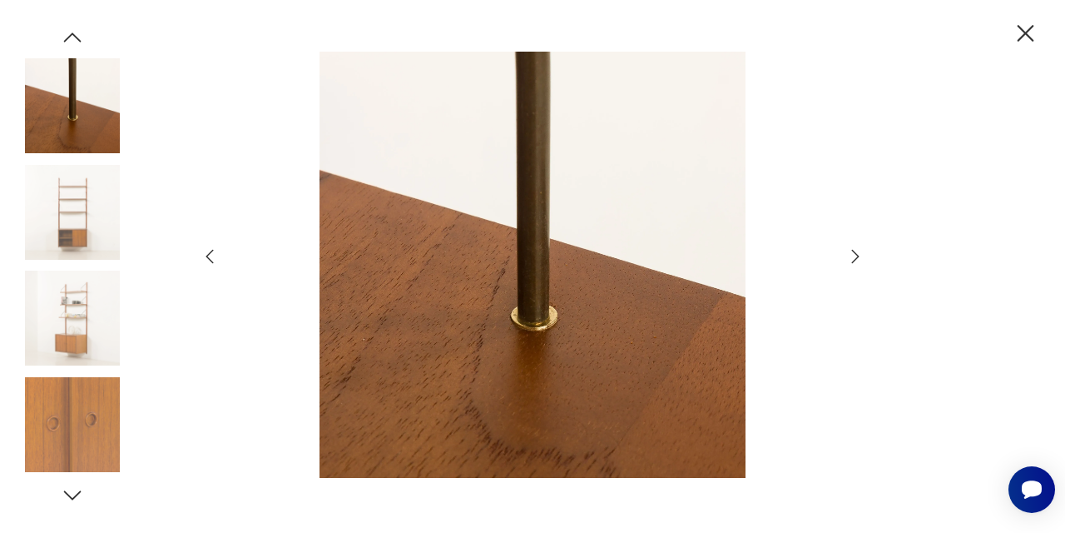
click at [857, 256] on icon "button" at bounding box center [855, 256] width 20 height 20
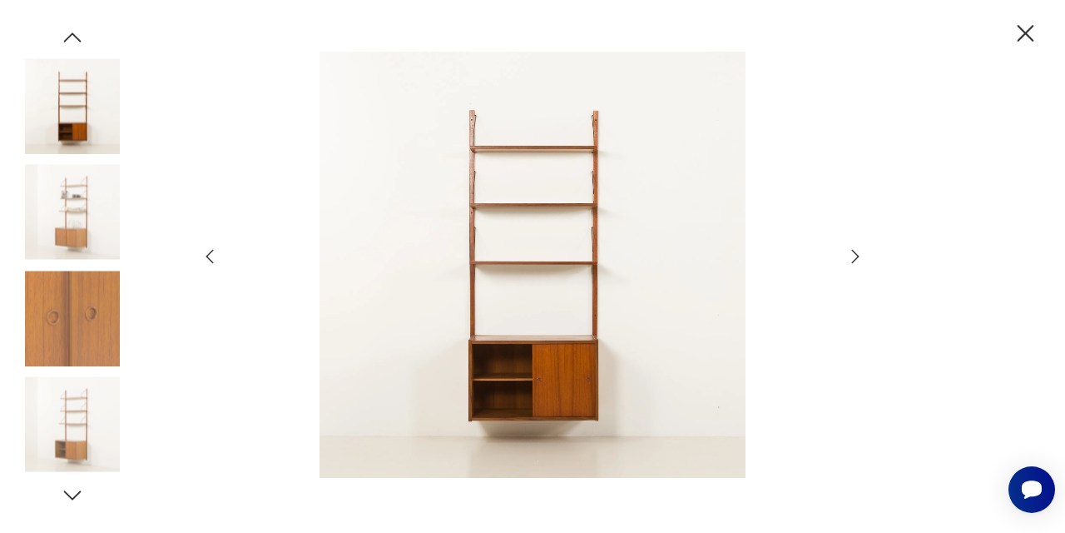
click at [857, 256] on icon "button" at bounding box center [855, 256] width 20 height 20
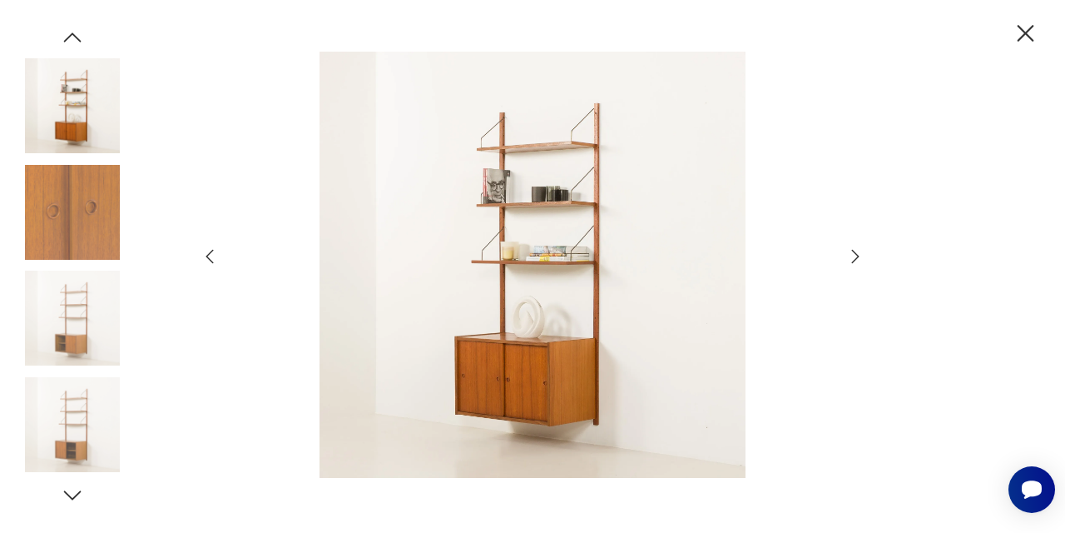
click at [857, 256] on icon "button" at bounding box center [855, 256] width 20 height 20
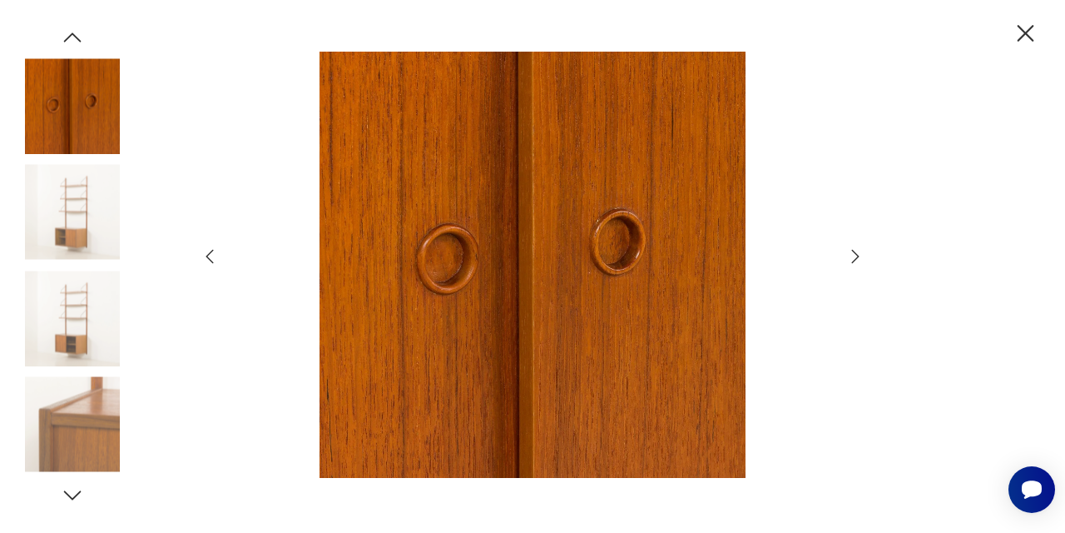
click at [857, 256] on icon "button" at bounding box center [855, 256] width 20 height 20
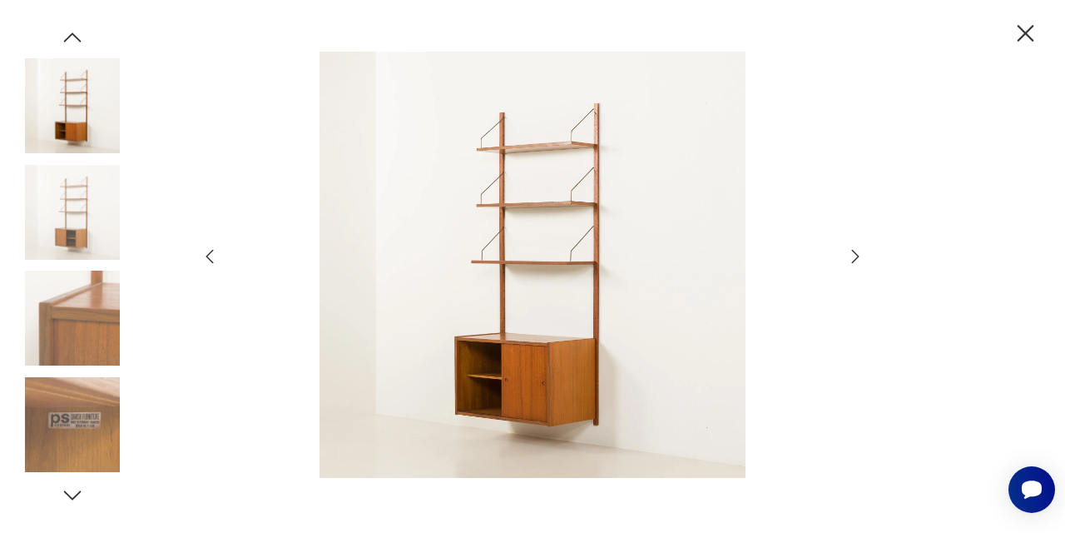
click at [856, 256] on icon "button" at bounding box center [855, 256] width 20 height 20
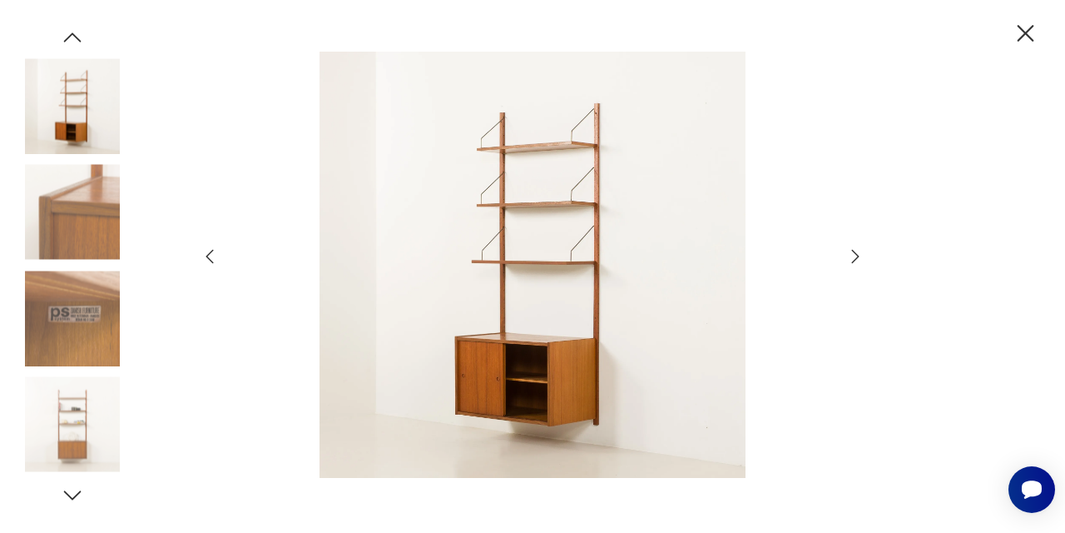
click at [856, 256] on icon "button" at bounding box center [855, 256] width 20 height 20
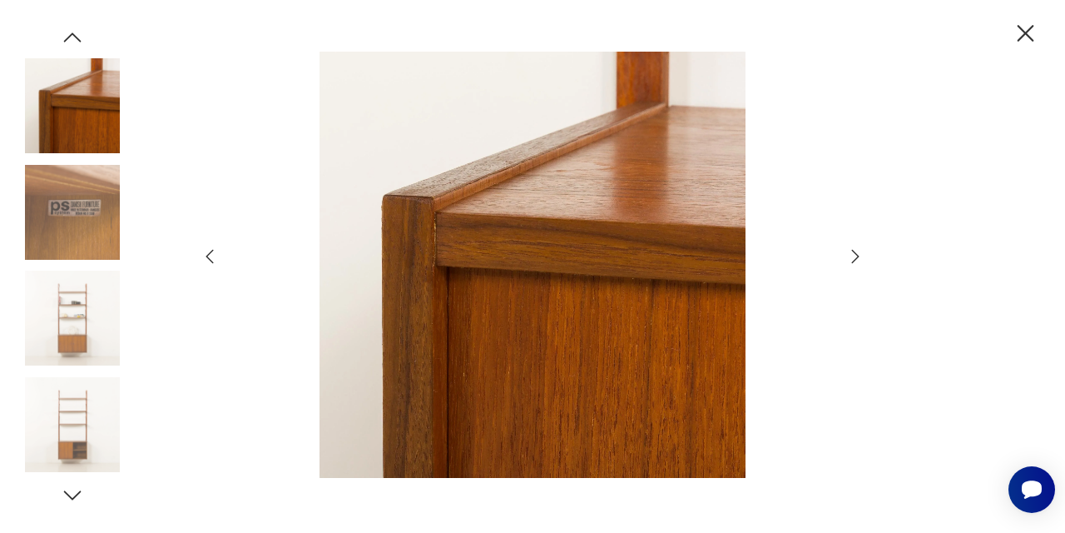
click at [856, 256] on icon "button" at bounding box center [855, 256] width 20 height 20
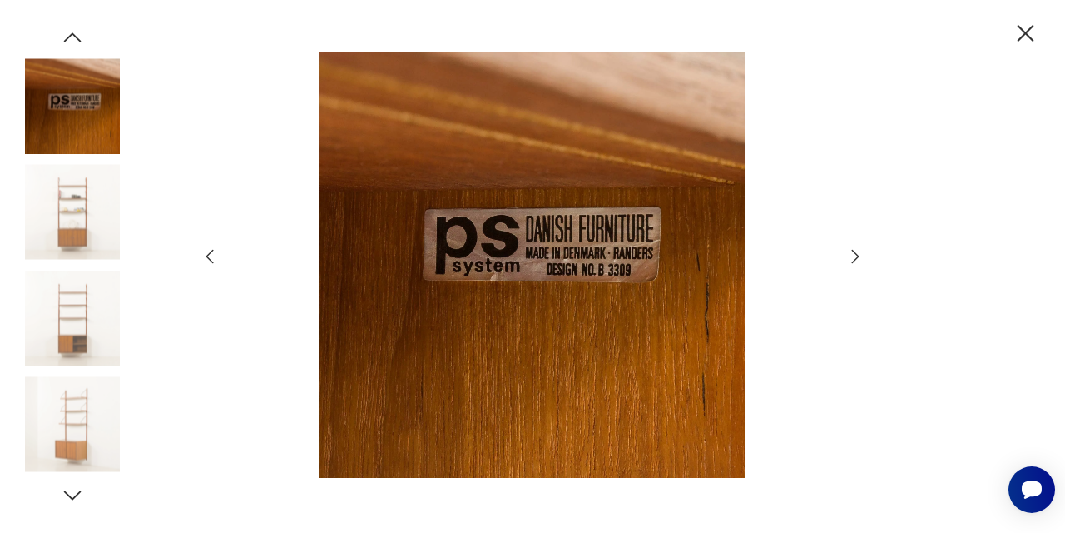
click at [856, 256] on icon "button" at bounding box center [855, 256] width 20 height 20
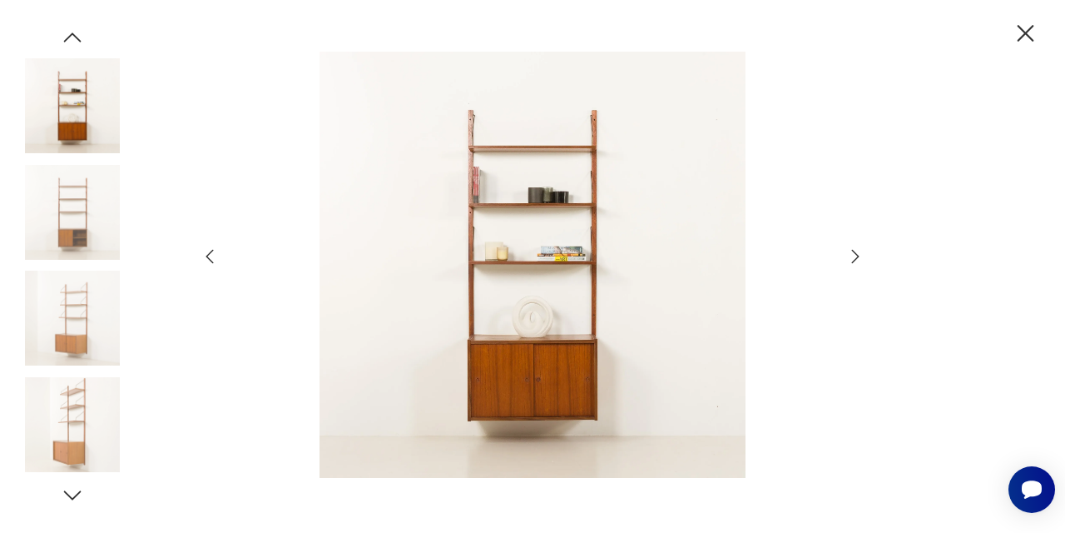
click at [856, 256] on icon "button" at bounding box center [855, 256] width 20 height 20
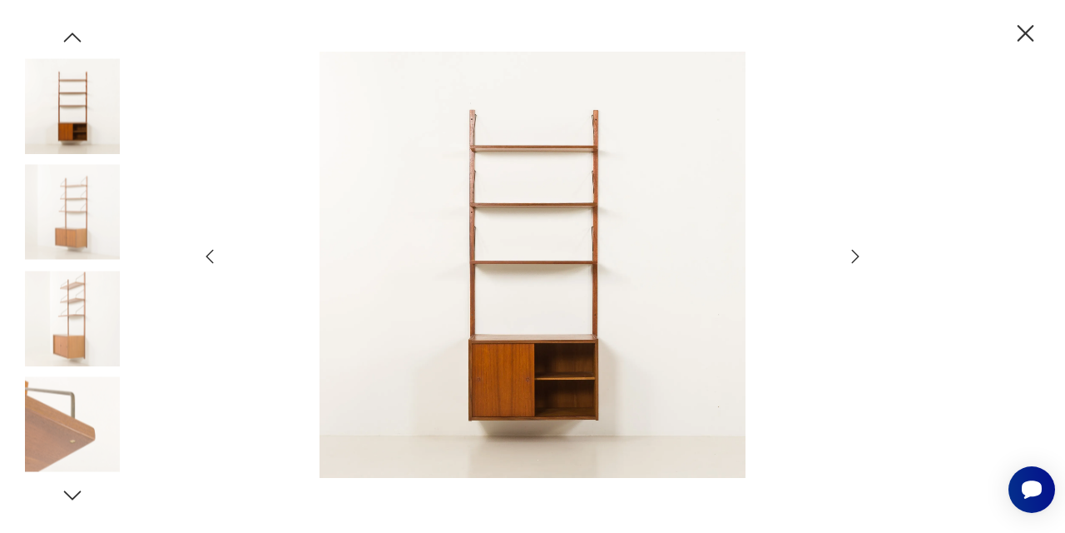
click at [856, 256] on icon "button" at bounding box center [855, 256] width 20 height 20
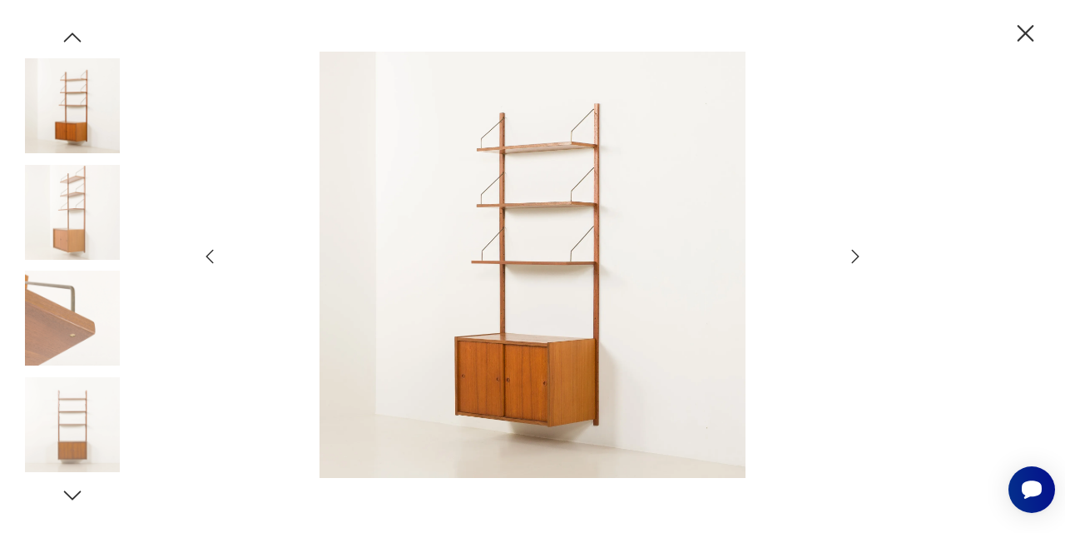
click at [856, 256] on icon "button" at bounding box center [855, 256] width 20 height 20
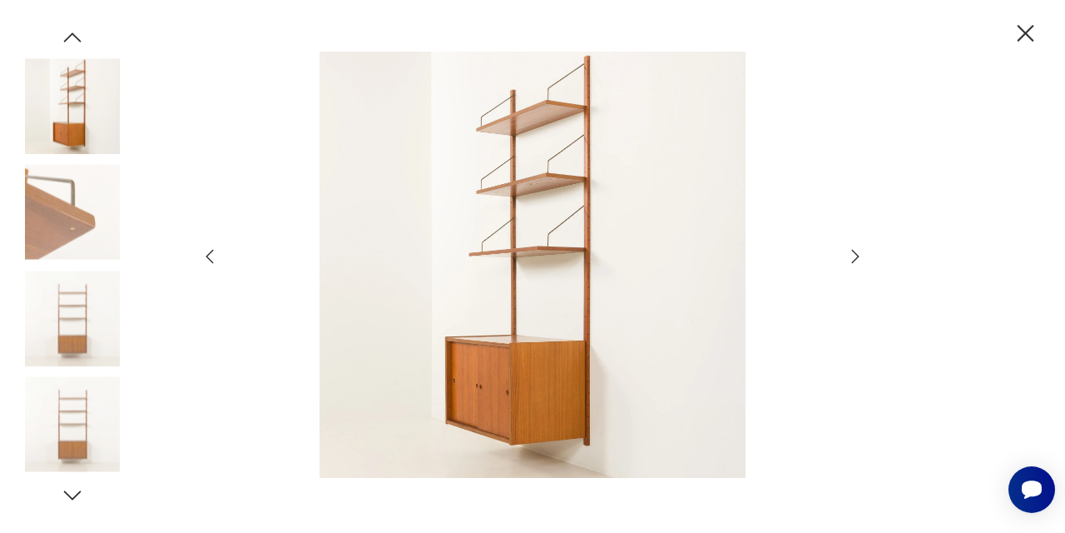
click at [856, 256] on icon "button" at bounding box center [855, 256] width 20 height 20
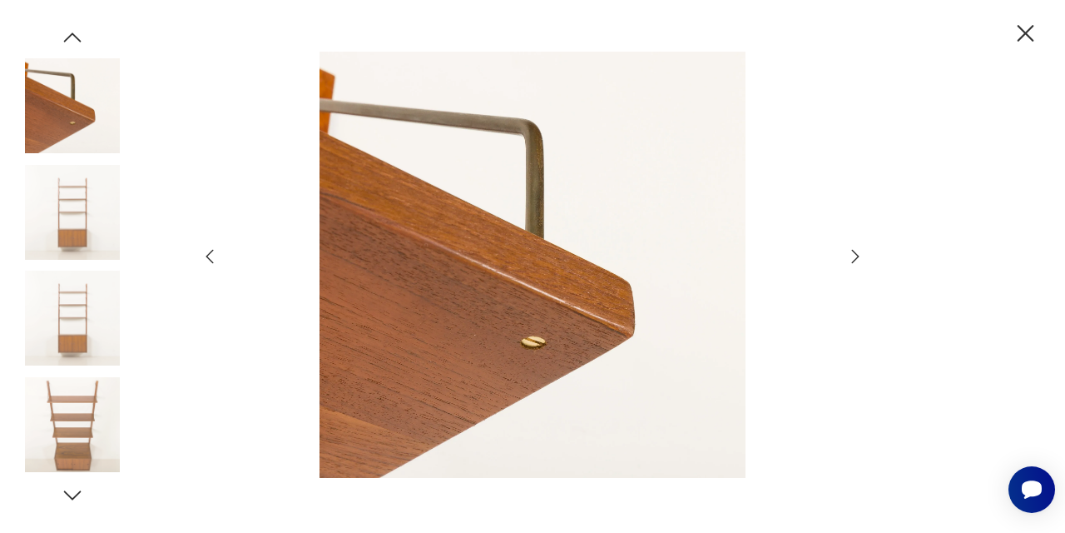
click at [856, 256] on icon "button" at bounding box center [855, 256] width 20 height 20
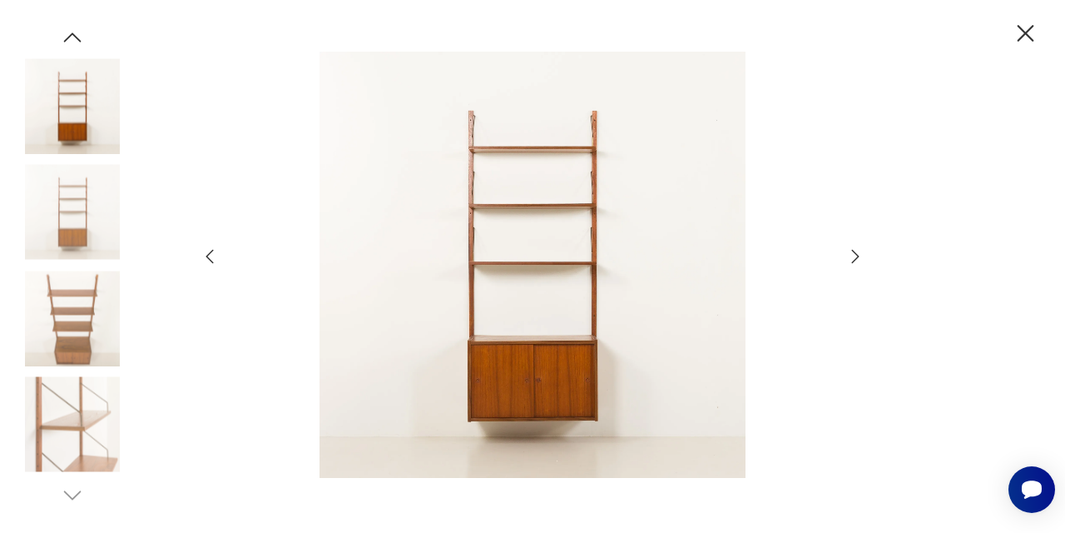
click at [856, 256] on icon "button" at bounding box center [855, 256] width 20 height 20
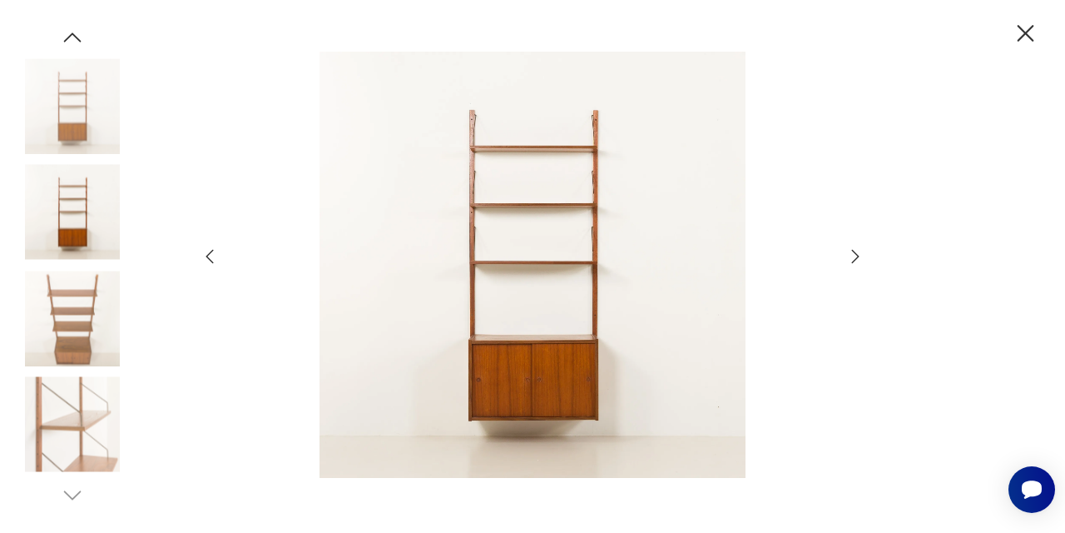
click at [1034, 24] on icon "button" at bounding box center [1025, 33] width 29 height 29
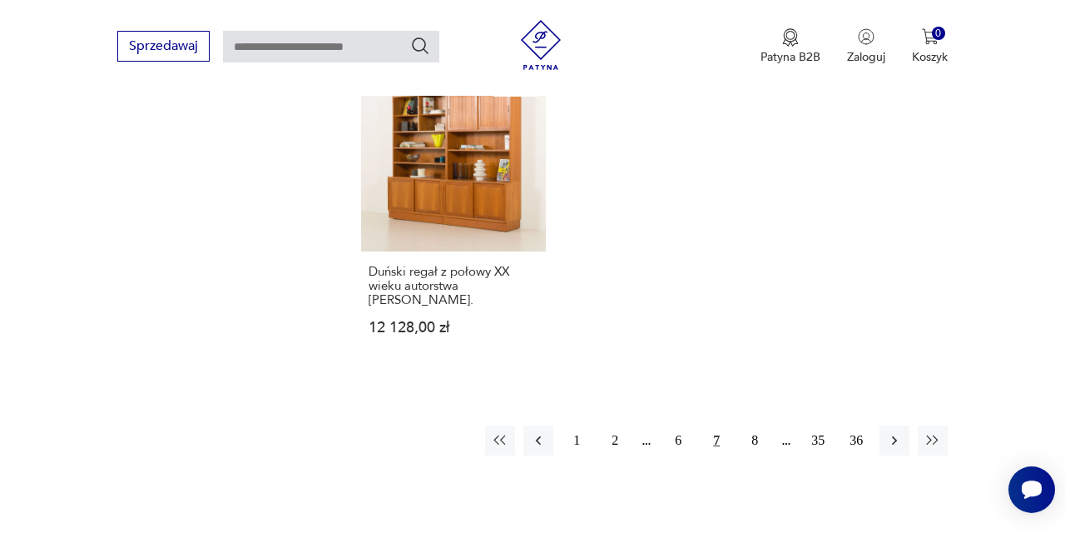
scroll to position [2457, 0]
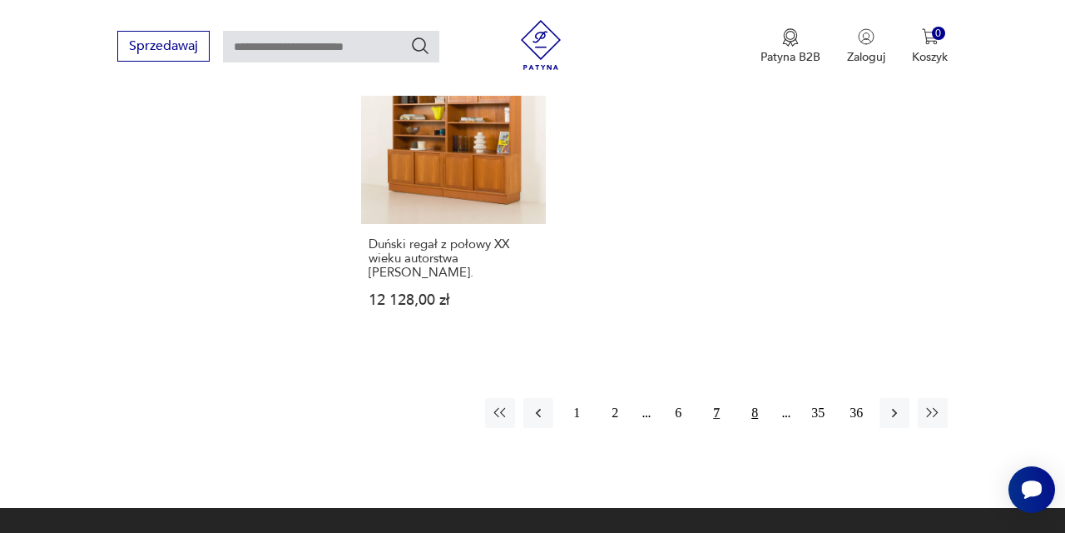
click at [755, 411] on button "8" at bounding box center [755, 413] width 30 height 30
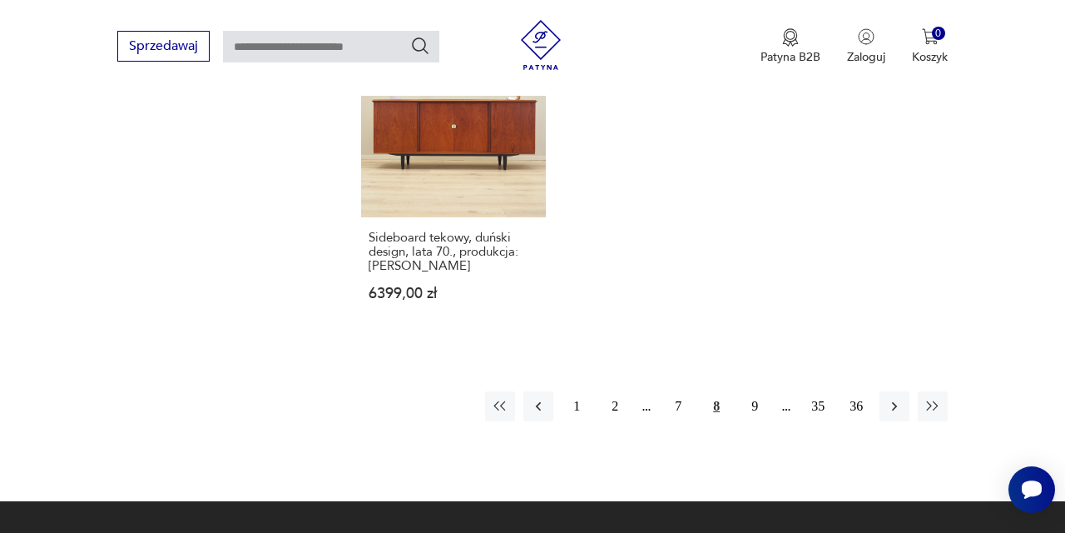
scroll to position [2429, 0]
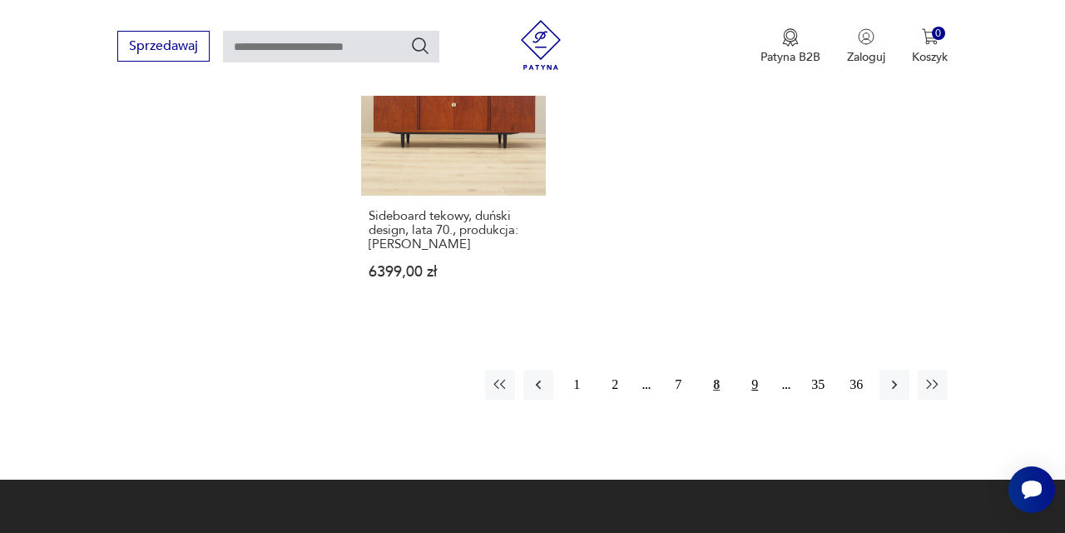
click at [756, 399] on button "9" at bounding box center [755, 384] width 30 height 30
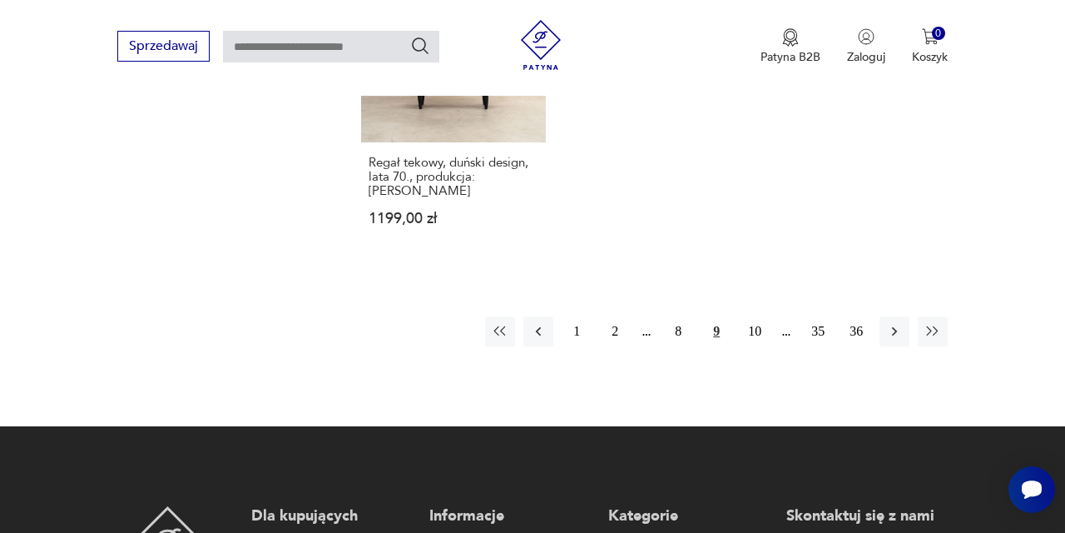
scroll to position [2434, 0]
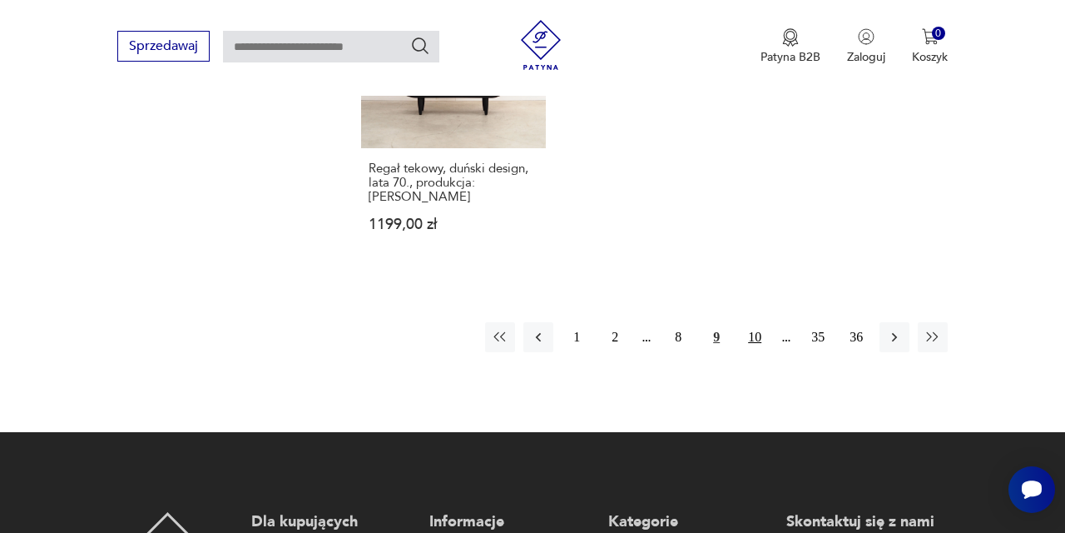
click at [756, 352] on button "10" at bounding box center [755, 337] width 30 height 30
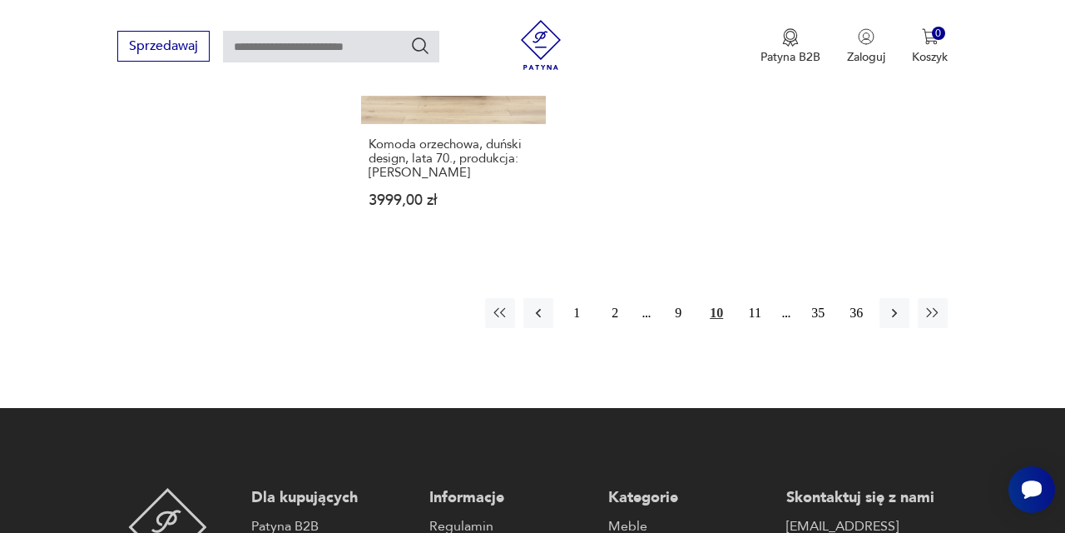
scroll to position [2482, 0]
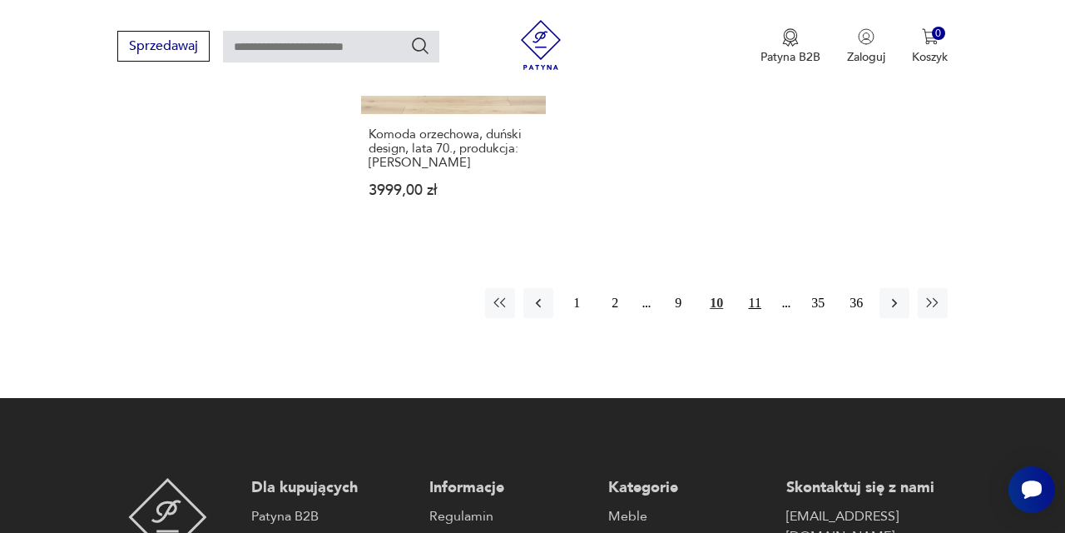
click at [753, 318] on button "11" at bounding box center [755, 303] width 30 height 30
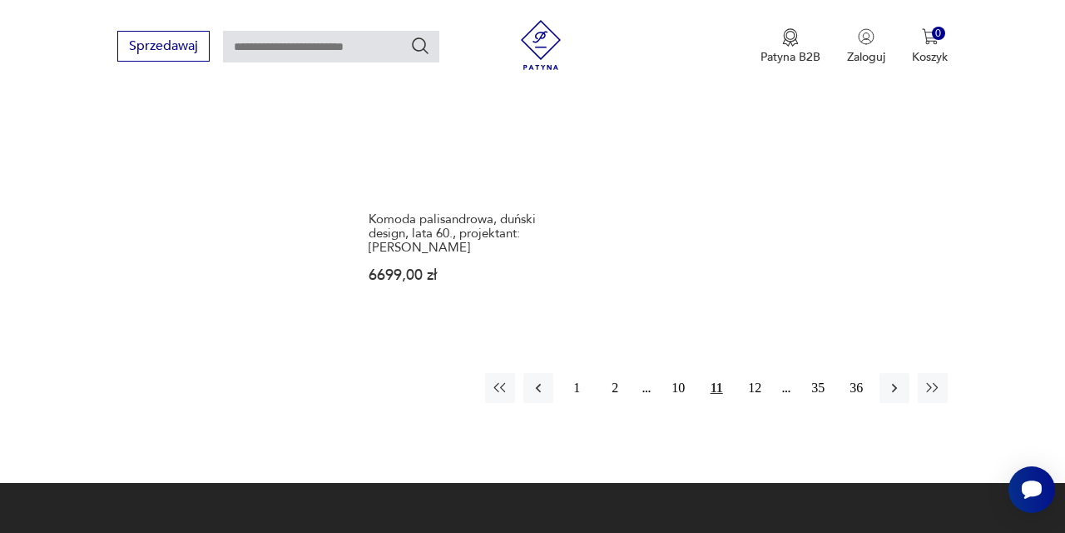
scroll to position [2480, 0]
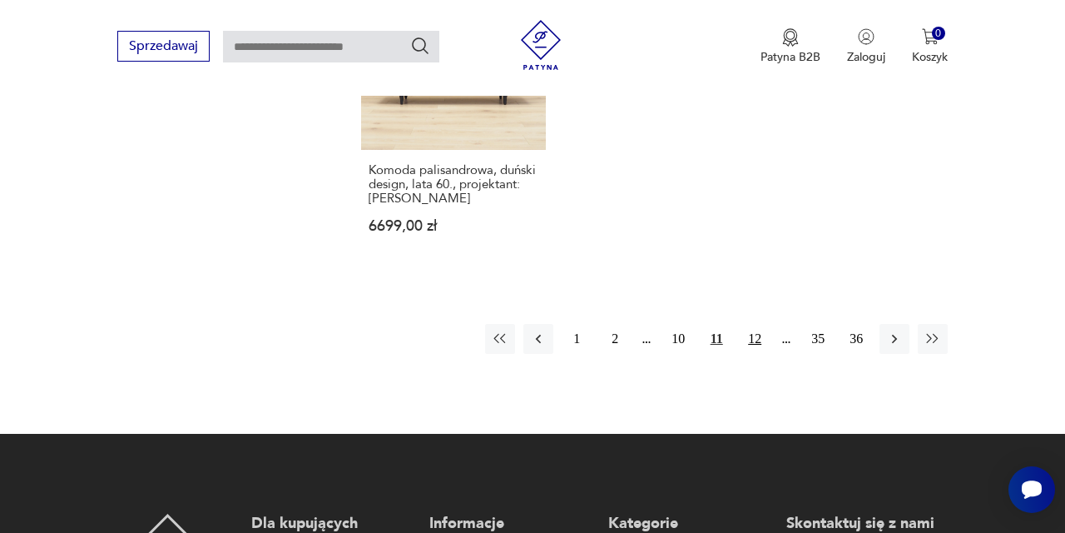
click at [758, 354] on button "12" at bounding box center [755, 339] width 30 height 30
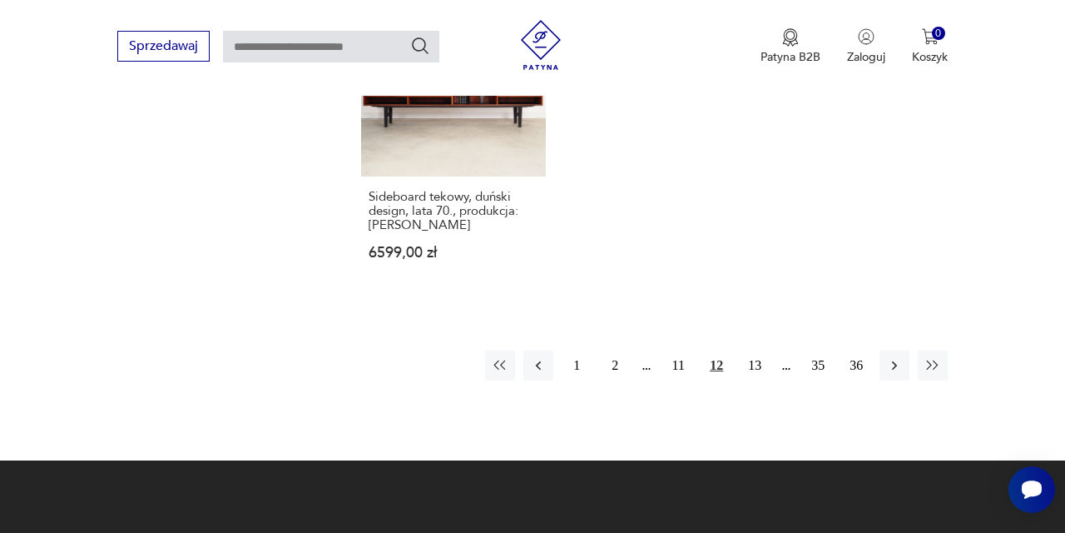
scroll to position [2402, 0]
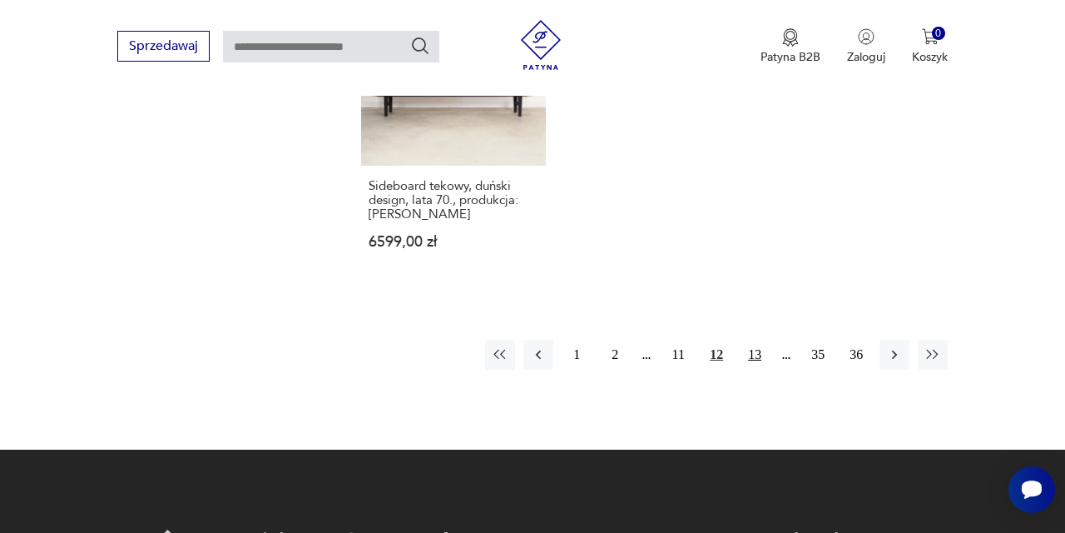
click at [761, 369] on button "13" at bounding box center [755, 355] width 30 height 30
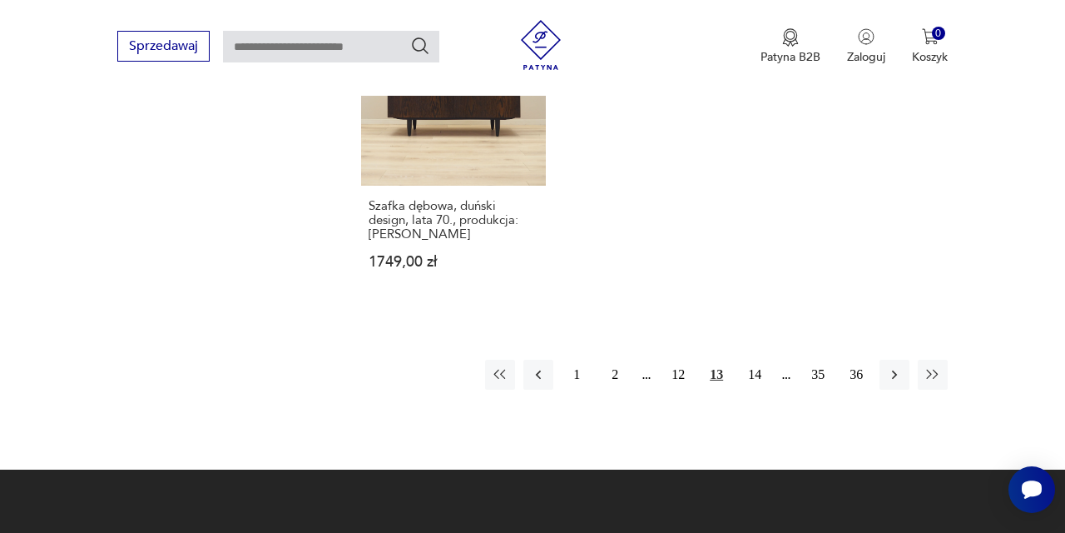
scroll to position [2427, 0]
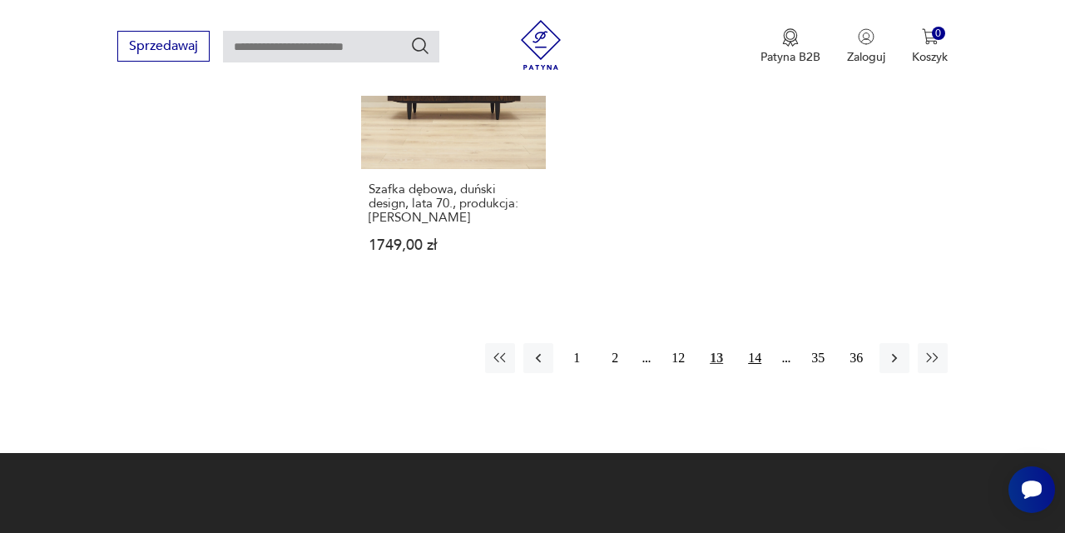
click at [758, 373] on button "14" at bounding box center [755, 358] width 30 height 30
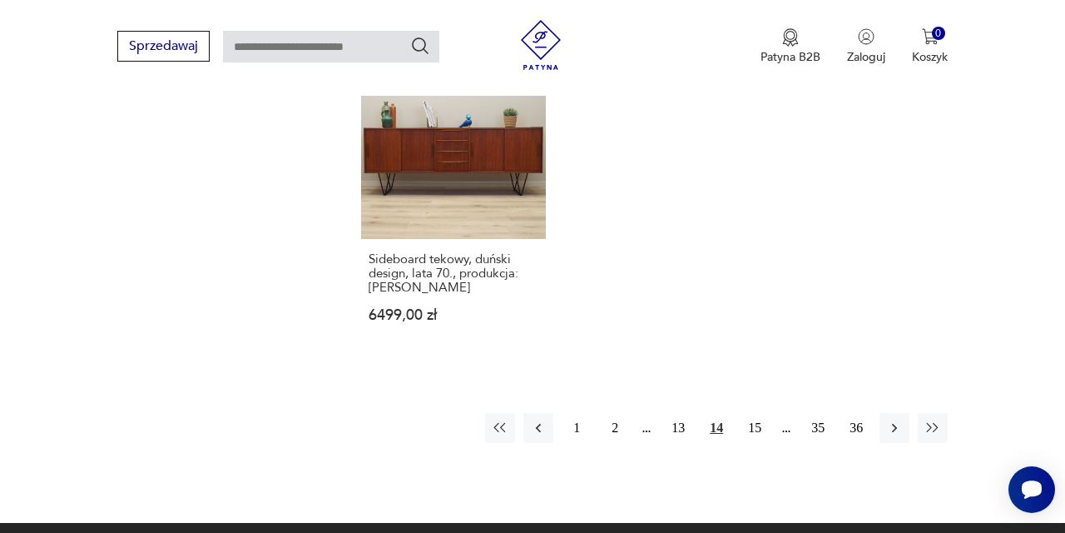
scroll to position [2457, 0]
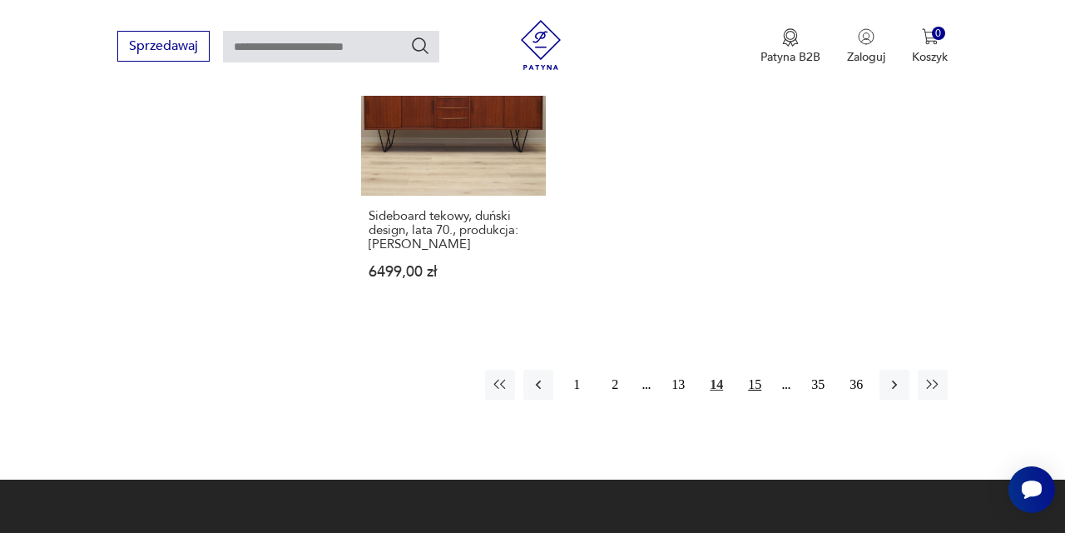
click at [756, 399] on button "15" at bounding box center [755, 384] width 30 height 30
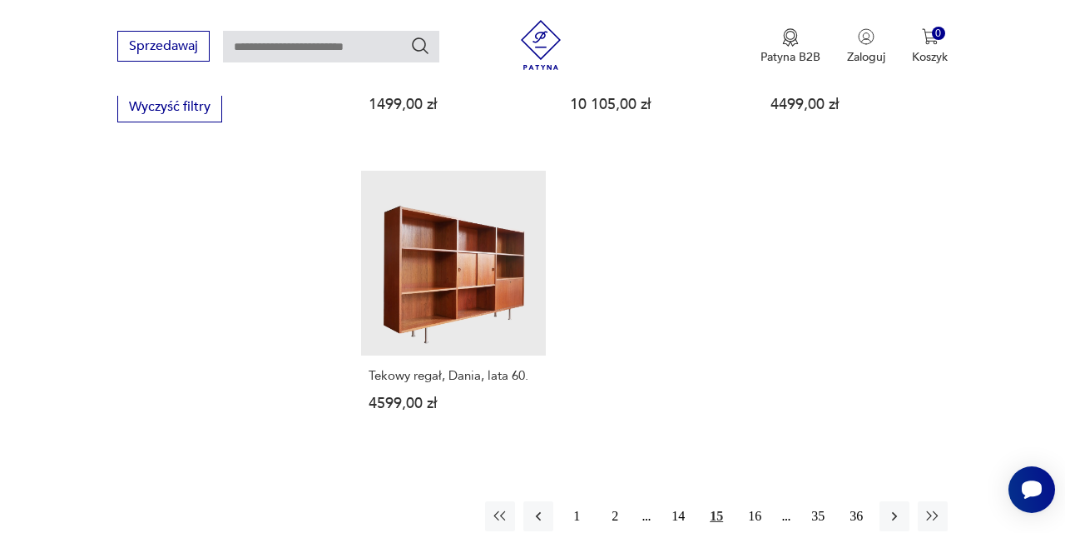
scroll to position [2372, 0]
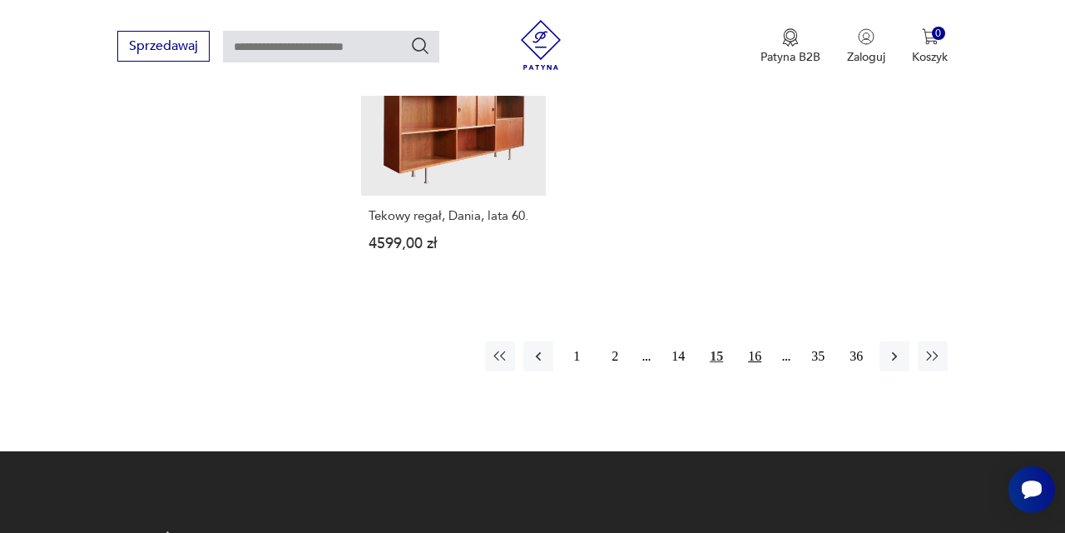
click at [757, 371] on button "16" at bounding box center [755, 356] width 30 height 30
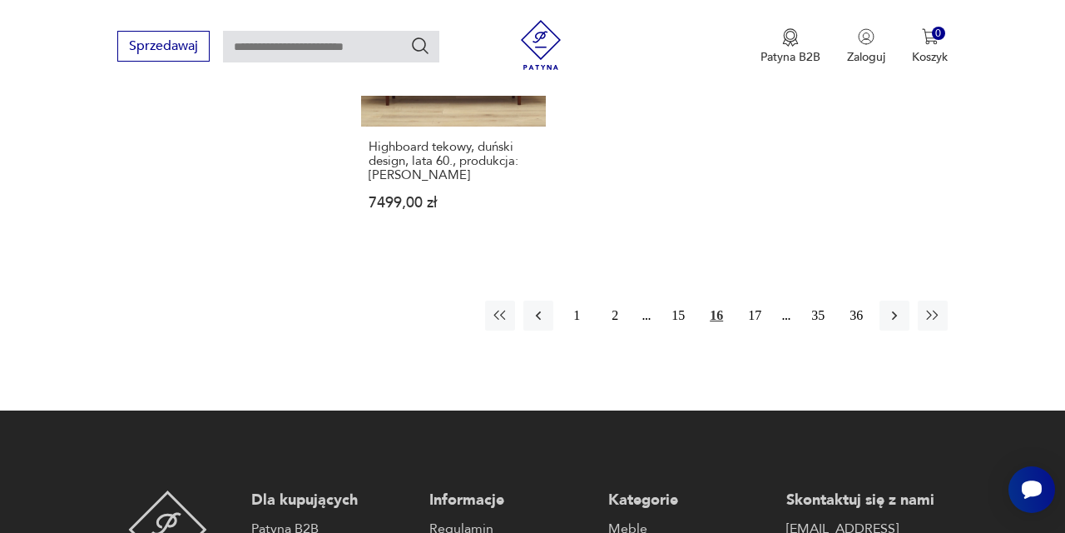
scroll to position [2475, 0]
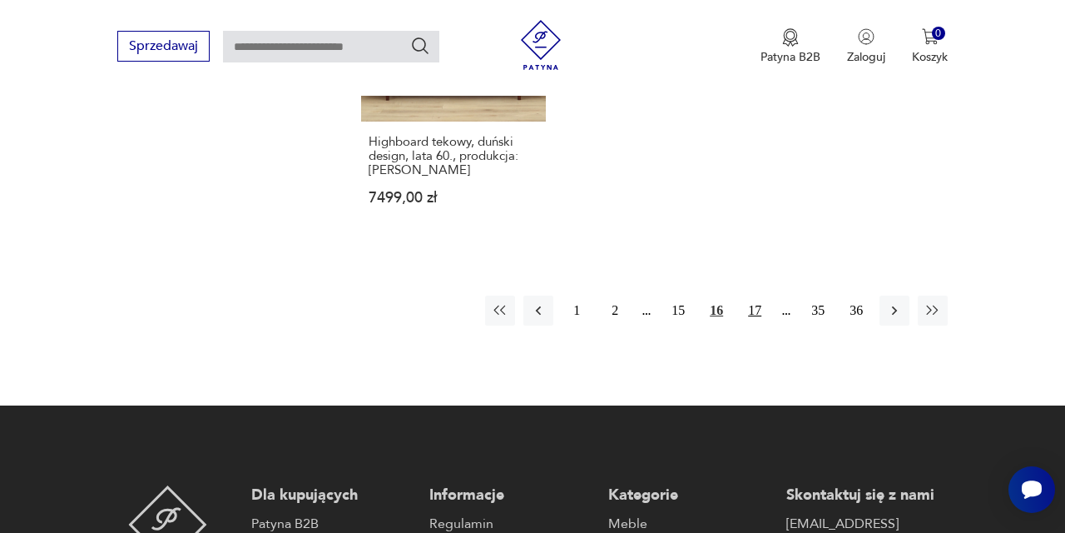
click at [753, 325] on button "17" at bounding box center [755, 310] width 30 height 30
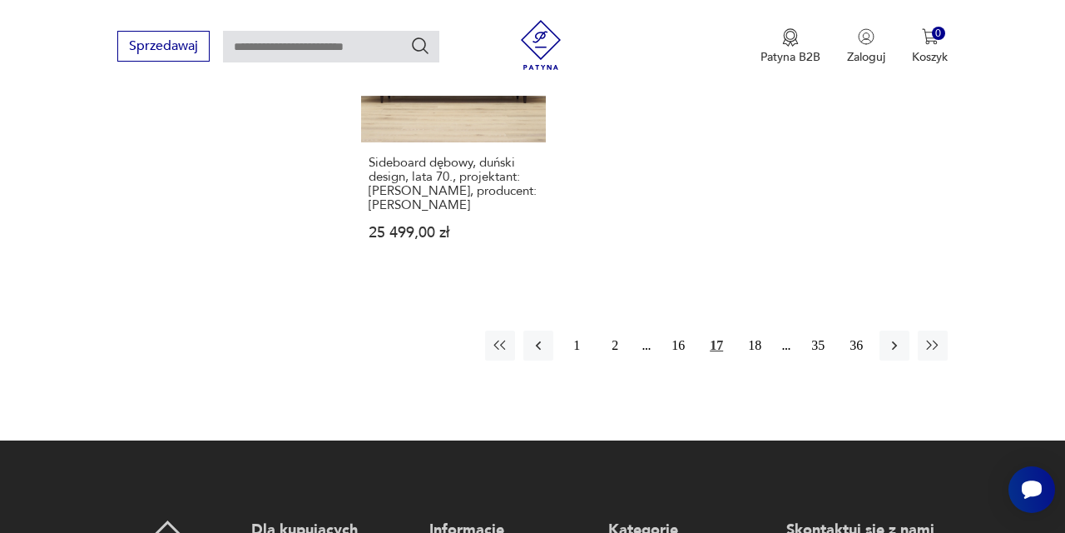
scroll to position [2489, 0]
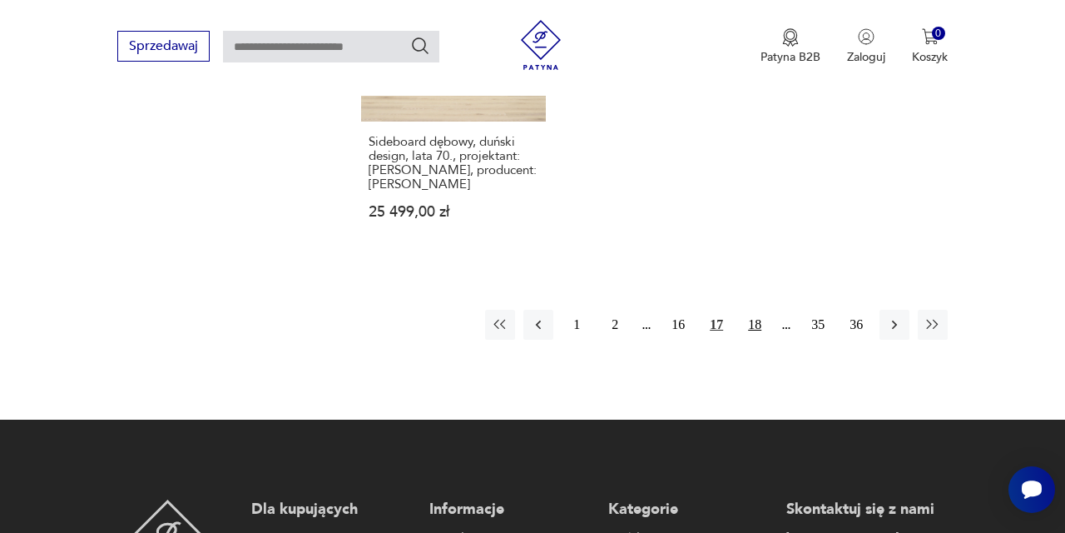
click at [756, 340] on button "18" at bounding box center [755, 325] width 30 height 30
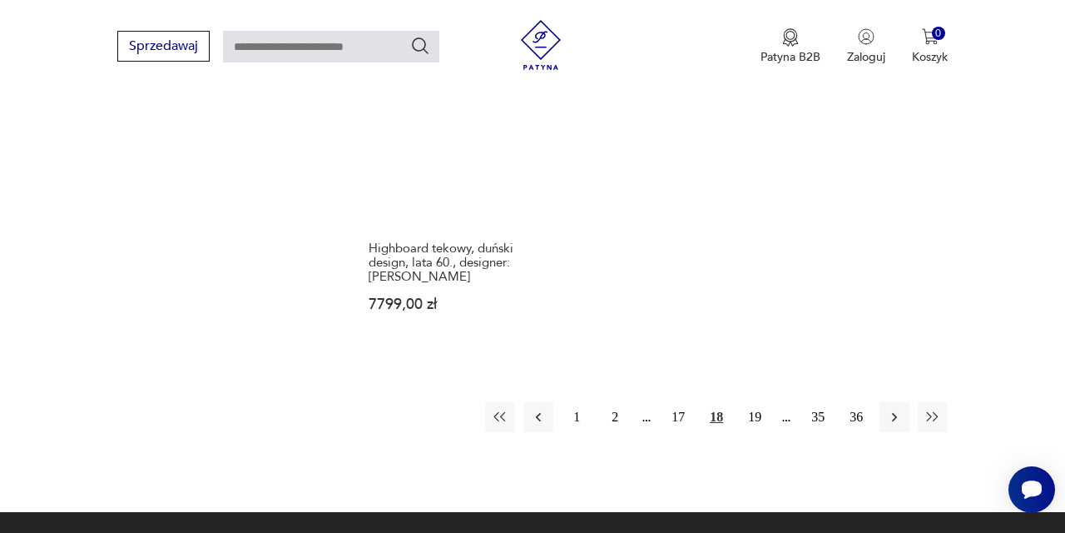
scroll to position [2392, 0]
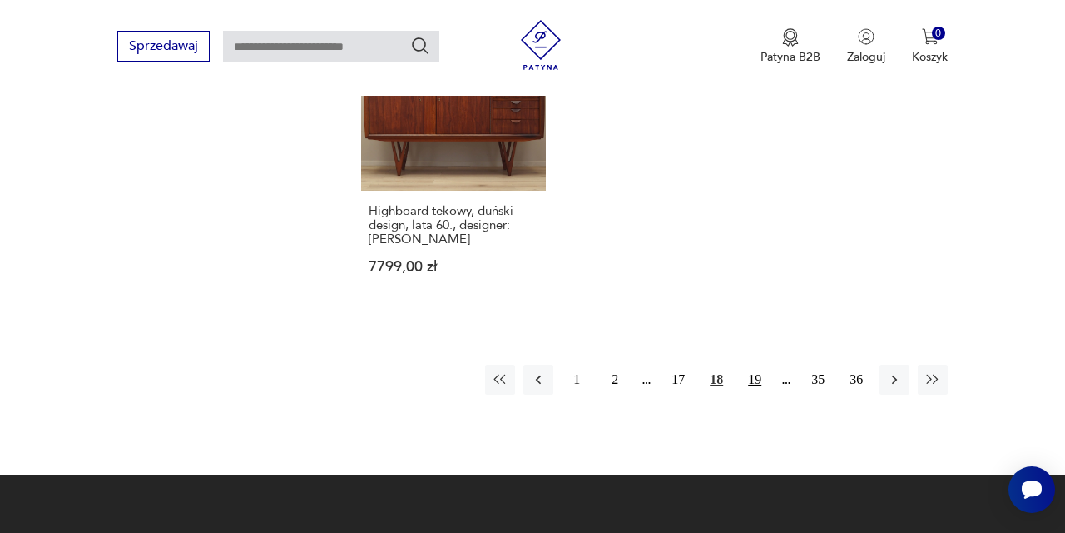
click at [756, 394] on button "19" at bounding box center [755, 379] width 30 height 30
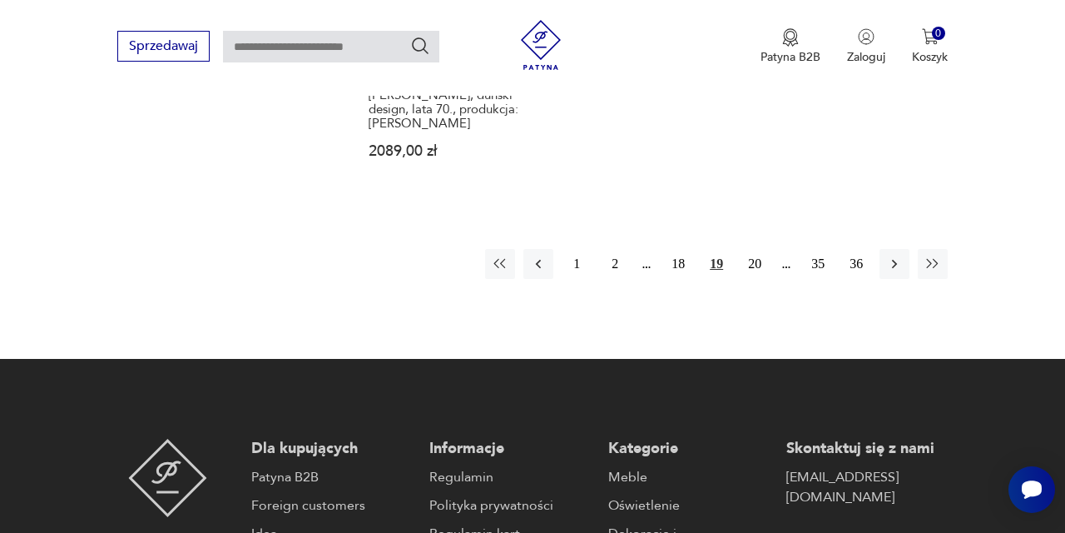
scroll to position [2527, 0]
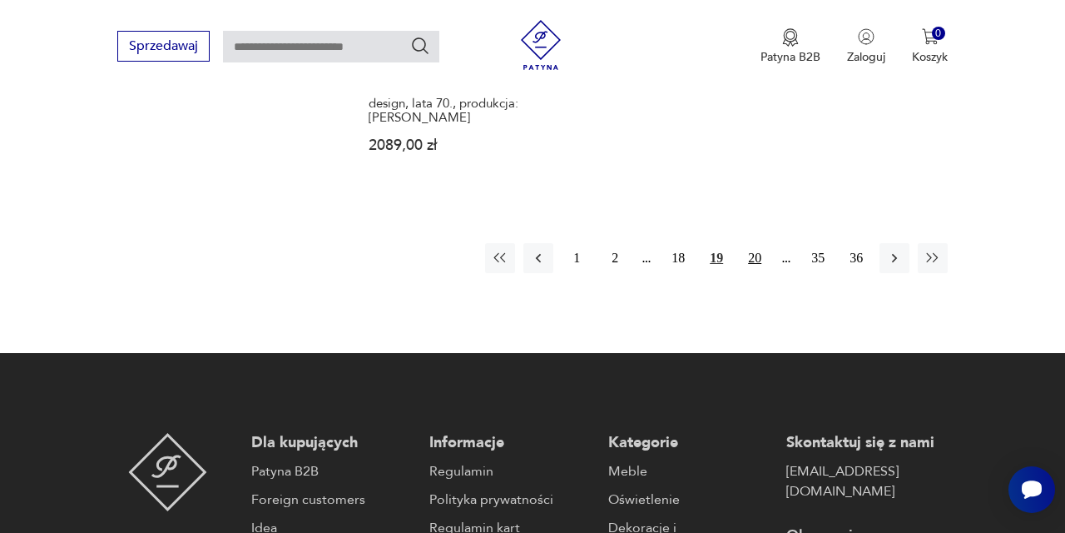
click at [755, 273] on button "20" at bounding box center [755, 258] width 30 height 30
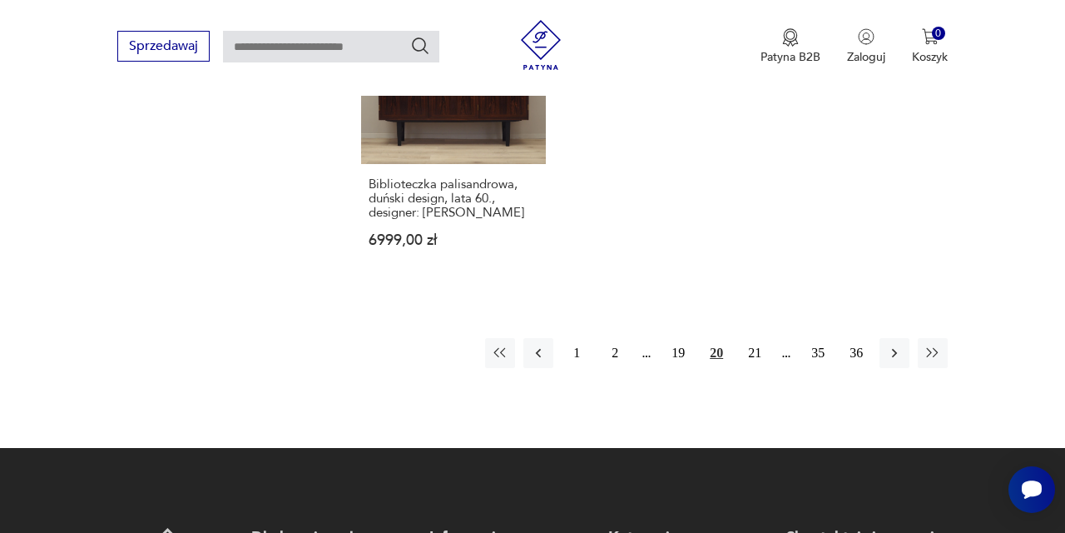
scroll to position [2452, 0]
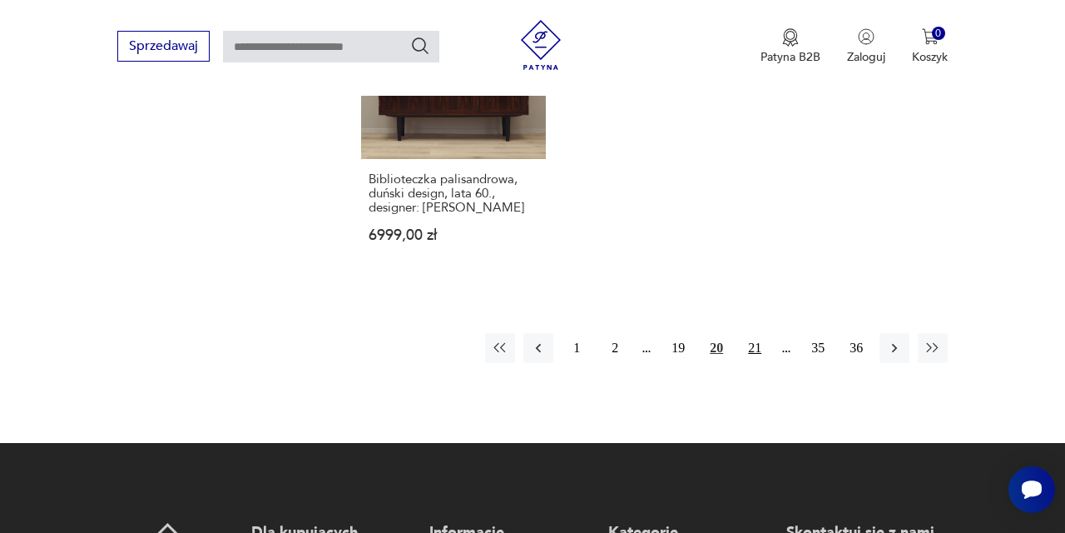
click at [757, 363] on button "21" at bounding box center [755, 348] width 30 height 30
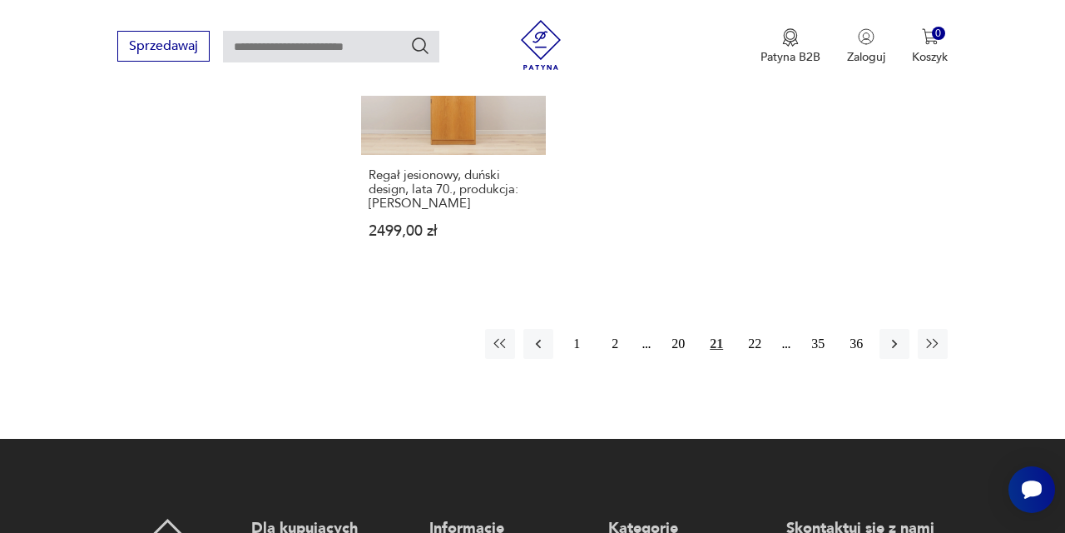
scroll to position [2437, 0]
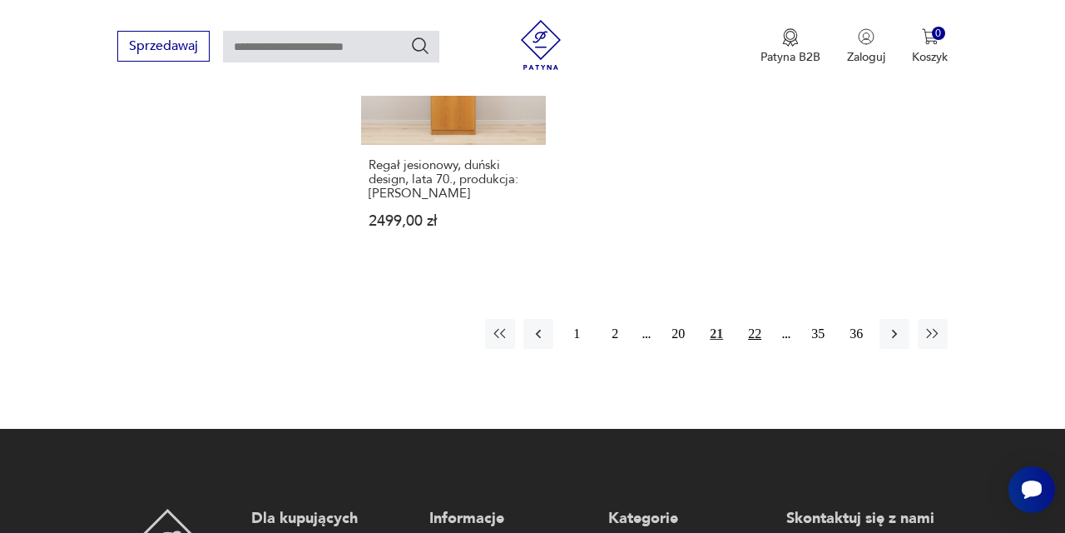
click at [752, 349] on button "22" at bounding box center [755, 334] width 30 height 30
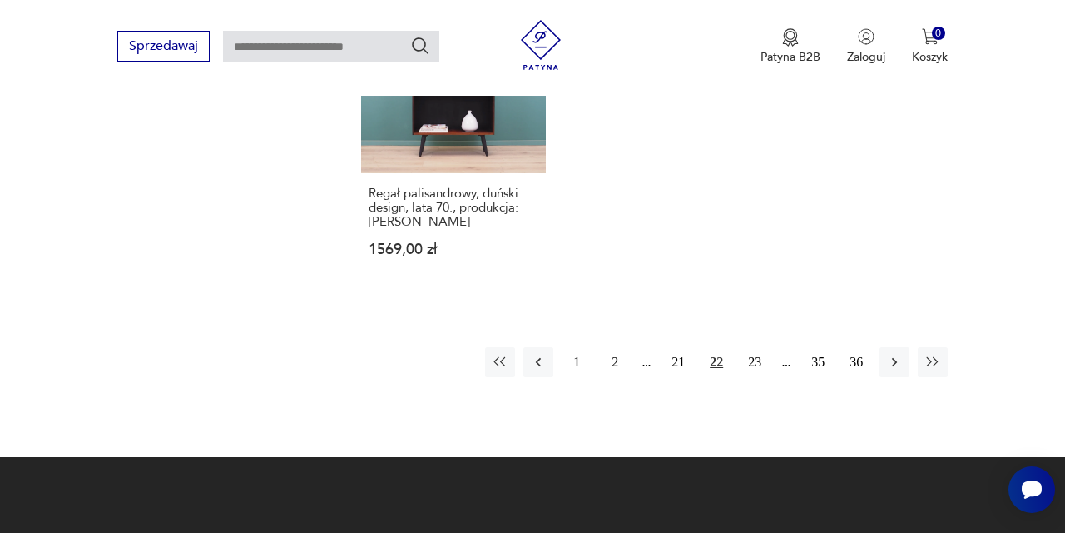
scroll to position [2448, 0]
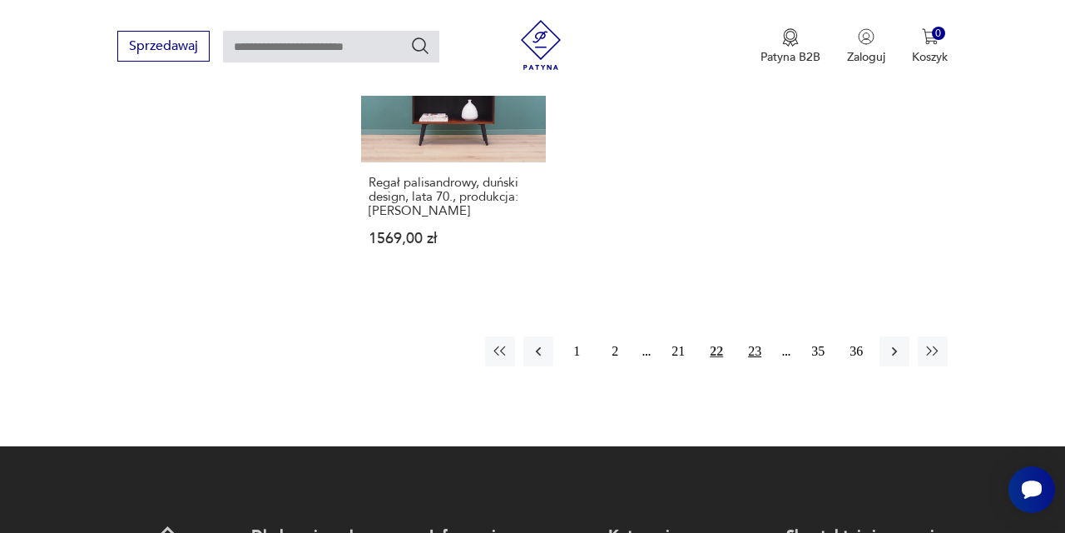
click at [757, 366] on button "23" at bounding box center [755, 351] width 30 height 30
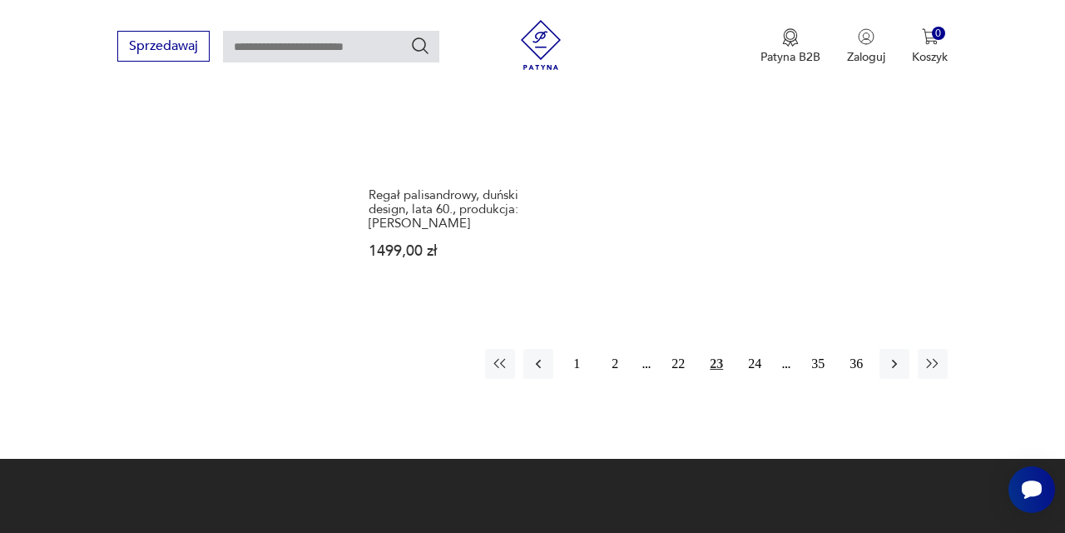
scroll to position [2413, 0]
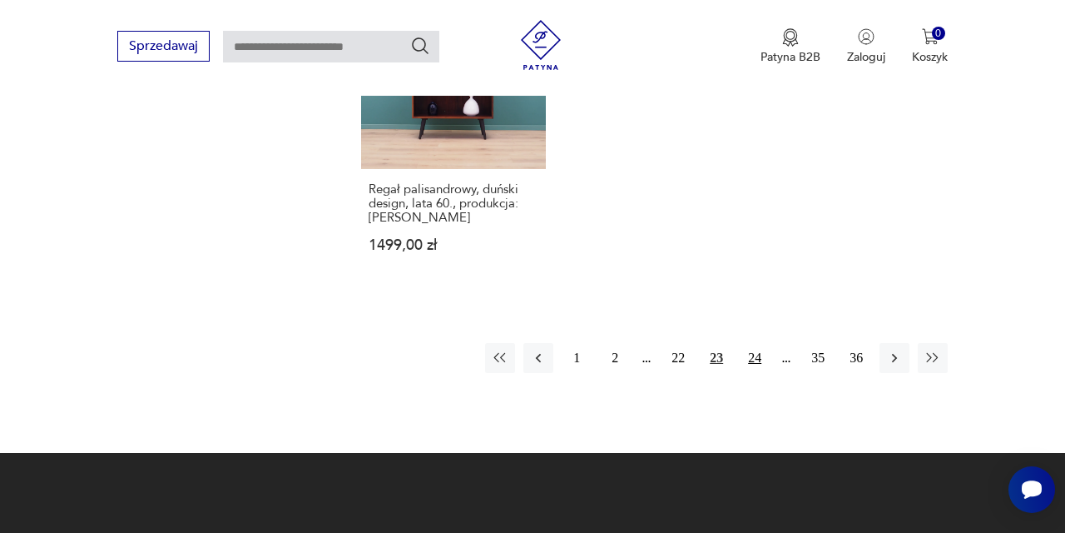
click at [750, 373] on button "24" at bounding box center [755, 358] width 30 height 30
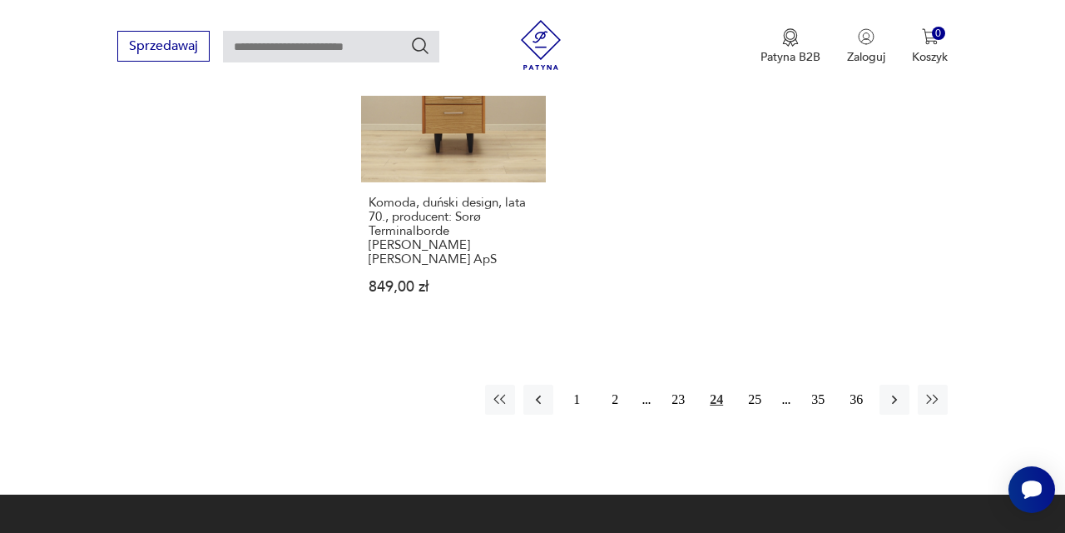
scroll to position [2472, 0]
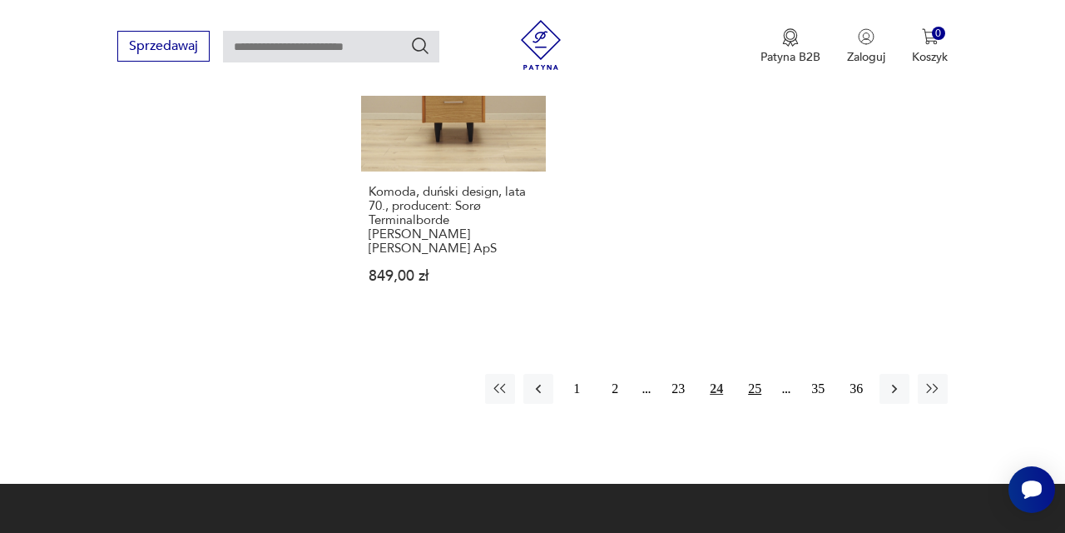
click at [756, 398] on button "25" at bounding box center [755, 389] width 30 height 30
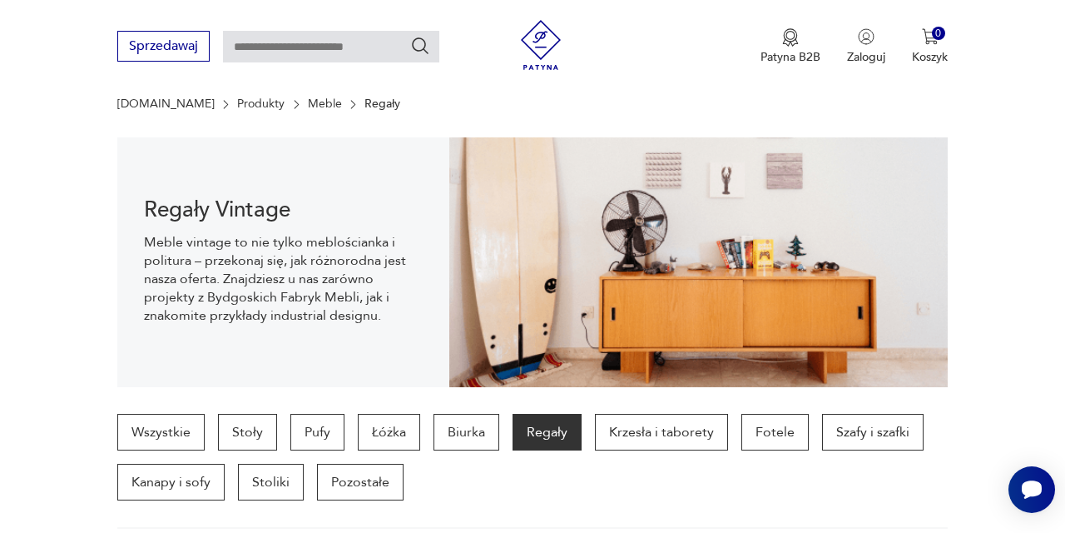
scroll to position [84, 0]
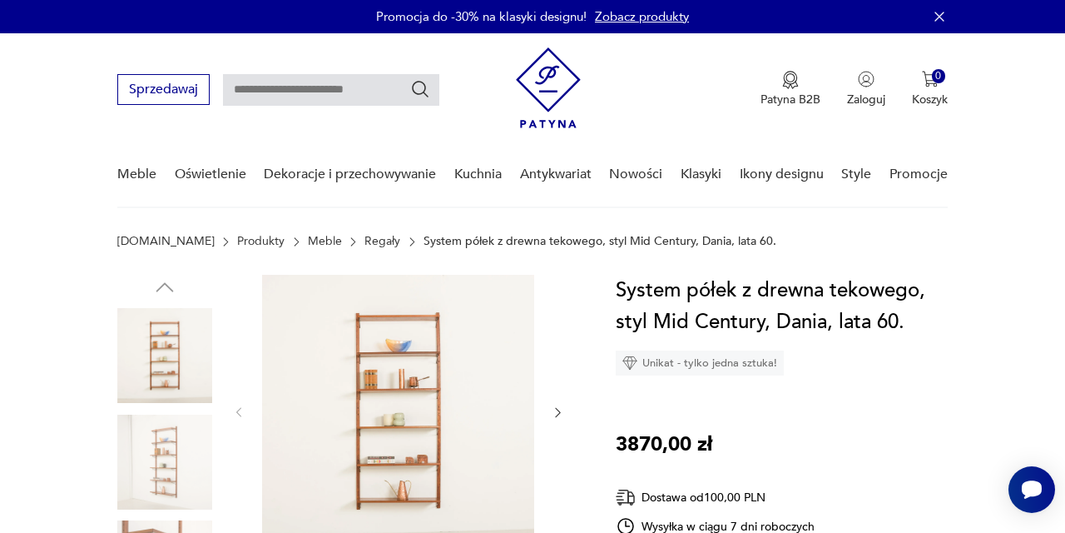
click at [1055, 198] on nav "Sprzedawaj Patyna B2B Zaloguj 0 Koszyk Twój koszyk ( 0 ) Brak produktów w koszy…" at bounding box center [532, 120] width 1065 height 175
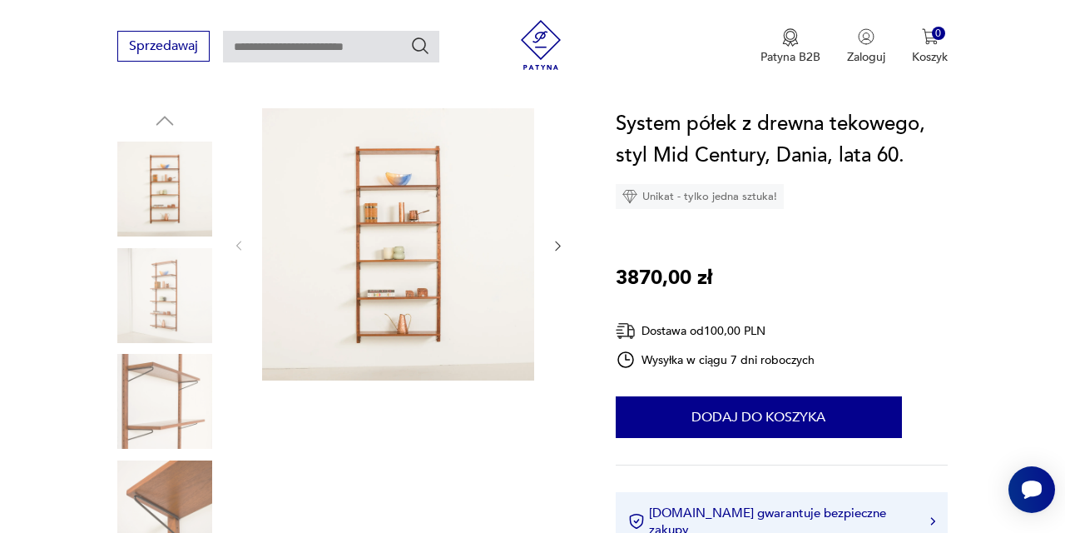
scroll to position [169, 0]
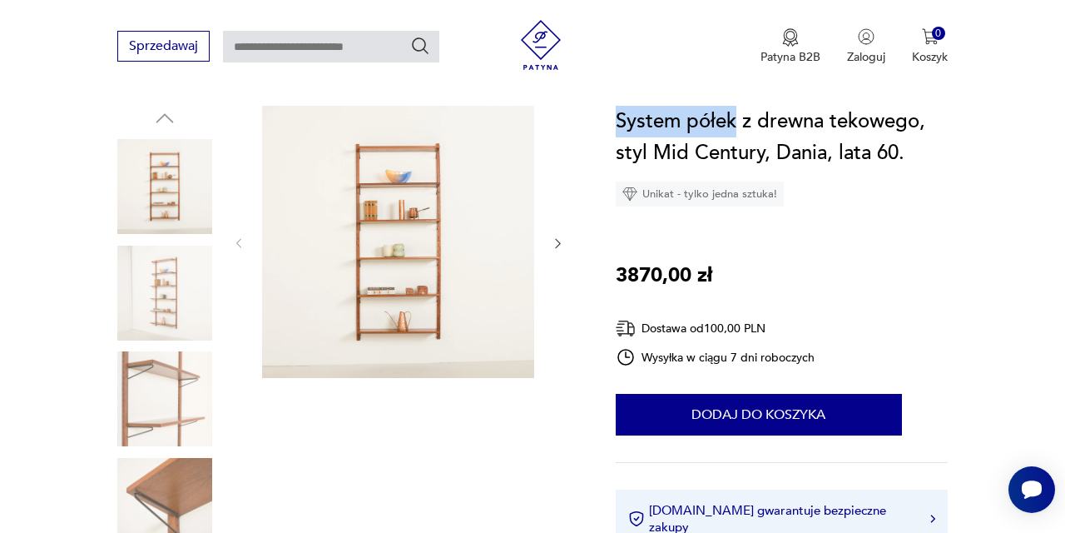
drag, startPoint x: 740, startPoint y: 121, endPoint x: 605, endPoint y: 127, distance: 134.9
copy h1 "System półek"
click at [255, 45] on input "text" at bounding box center [331, 47] width 216 height 32
paste input "**********"
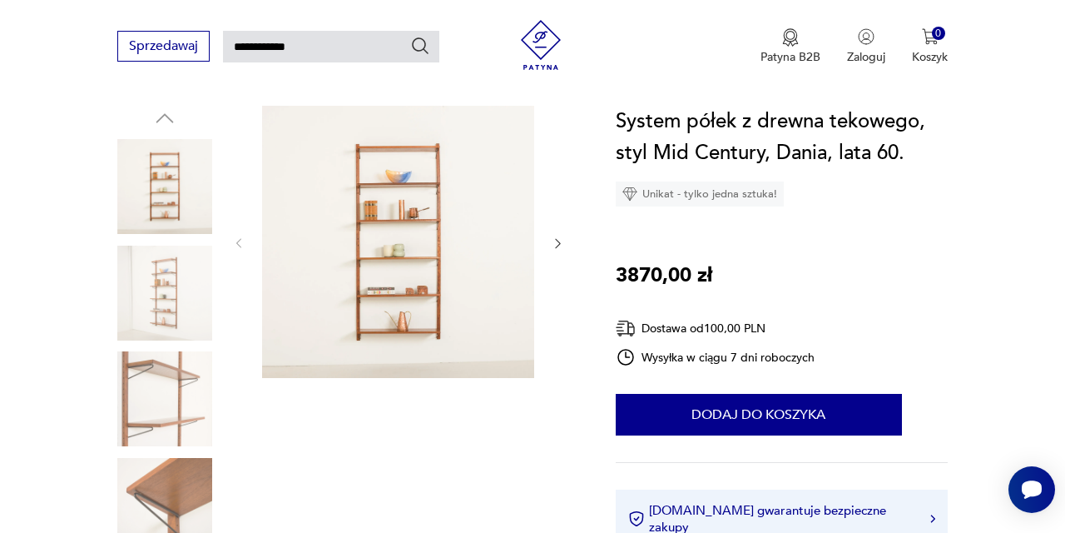
type input "**********"
